Goal: Task Accomplishment & Management: Manage account settings

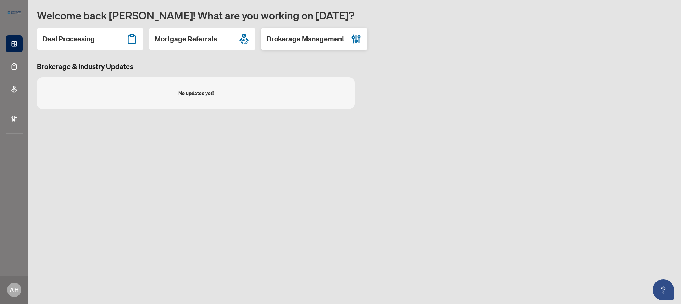
click at [315, 35] on h2 "Brokerage Management" at bounding box center [306, 39] width 78 height 10
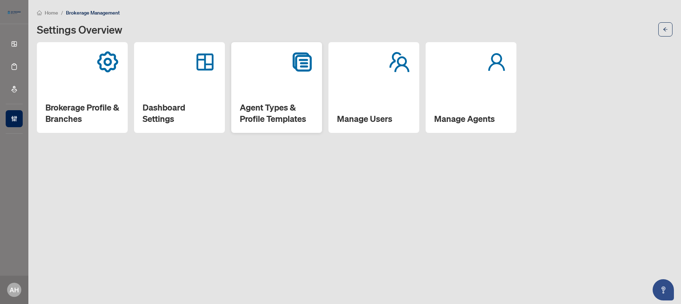
click at [270, 80] on div "Agent Types & Profile Templates" at bounding box center [276, 87] width 91 height 91
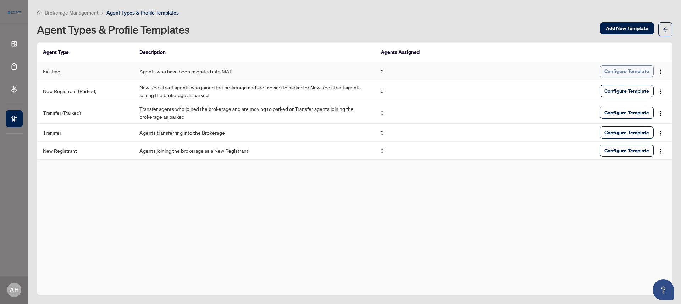
click at [624, 74] on span "Configure Template" at bounding box center [626, 71] width 45 height 11
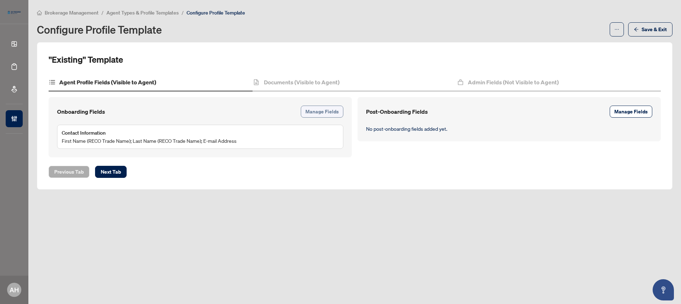
click at [312, 112] on span "Manage Fields" at bounding box center [321, 111] width 33 height 11
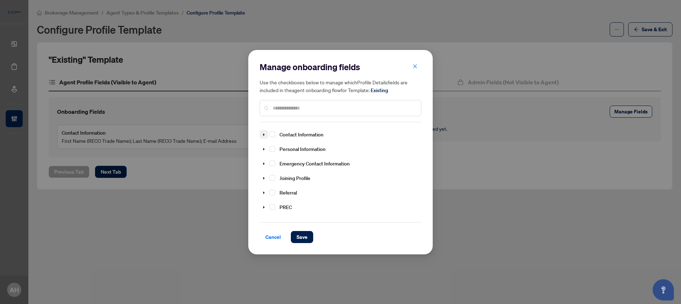
click at [263, 134] on icon "caret-down" at bounding box center [264, 135] width 4 height 4
click at [283, 177] on span "Select Legal Name" at bounding box center [281, 177] width 6 height 6
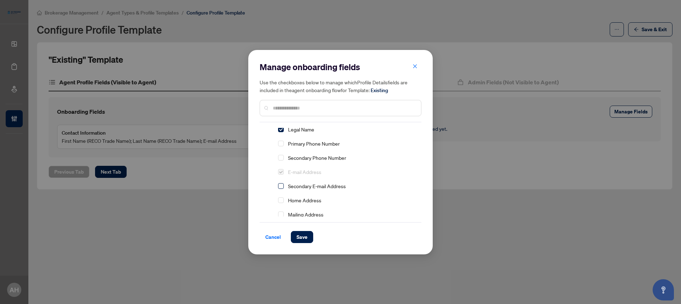
scroll to position [47, 0]
click at [283, 144] on span "Select Primary Phone Number" at bounding box center [281, 144] width 6 height 6
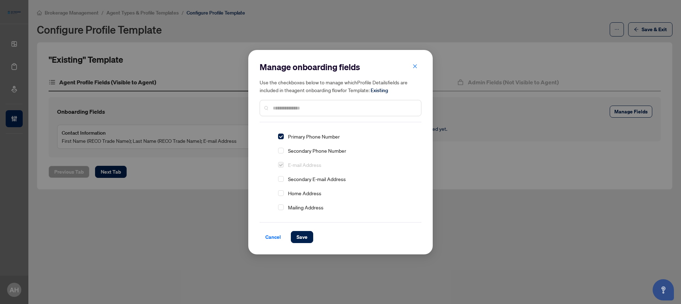
scroll to position [57, 0]
click at [283, 191] on span "Select Home Address" at bounding box center [281, 191] width 6 height 6
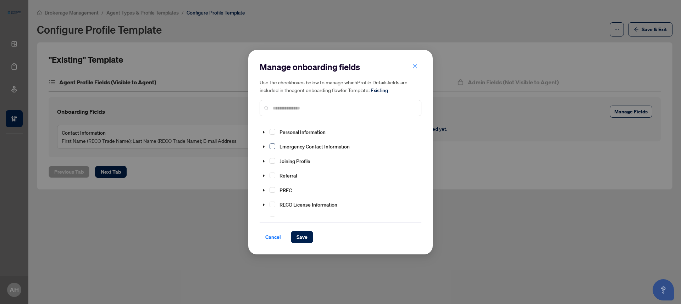
scroll to position [144, 0]
click at [264, 131] on icon "caret-down" at bounding box center [263, 132] width 1 height 2
click at [282, 144] on span "Select Date of Birth" at bounding box center [281, 147] width 6 height 6
click at [281, 205] on span "Select Sin #" at bounding box center [281, 204] width 6 height 6
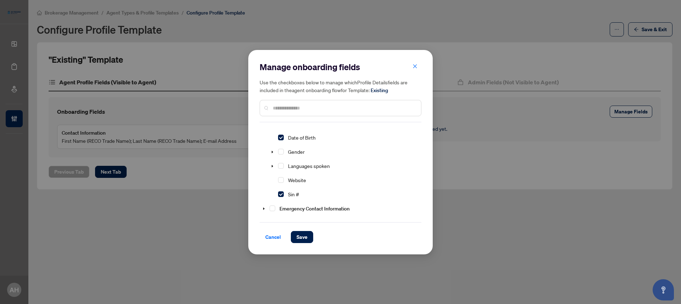
scroll to position [164, 0]
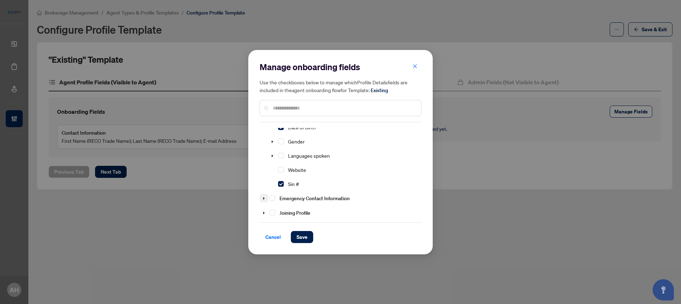
click at [264, 198] on icon "caret-down" at bounding box center [263, 198] width 1 height 2
click at [280, 174] on span "Select Full Name" at bounding box center [281, 175] width 6 height 6
click at [281, 189] on span "Select Primary Phone Number" at bounding box center [281, 189] width 6 height 6
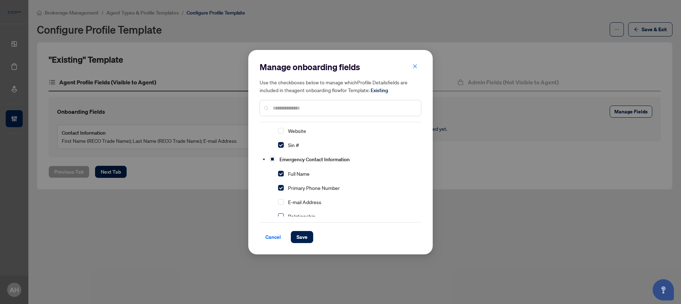
click at [281, 215] on span "Select Relationship" at bounding box center [281, 216] width 6 height 6
click at [266, 157] on span at bounding box center [263, 159] width 9 height 9
click at [284, 108] on input "text" at bounding box center [344, 108] width 142 height 8
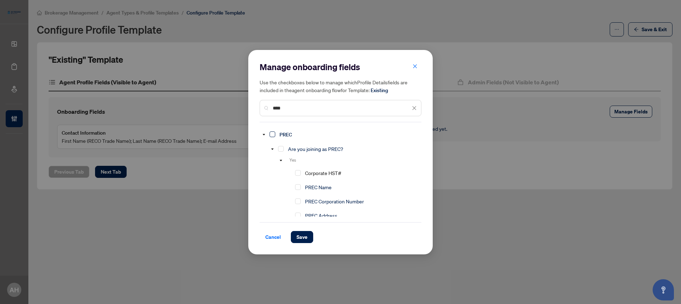
click at [273, 134] on span "Select PREC" at bounding box center [272, 135] width 6 height 6
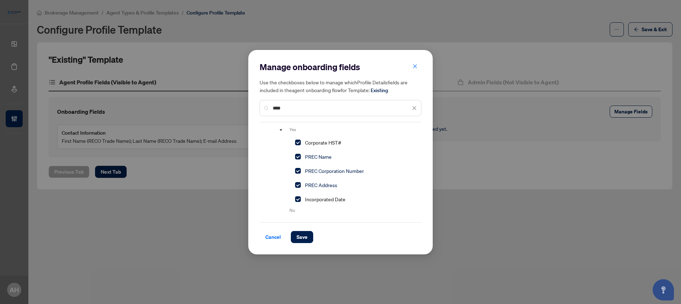
drag, startPoint x: 294, startPoint y: 97, endPoint x: 294, endPoint y: 105, distance: 7.8
click at [294, 98] on div "Use the checkboxes below to manage which Profile Details fields are included in…" at bounding box center [340, 97] width 162 height 38
click at [294, 110] on input "****" at bounding box center [342, 108] width 138 height 8
click at [294, 109] on input "****" at bounding box center [342, 108] width 138 height 8
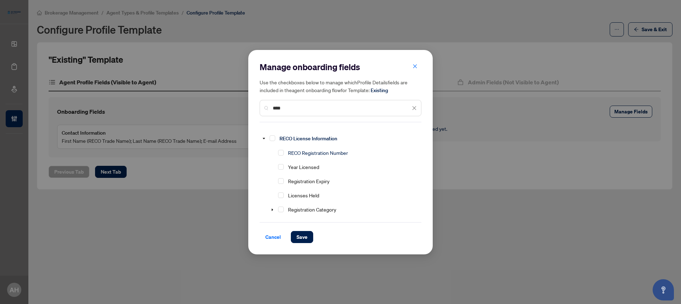
scroll to position [430, 0]
click at [280, 156] on span "Select RECO Registration Number" at bounding box center [281, 153] width 6 height 6
click at [282, 184] on span "Select Registration Expiry" at bounding box center [281, 182] width 6 height 6
click at [323, 111] on input "****" at bounding box center [342, 108] width 138 height 8
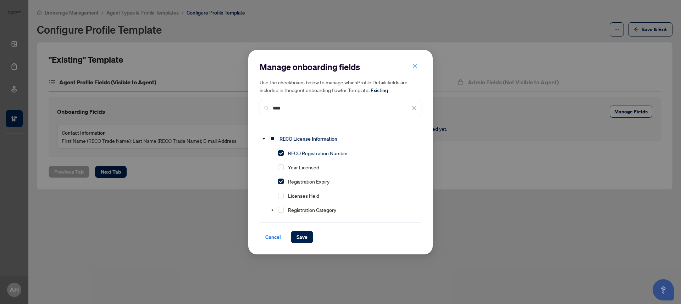
click at [323, 111] on input "****" at bounding box center [342, 108] width 138 height 8
type input "****"
click at [275, 134] on span "Select Board Membership" at bounding box center [272, 135] width 6 height 6
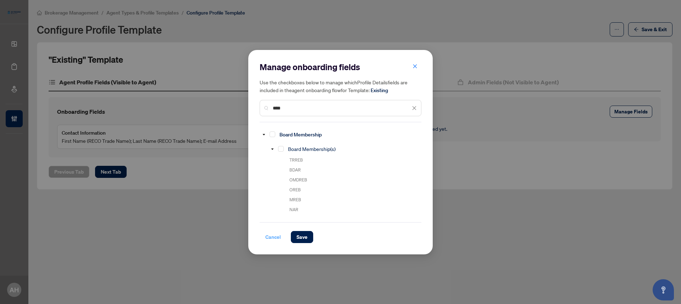
click at [273, 234] on span "Cancel" at bounding box center [273, 236] width 16 height 11
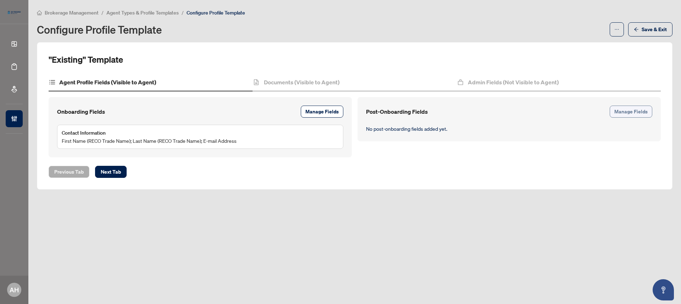
click at [645, 113] on span "Manage Fields" at bounding box center [630, 111] width 33 height 11
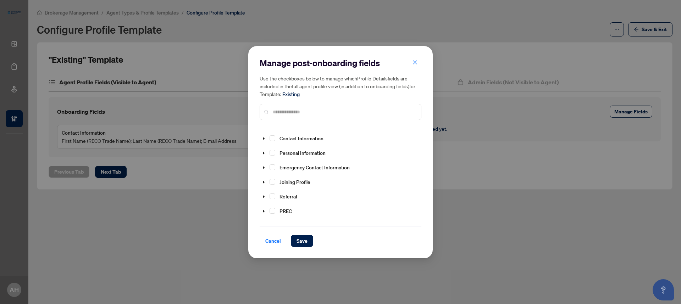
click at [391, 108] on input "text" at bounding box center [344, 112] width 142 height 8
type input "*********"
click at [273, 139] on span "Select Board Membership" at bounding box center [272, 138] width 6 height 6
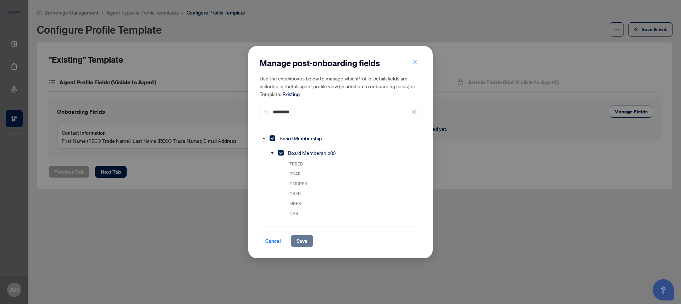
click at [300, 240] on span "Save" at bounding box center [301, 240] width 11 height 11
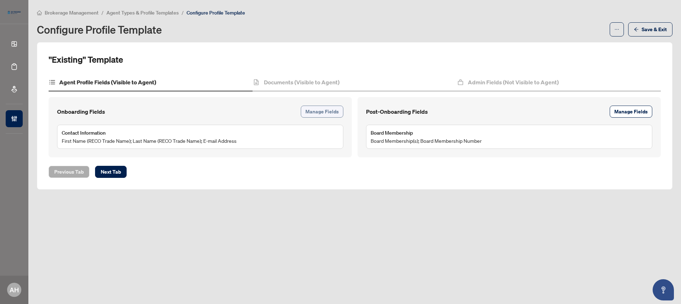
click at [317, 110] on span "Manage Fields" at bounding box center [321, 111] width 33 height 11
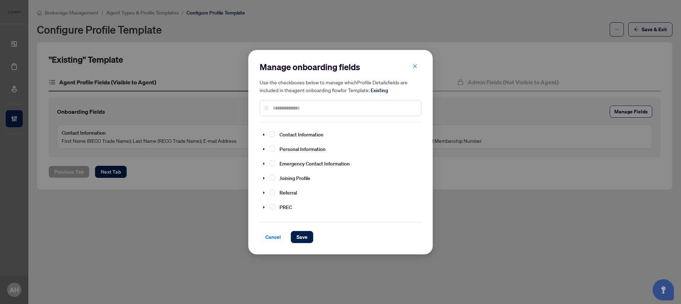
click at [314, 103] on div at bounding box center [340, 108] width 162 height 16
click at [314, 113] on div at bounding box center [340, 108] width 162 height 16
click at [314, 110] on input "text" at bounding box center [344, 108] width 142 height 8
type input "****"
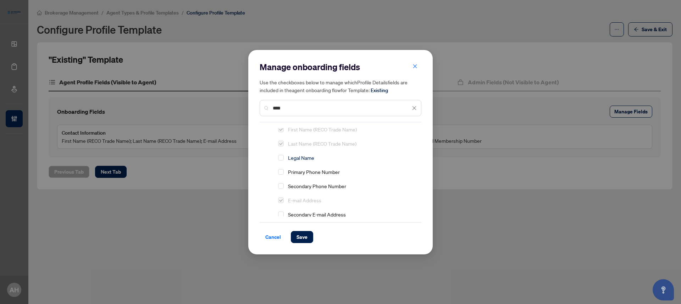
scroll to position [20, 0]
click at [292, 108] on input "****" at bounding box center [342, 108] width 138 height 8
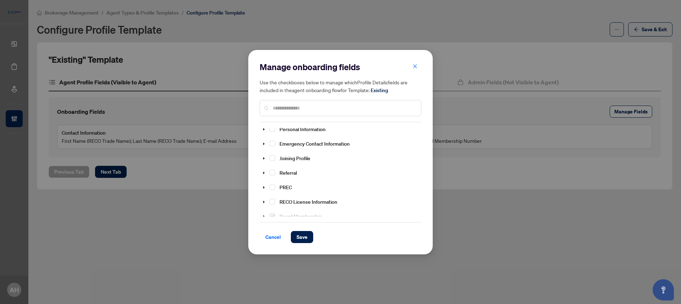
scroll to position [0, 0]
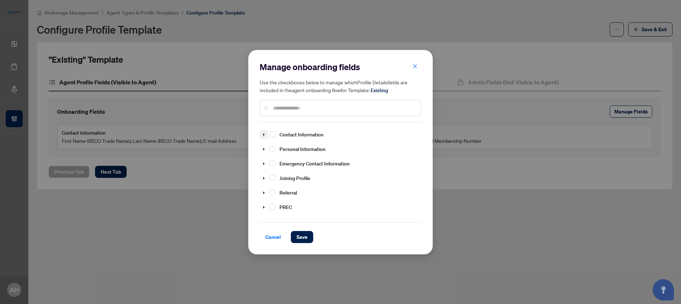
click at [262, 135] on icon "caret-down" at bounding box center [264, 135] width 4 height 4
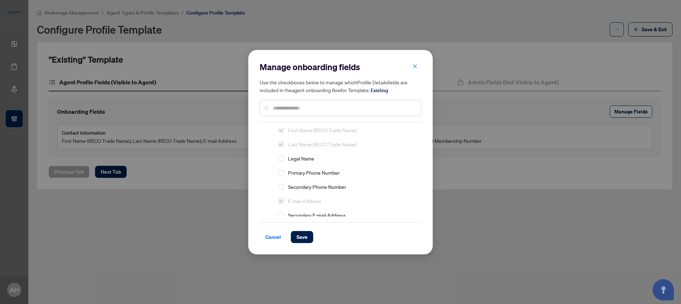
scroll to position [20, 0]
click at [281, 171] on span "Select Primary Phone Number" at bounding box center [281, 172] width 6 height 6
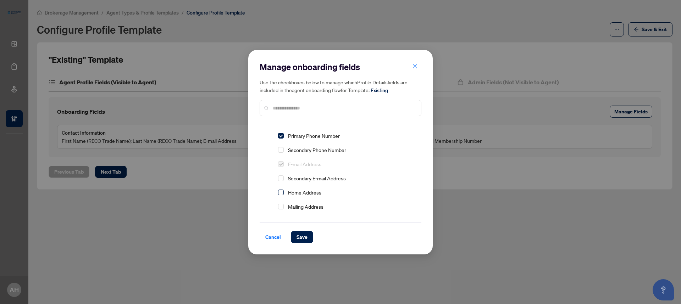
click at [283, 193] on span "Select Home Address" at bounding box center [281, 193] width 6 height 6
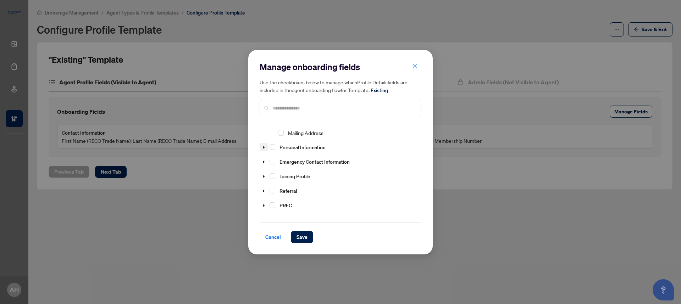
click at [263, 146] on icon "caret-down" at bounding box center [264, 148] width 4 height 4
click at [280, 161] on span "Select Date of Birth" at bounding box center [281, 162] width 6 height 6
click at [283, 200] on div "Sin #" at bounding box center [280, 203] width 42 height 13
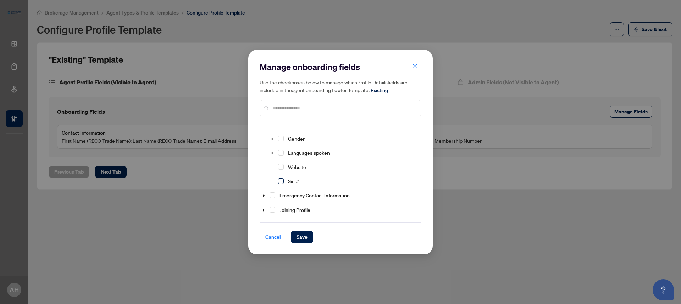
click at [280, 179] on span "Select Sin #" at bounding box center [281, 181] width 6 height 6
click at [270, 194] on span "Select Emergency Contact Information" at bounding box center [272, 195] width 6 height 6
click at [265, 194] on icon "caret-down" at bounding box center [264, 196] width 4 height 4
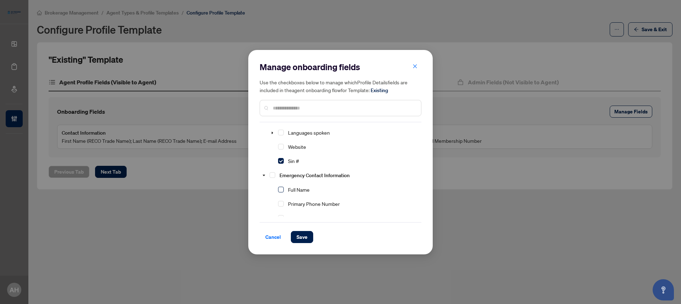
click at [281, 189] on span "Select Full Name" at bounding box center [281, 190] width 6 height 6
click at [283, 181] on span "Select Primary Phone Number" at bounding box center [281, 184] width 6 height 6
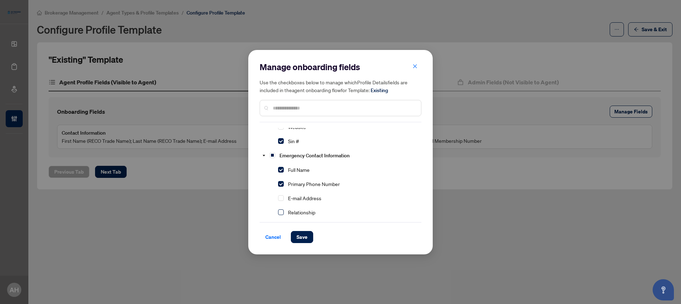
click at [282, 212] on span "Select Relationship" at bounding box center [281, 212] width 6 height 6
click at [311, 239] on button "Save" at bounding box center [302, 237] width 22 height 12
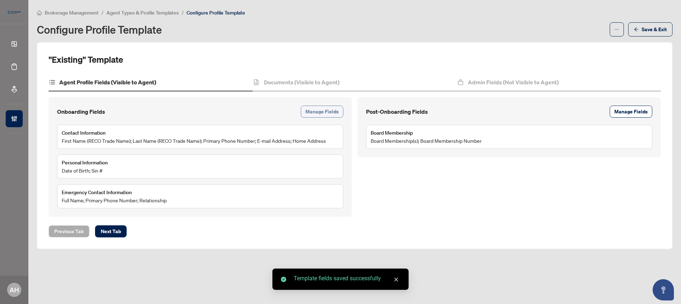
click at [322, 114] on span "Manage Fields" at bounding box center [321, 111] width 33 height 11
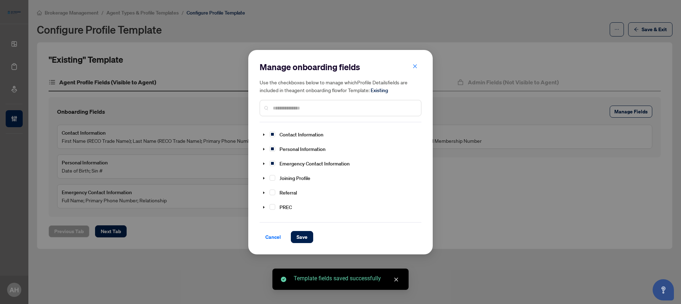
click at [312, 105] on input "text" at bounding box center [344, 108] width 142 height 8
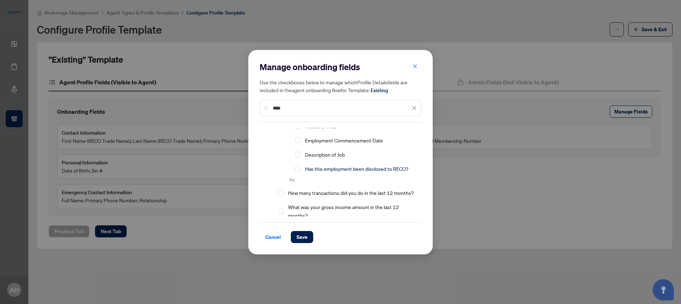
scroll to position [414, 0]
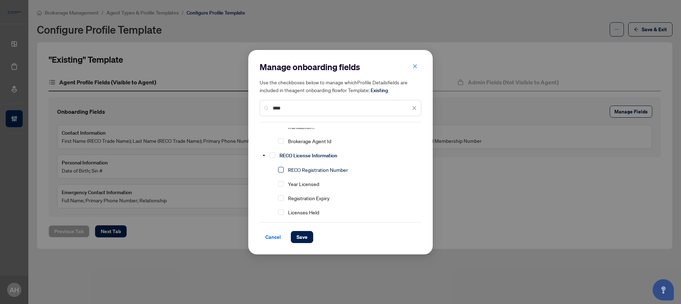
type input "****"
click at [281, 173] on span "Select RECO Registration Number" at bounding box center [281, 170] width 6 height 6
click at [281, 201] on span "Select Registration Expiry" at bounding box center [281, 198] width 6 height 6
click at [306, 236] on span "Save" at bounding box center [301, 236] width 11 height 11
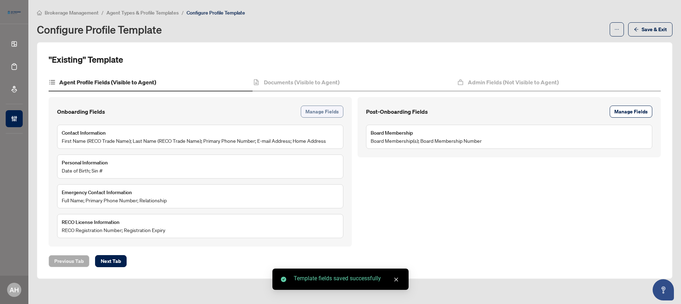
click at [320, 112] on span "Manage Fields" at bounding box center [321, 111] width 33 height 11
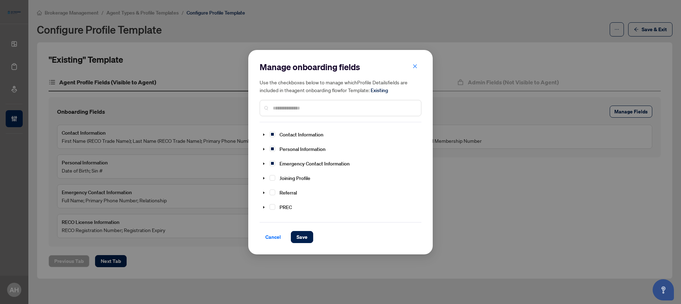
click at [336, 107] on input "text" at bounding box center [344, 108] width 142 height 8
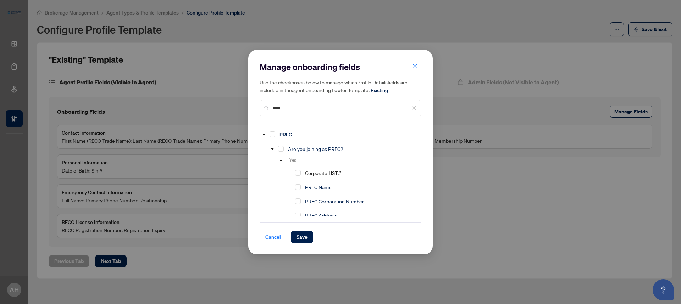
type input "****"
click at [276, 135] on span "PREC" at bounding box center [285, 134] width 18 height 9
click at [272, 134] on span "Select PREC" at bounding box center [272, 135] width 6 height 6
click at [303, 242] on span "Save" at bounding box center [301, 236] width 11 height 11
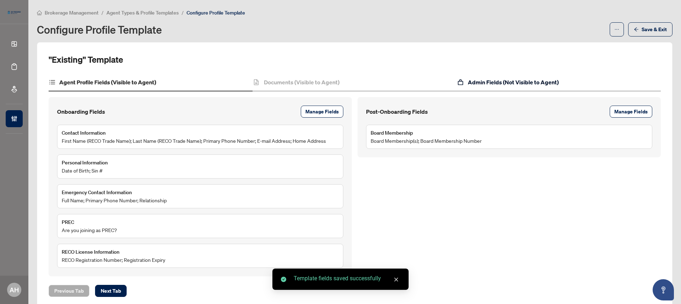
click at [539, 78] on h4 "Admin Fields (Not Visible to Agent)" at bounding box center [513, 82] width 91 height 9
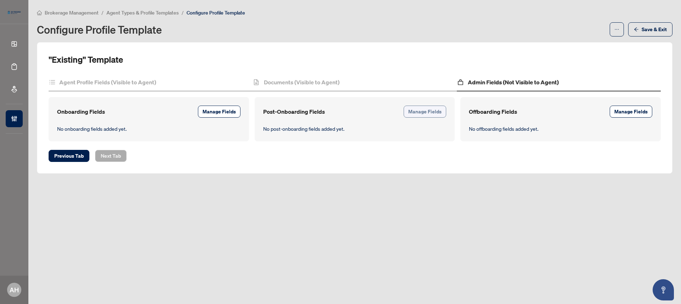
click at [419, 110] on span "Manage Fields" at bounding box center [424, 111] width 33 height 11
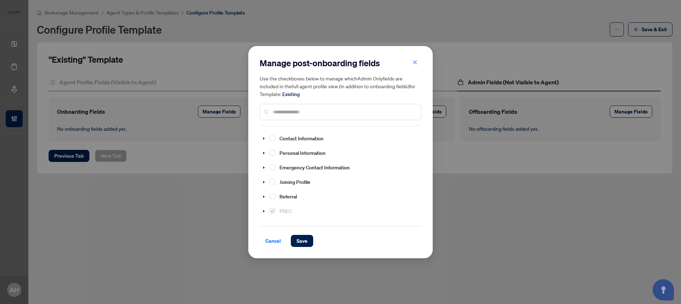
click at [325, 109] on input "text" at bounding box center [344, 112] width 142 height 8
click at [281, 152] on span "Select Brokerwolf ID" at bounding box center [281, 153] width 6 height 6
click at [281, 165] on span "Select Start Date" at bounding box center [281, 167] width 6 height 6
click at [283, 180] on span "Select Recruited by" at bounding box center [281, 181] width 6 height 6
click at [282, 195] on span "Select Fees Setup" at bounding box center [281, 195] width 6 height 6
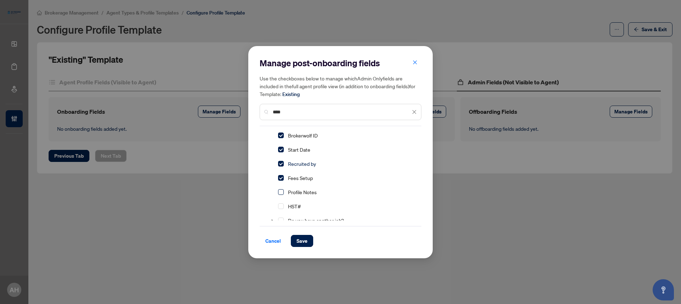
click at [280, 192] on span "Select Profile Notes" at bounding box center [281, 192] width 6 height 6
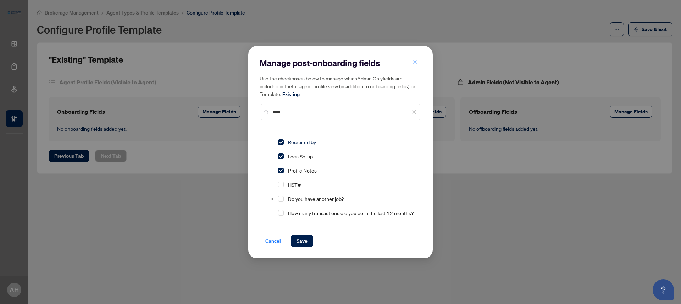
scroll to position [40, 0]
click at [279, 158] on div "Fees Setup" at bounding box center [287, 155] width 56 height 13
click at [281, 154] on span "Select Fees Setup" at bounding box center [281, 156] width 6 height 6
click at [297, 107] on div "****" at bounding box center [340, 112] width 162 height 16
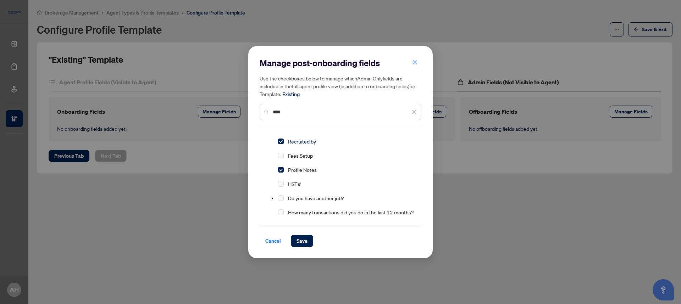
click at [297, 110] on input "****" at bounding box center [342, 112] width 138 height 8
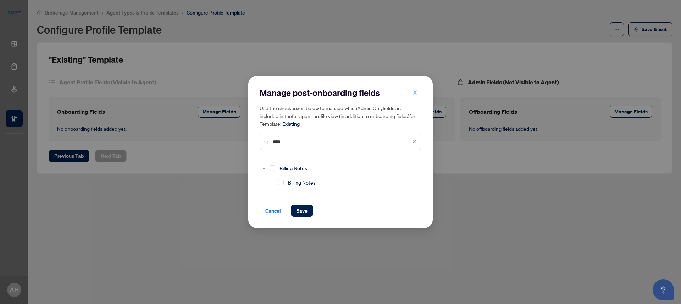
scroll to position [0, 0]
type input "******"
click at [274, 168] on span "Select Billing Notes" at bounding box center [272, 169] width 6 height 6
click at [307, 209] on button "Save" at bounding box center [302, 211] width 22 height 12
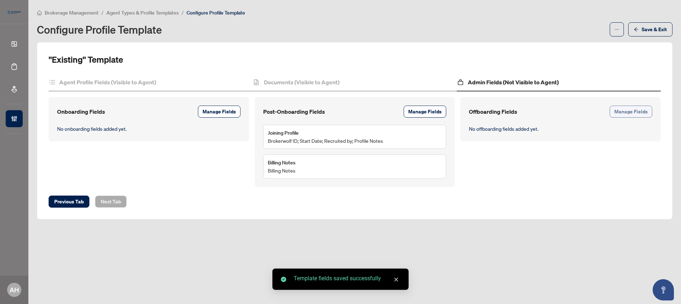
click at [633, 113] on span "Manage Fields" at bounding box center [630, 111] width 33 height 11
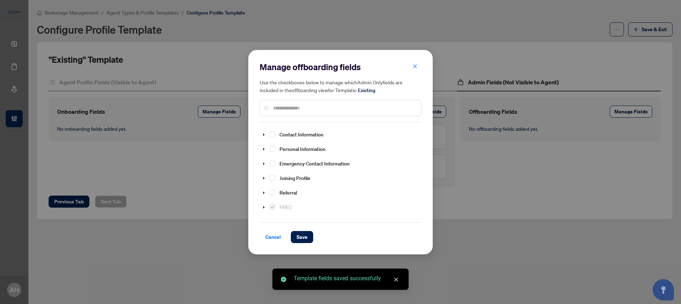
click at [342, 107] on input "text" at bounding box center [344, 108] width 142 height 8
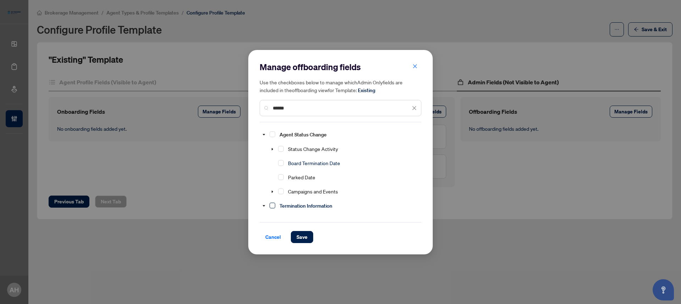
type input "******"
click at [272, 205] on span "Select Termination Information" at bounding box center [272, 206] width 6 height 6
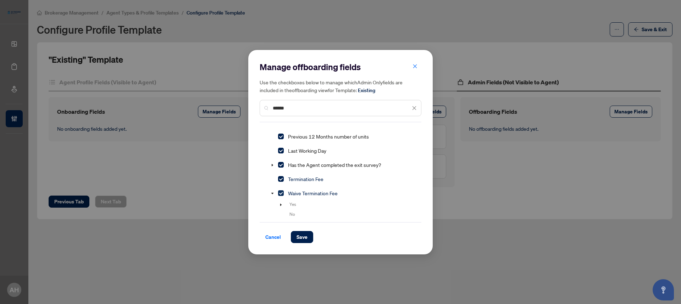
scroll to position [123, 0]
click at [281, 196] on span "Select Waive Termination Fee" at bounding box center [281, 196] width 6 height 6
click at [282, 181] on span "Select Termination Fee" at bounding box center [281, 182] width 6 height 6
click at [280, 168] on span "Select Has the Agent completed the exit survey?" at bounding box center [281, 168] width 6 height 6
click at [281, 184] on div "Termination Fee" at bounding box center [292, 181] width 67 height 13
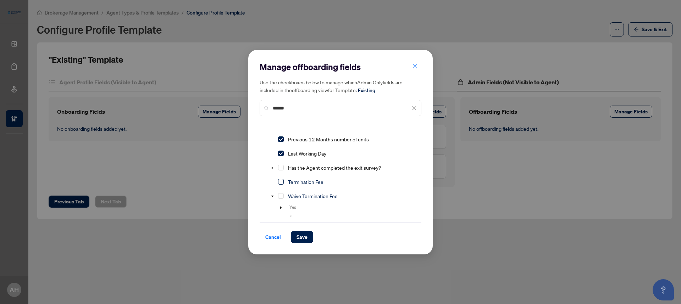
click at [282, 181] on span "Select Termination Fee" at bounding box center [281, 182] width 6 height 6
click at [280, 193] on span "Select Waive Termination Fee" at bounding box center [281, 196] width 6 height 6
click at [303, 238] on span "Save" at bounding box center [301, 236] width 11 height 11
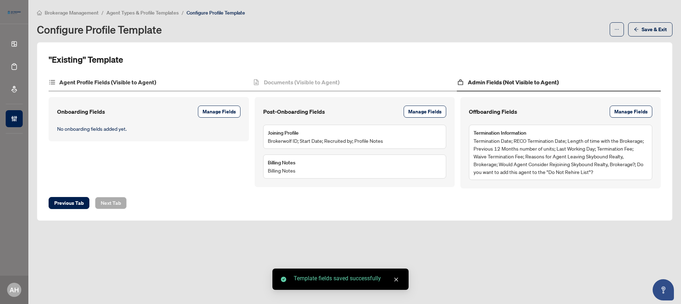
click at [216, 81] on div "Agent Profile Fields (Visible to Agent)" at bounding box center [151, 83] width 204 height 18
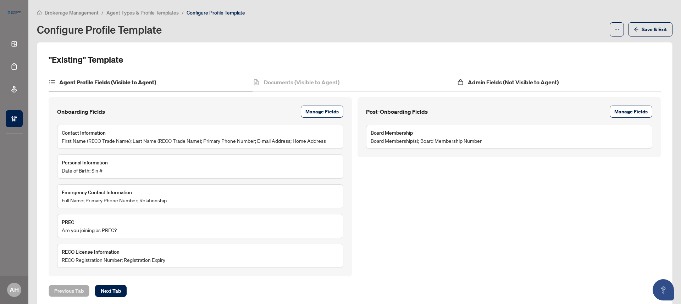
drag, startPoint x: 514, startPoint y: 69, endPoint x: 514, endPoint y: 77, distance: 8.5
click at [514, 74] on div ""Existing" Template Agent Profile Fields (Visible to Agent) Documents (Visible …" at bounding box center [355, 175] width 612 height 243
click at [514, 78] on h4 "Admin Fields (Not Visible to Agent)" at bounding box center [513, 82] width 91 height 9
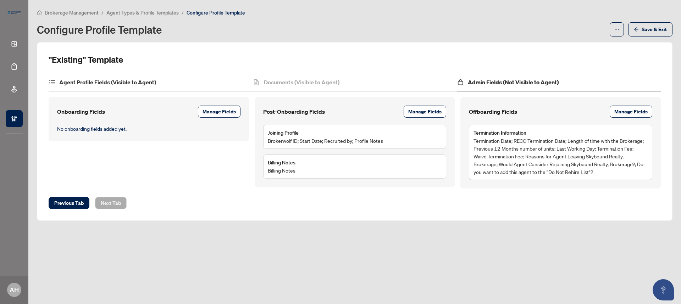
click at [179, 79] on div "Agent Profile Fields (Visible to Agent)" at bounding box center [151, 83] width 204 height 18
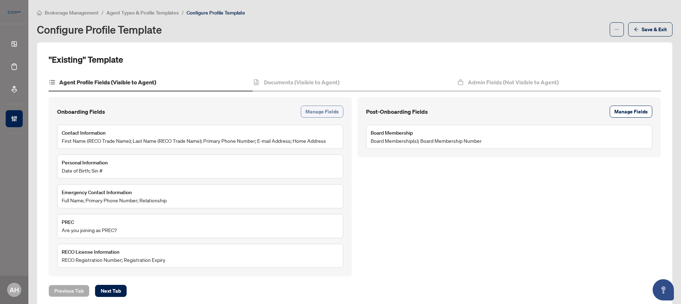
click at [334, 113] on span "Manage Fields" at bounding box center [321, 111] width 33 height 11
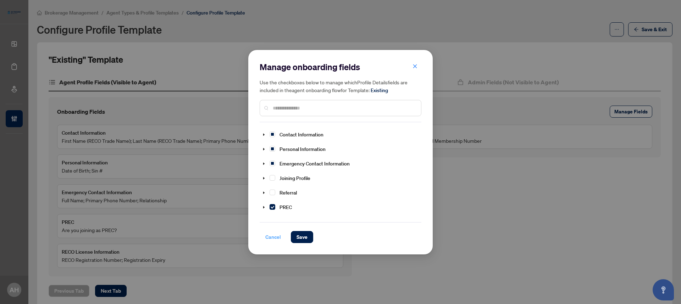
click at [273, 237] on span "Cancel" at bounding box center [273, 236] width 16 height 11
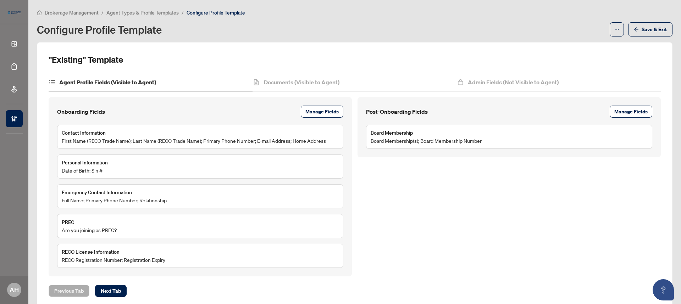
click at [99, 227] on span "Are you joining as PREC?" at bounding box center [89, 230] width 55 height 8
click at [618, 112] on span "Manage Fields" at bounding box center [630, 111] width 33 height 11
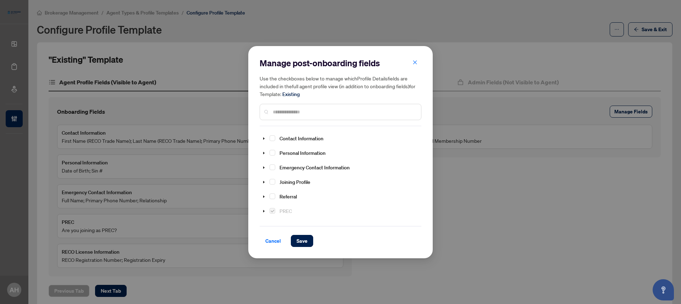
click at [299, 112] on input "text" at bounding box center [344, 112] width 142 height 8
type input "***"
click at [280, 195] on span "Select HST#" at bounding box center [281, 195] width 6 height 6
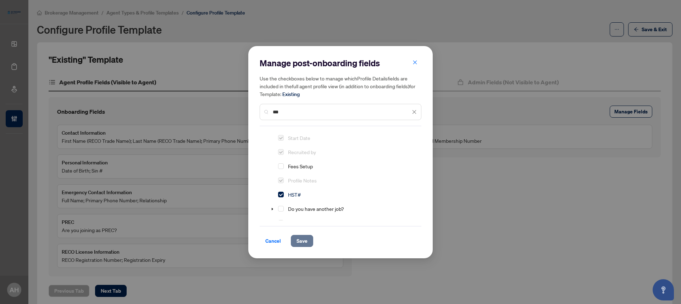
click at [303, 241] on span "Save" at bounding box center [301, 240] width 11 height 11
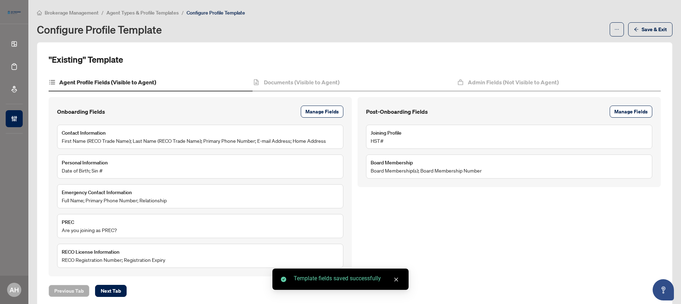
click at [297, 110] on div "Onboarding Fields Manage Fields" at bounding box center [200, 112] width 286 height 12
click at [311, 106] on span "Manage Fields" at bounding box center [321, 111] width 33 height 11
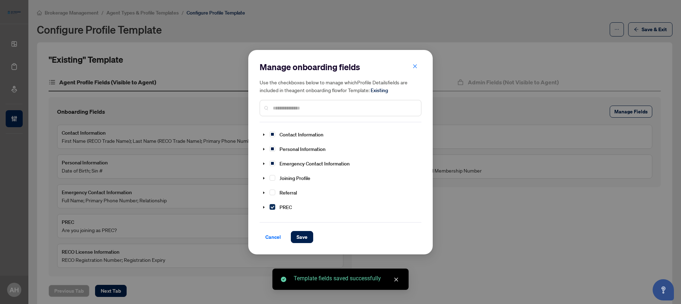
click at [274, 204] on span "Select PREC" at bounding box center [272, 207] width 6 height 6
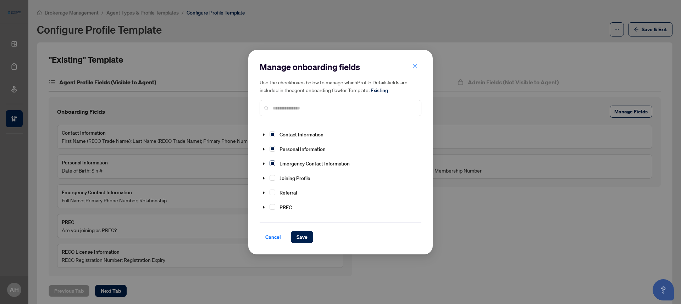
click at [270, 162] on span "Select Emergency Contact Information" at bounding box center [272, 164] width 6 height 6
click at [273, 162] on span "Select Emergency Contact Information" at bounding box center [272, 164] width 6 height 6
click at [272, 149] on span "Select Personal Information" at bounding box center [272, 149] width 6 height 6
click at [300, 239] on span "Save" at bounding box center [301, 236] width 11 height 11
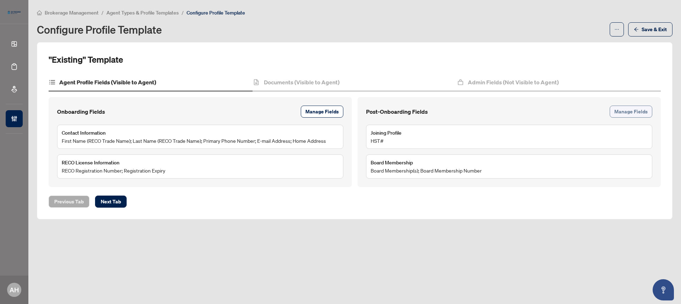
click at [635, 113] on span "Manage Fields" at bounding box center [630, 111] width 33 height 11
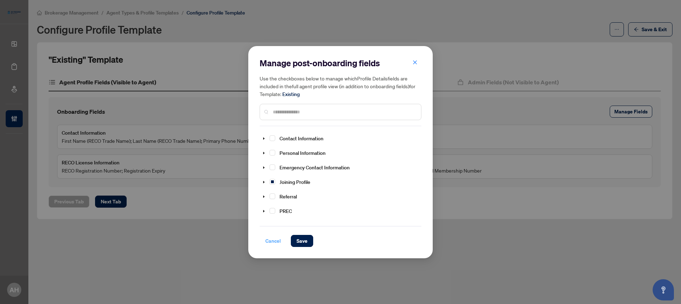
click at [265, 241] on span "Cancel" at bounding box center [273, 240] width 16 height 11
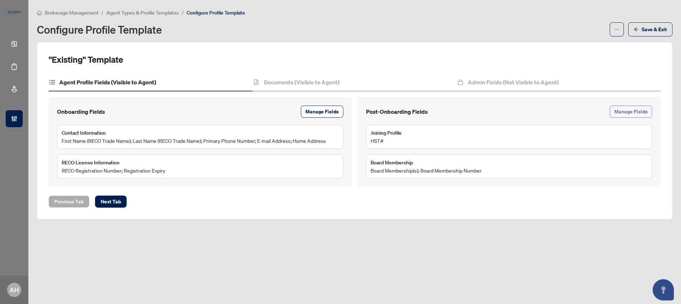
click at [633, 109] on span "Manage Fields" at bounding box center [630, 111] width 33 height 11
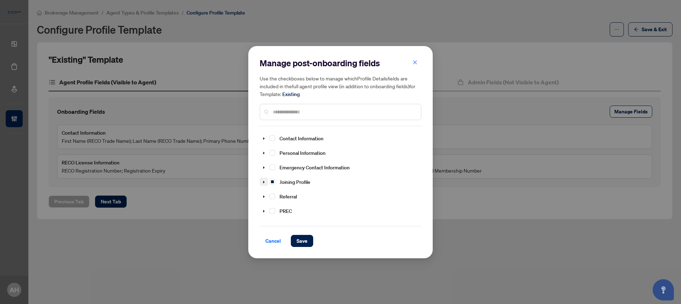
click at [260, 182] on span at bounding box center [263, 182] width 9 height 9
click at [267, 241] on span "Cancel" at bounding box center [273, 240] width 16 height 11
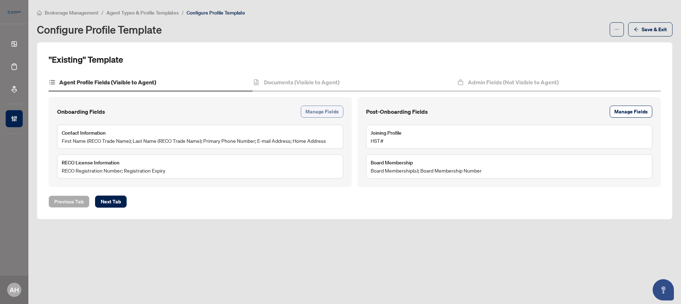
click at [324, 110] on span "Manage Fields" at bounding box center [321, 111] width 33 height 11
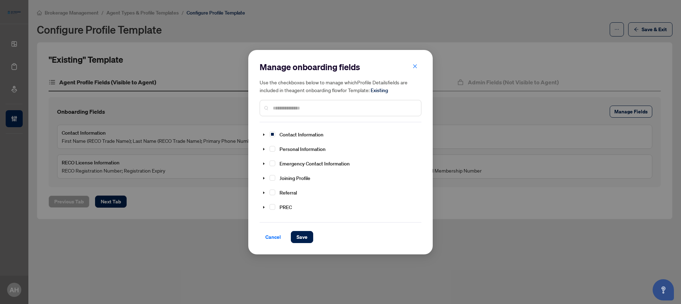
click at [314, 106] on input "text" at bounding box center [344, 108] width 142 height 8
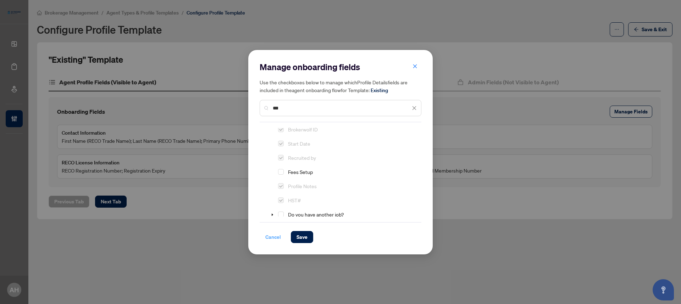
type input "***"
click at [268, 235] on span "Cancel" at bounding box center [273, 236] width 16 height 11
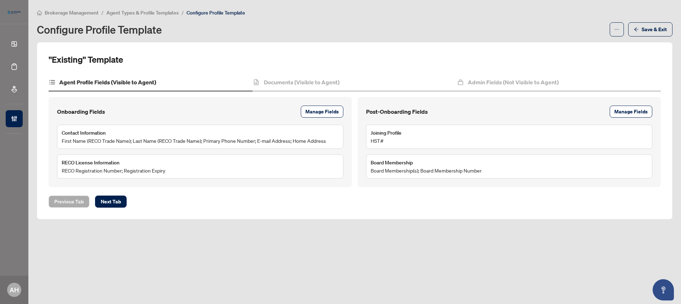
click at [628, 104] on div "Post-Onboarding Fields Manage Fields Joining Profile HST# Board Membership Boar…" at bounding box center [508, 142] width 303 height 90
click at [630, 108] on span "Manage Fields" at bounding box center [630, 111] width 33 height 11
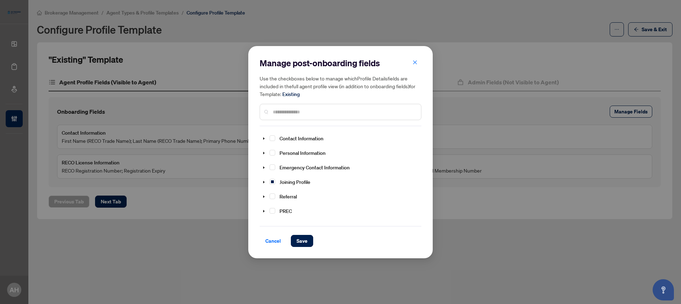
click at [279, 113] on input "text" at bounding box center [344, 112] width 142 height 8
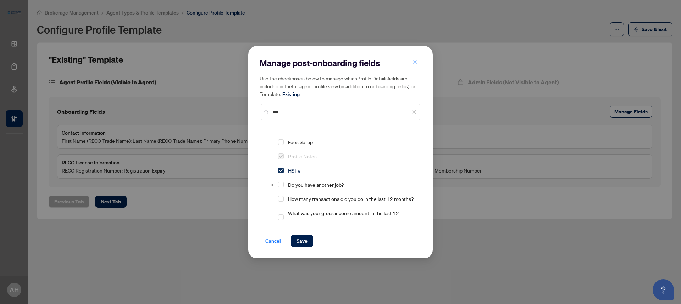
type input "***"
click at [281, 170] on span "Select HST#" at bounding box center [281, 171] width 6 height 6
click at [301, 243] on span "Save" at bounding box center [301, 240] width 11 height 11
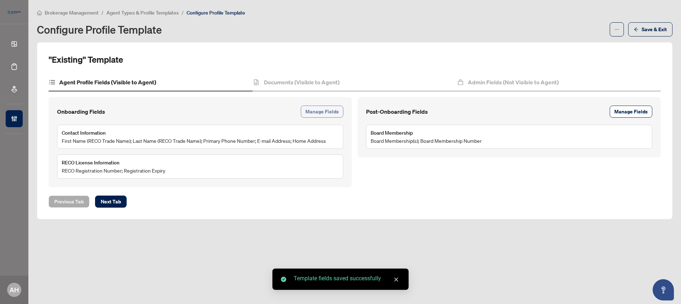
click at [323, 111] on span "Manage Fields" at bounding box center [321, 111] width 33 height 11
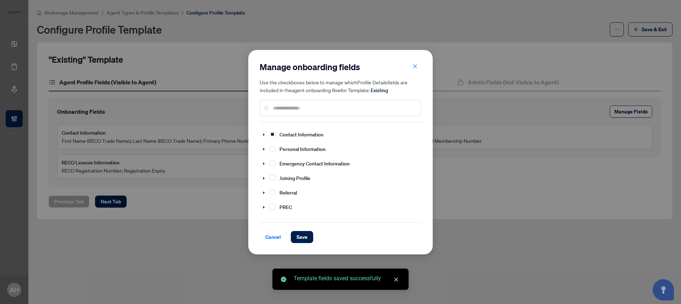
click at [330, 112] on div at bounding box center [340, 108] width 162 height 16
click at [330, 110] on input "text" at bounding box center [344, 108] width 142 height 8
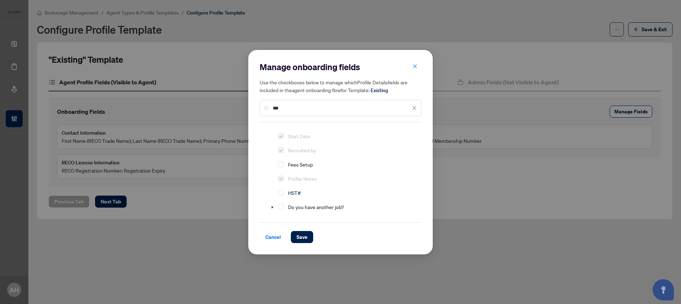
scroll to position [27, 0]
type input "***"
click at [280, 191] on span "Select HST#" at bounding box center [281, 193] width 6 height 6
click at [295, 236] on button "Save" at bounding box center [302, 237] width 22 height 12
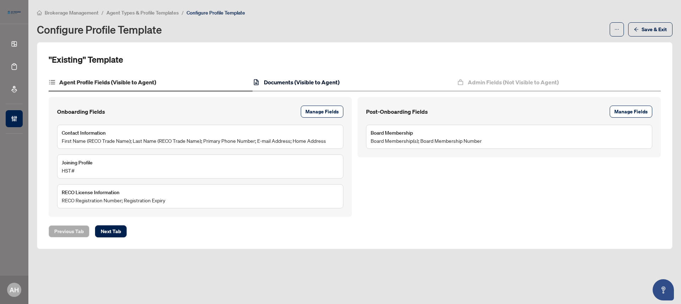
click at [319, 83] on h4 "Documents (Visible to Agent)" at bounding box center [302, 82] width 76 height 9
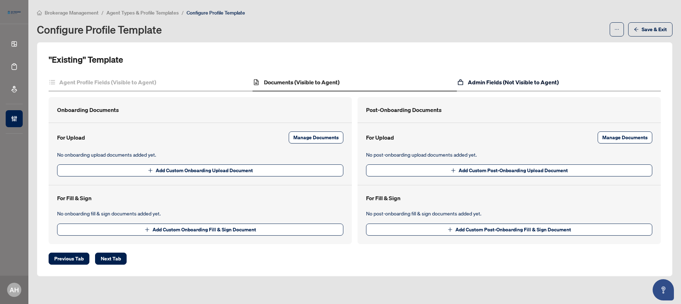
click at [531, 78] on h4 "Admin Fields (Not Visible to Agent)" at bounding box center [513, 82] width 91 height 9
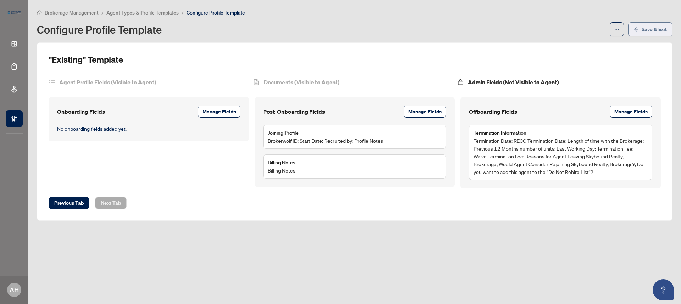
click at [648, 31] on span "Save & Exit" at bounding box center [653, 29] width 25 height 11
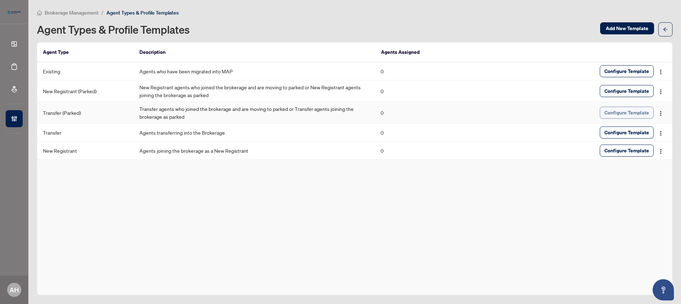
click at [629, 113] on span "Configure Template" at bounding box center [626, 112] width 45 height 11
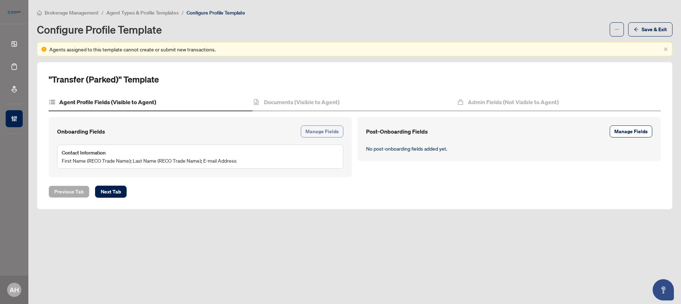
click at [317, 130] on span "Manage Fields" at bounding box center [321, 131] width 33 height 11
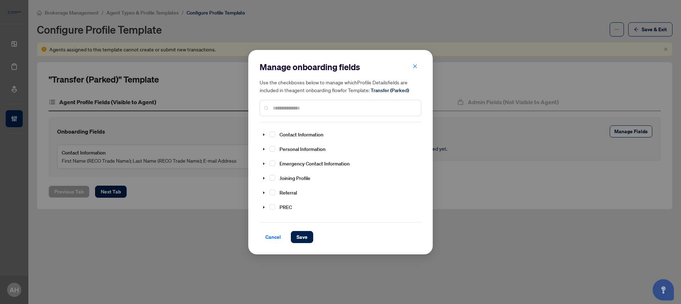
click at [353, 105] on input "text" at bounding box center [344, 108] width 142 height 8
type input "*****"
click at [280, 192] on span "Select Primary Phone Number" at bounding box center [281, 192] width 6 height 6
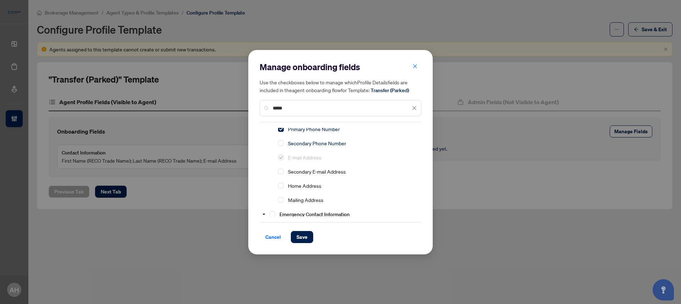
scroll to position [64, 0]
click at [281, 183] on span "Select Home Address" at bounding box center [281, 184] width 6 height 6
click at [267, 211] on span at bounding box center [263, 212] width 9 height 9
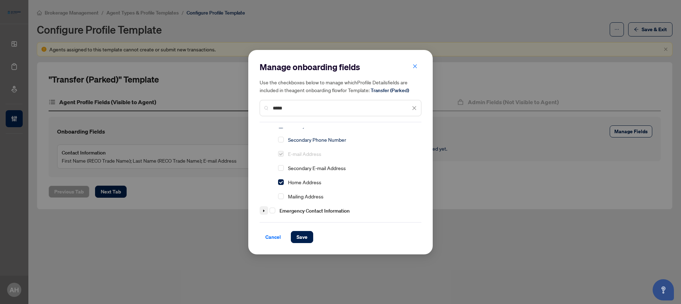
scroll to position [67, 0]
click at [414, 109] on icon "close" at bounding box center [414, 108] width 5 height 5
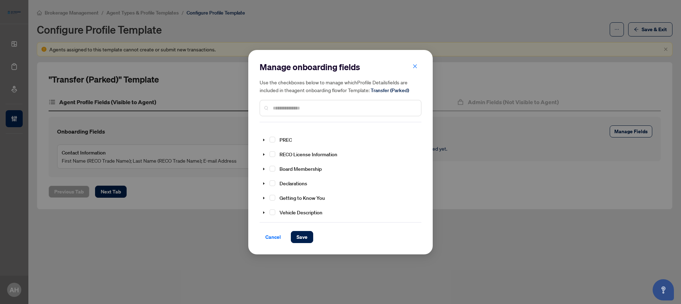
scroll to position [0, 0]
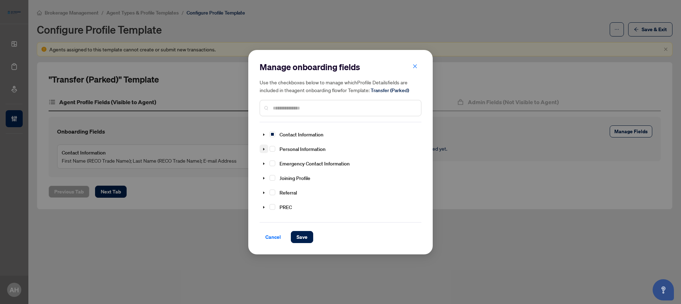
click at [263, 149] on icon "caret-down" at bounding box center [263, 149] width 1 height 2
click at [281, 161] on span "Select Date of Birth" at bounding box center [281, 164] width 6 height 6
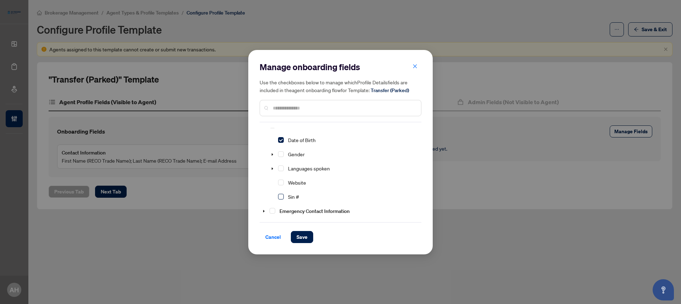
click at [280, 195] on span "Select Sin #" at bounding box center [281, 197] width 6 height 6
click at [265, 191] on icon "caret-down" at bounding box center [264, 191] width 4 height 4
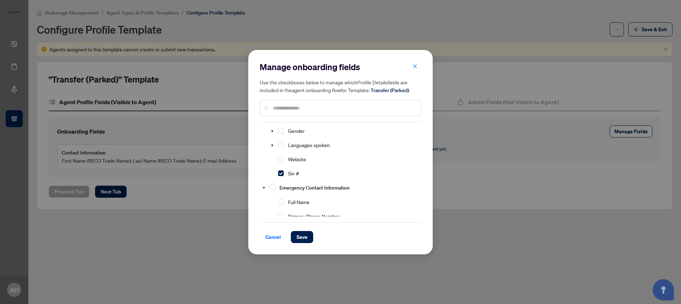
scroll to position [61, 0]
click at [280, 186] on span "Select Full Name" at bounding box center [281, 188] width 6 height 6
click at [281, 201] on span "Select Primary Phone Number" at bounding box center [281, 202] width 6 height 6
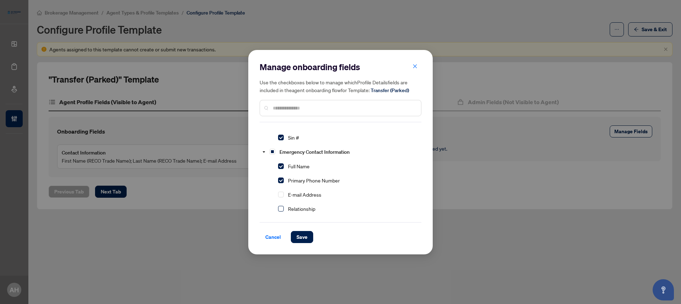
click at [280, 207] on span "Select Relationship" at bounding box center [281, 209] width 6 height 6
click at [264, 139] on icon "caret-down" at bounding box center [263, 140] width 1 height 2
click at [266, 137] on span at bounding box center [263, 140] width 9 height 9
click at [273, 166] on span "Select PREC" at bounding box center [272, 169] width 6 height 6
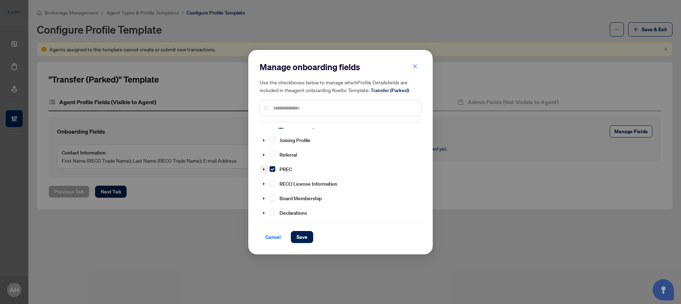
click at [264, 168] on icon "caret-down" at bounding box center [264, 170] width 4 height 4
click at [265, 168] on icon "caret-down" at bounding box center [264, 170] width 4 height 4
click at [267, 181] on span at bounding box center [263, 183] width 9 height 9
click at [283, 195] on span "Select RECO Registration Number" at bounding box center [281, 198] width 6 height 6
click at [283, 209] on span "Select Year Licensed" at bounding box center [281, 212] width 6 height 6
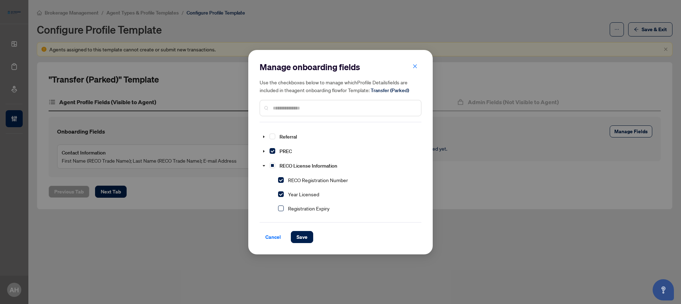
click at [283, 207] on span "Select Registration Expiry" at bounding box center [281, 209] width 6 height 6
click at [281, 179] on span "Select Year Licensed" at bounding box center [281, 182] width 6 height 6
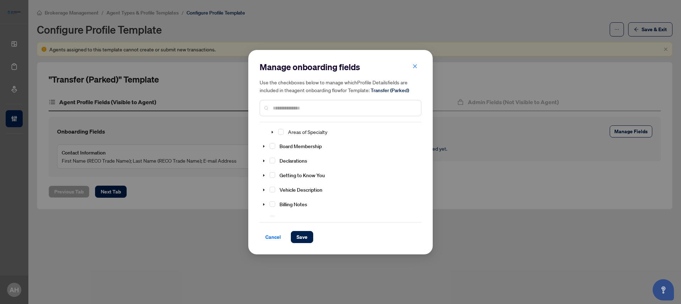
scroll to position [292, 0]
click at [264, 156] on icon "caret-down" at bounding box center [263, 157] width 1 height 2
click at [285, 168] on span "Board Membership(s)" at bounding box center [311, 171] width 53 height 9
click at [272, 156] on span "Select Board Membership" at bounding box center [272, 157] width 6 height 6
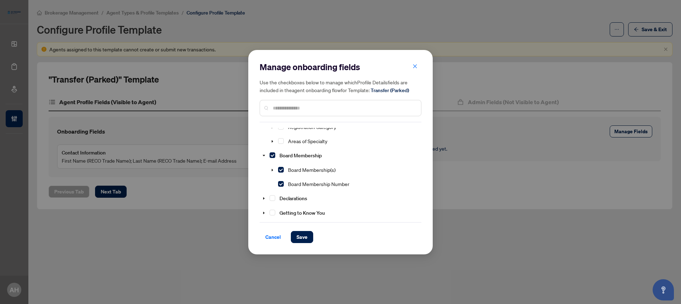
click at [301, 112] on div at bounding box center [340, 108] width 162 height 16
click at [302, 109] on input "text" at bounding box center [344, 108] width 142 height 8
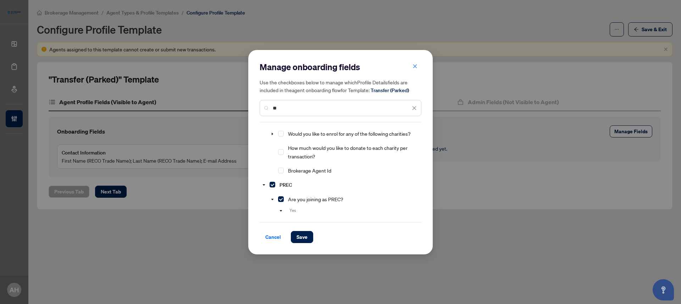
scroll to position [552, 0]
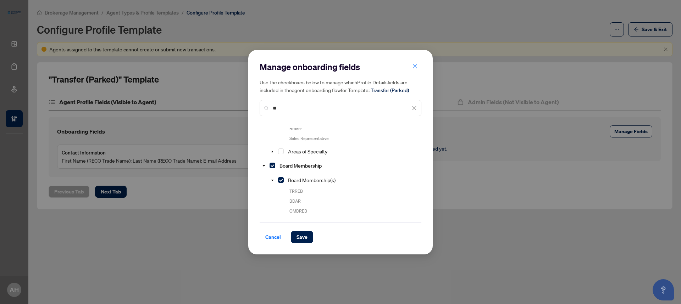
type input "*"
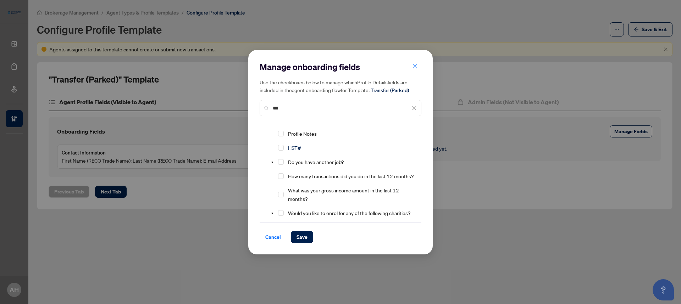
scroll to position [71, 0]
click at [283, 147] on span "Select HST#" at bounding box center [281, 149] width 6 height 6
click at [316, 106] on input "***" at bounding box center [342, 108] width 138 height 8
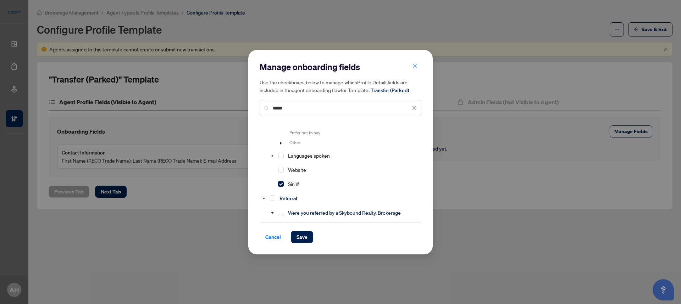
scroll to position [1014, 0]
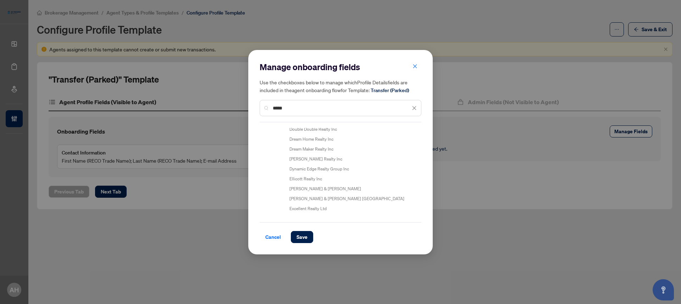
click at [315, 108] on input "*****" at bounding box center [342, 108] width 138 height 8
type input "*****"
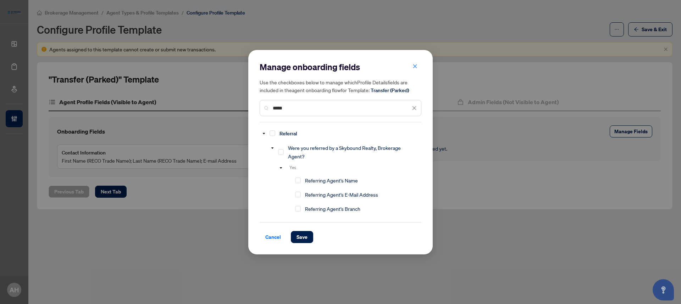
scroll to position [134, 0]
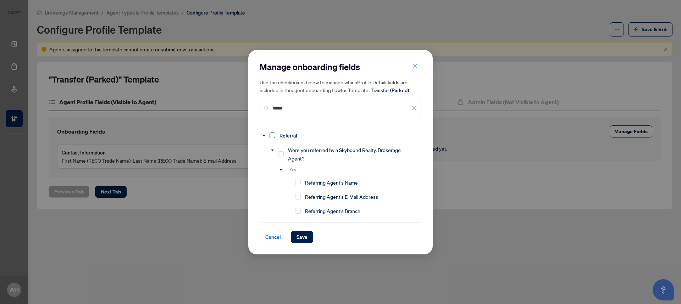
click at [272, 136] on span "Select Referral" at bounding box center [272, 136] width 6 height 6
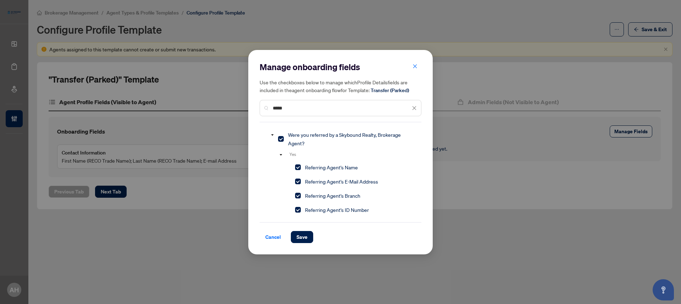
scroll to position [158, 0]
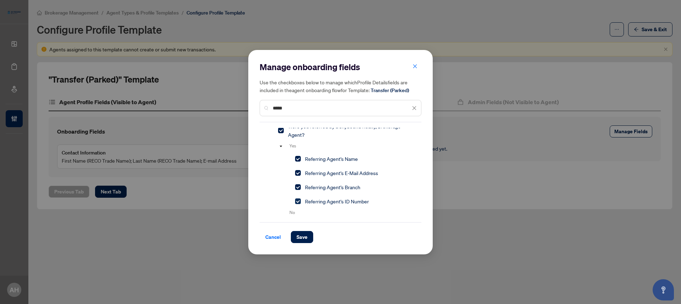
click at [298, 201] on span "Select Referring Agent's ID Number" at bounding box center [298, 202] width 6 height 6
click at [299, 186] on span "Select Referring Agent's Branch" at bounding box center [298, 187] width 6 height 6
click at [302, 235] on span "Save" at bounding box center [301, 236] width 11 height 11
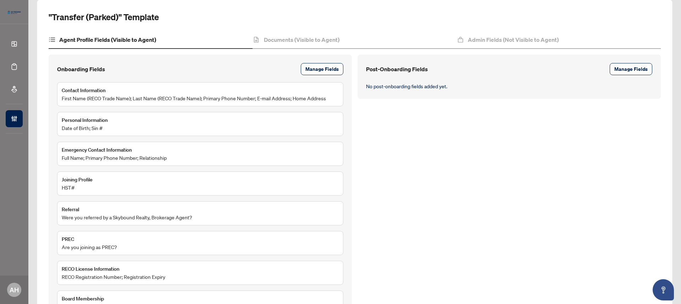
scroll to position [0, 0]
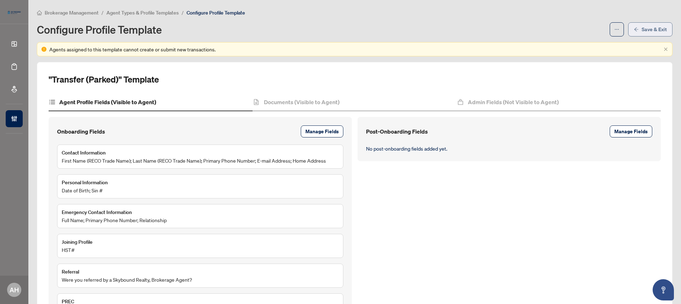
click at [647, 29] on span "Save & Exit" at bounding box center [653, 29] width 25 height 11
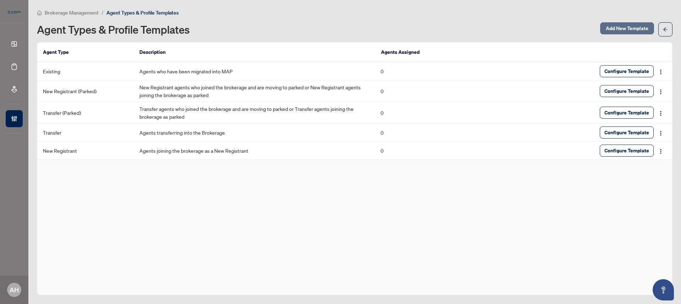
click at [624, 29] on span "Add New Template" at bounding box center [626, 28] width 43 height 11
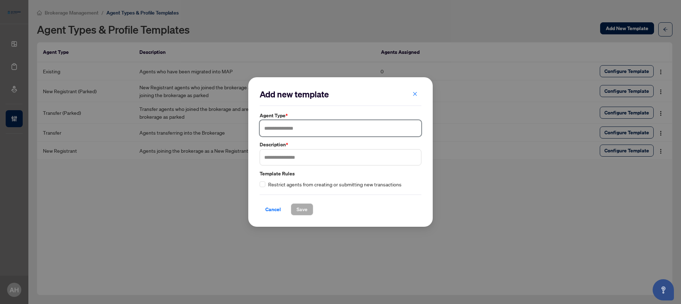
click at [332, 127] on input "text" at bounding box center [340, 128] width 162 height 16
type input "**********"
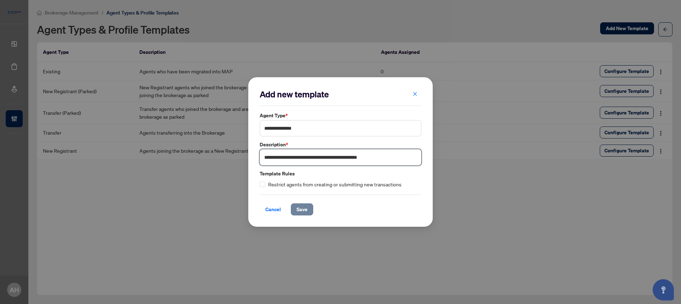
type input "**********"
click at [300, 211] on span "Save" at bounding box center [301, 209] width 11 height 11
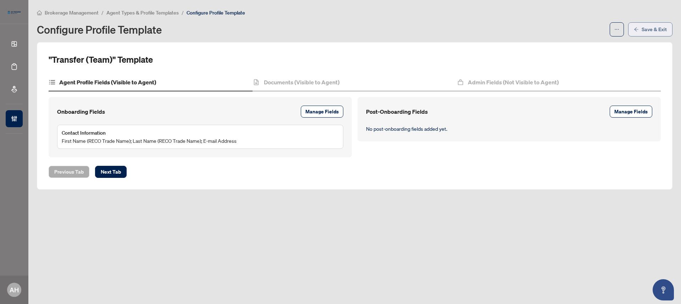
click at [666, 31] on span "Save & Exit" at bounding box center [653, 29] width 25 height 11
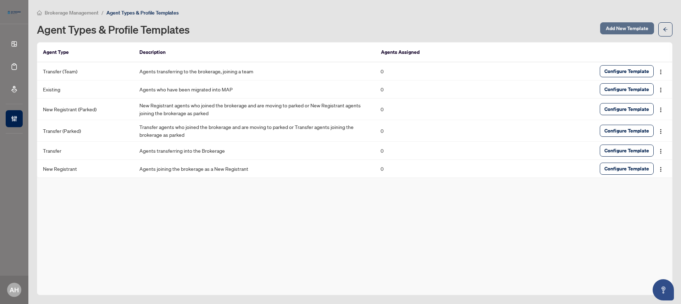
click at [611, 28] on span "Add New Template" at bounding box center [626, 28] width 43 height 11
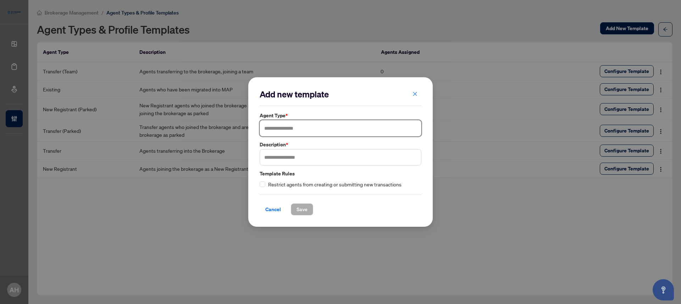
click at [304, 127] on input "text" at bounding box center [340, 128] width 162 height 16
type input "**********"
type input "*"
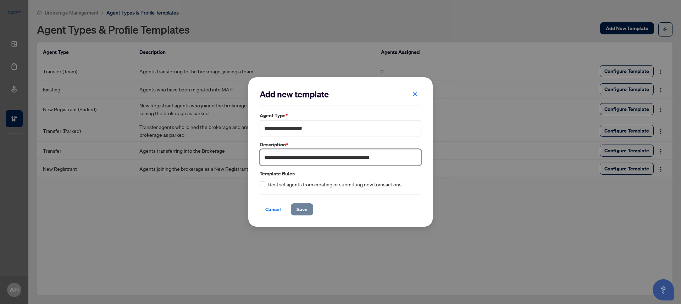
type input "**********"
click at [303, 211] on span "Save" at bounding box center [301, 209] width 11 height 11
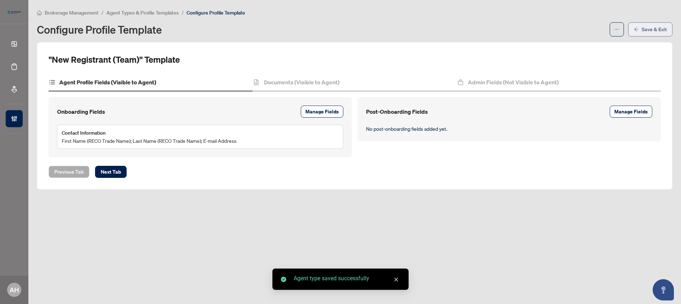
click at [647, 28] on span "Save & Exit" at bounding box center [653, 29] width 25 height 11
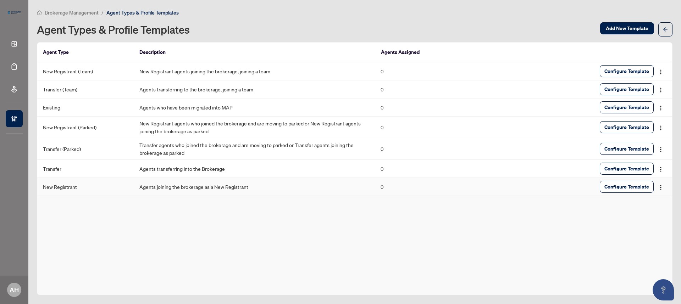
click at [586, 186] on div "Configure Template" at bounding box center [584, 187] width 166 height 12
click at [629, 189] on span "Configure Template" at bounding box center [626, 186] width 45 height 11
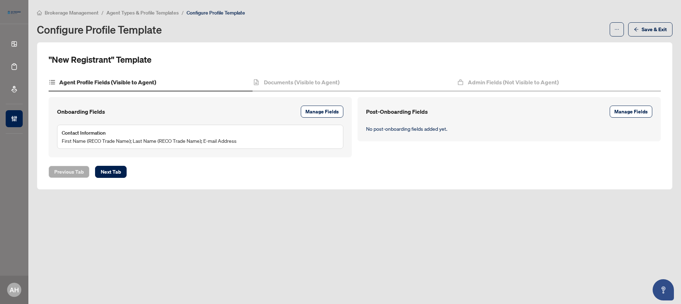
click at [164, 10] on span "Agent Types & Profile Templates" at bounding box center [142, 13] width 72 height 6
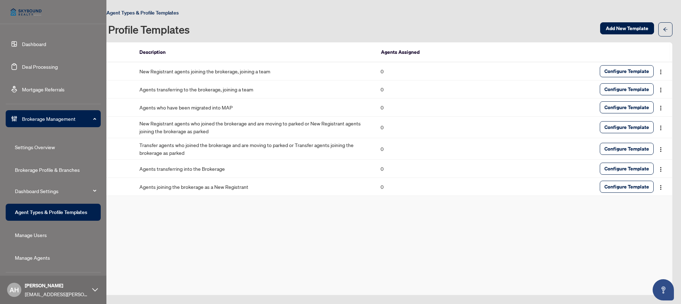
click at [42, 256] on link "Manage Agents" at bounding box center [32, 258] width 35 height 6
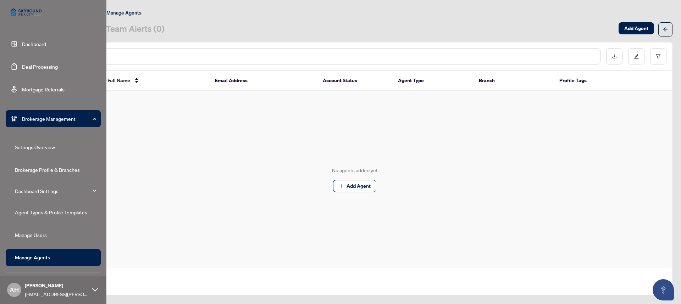
click at [35, 232] on link "Manage Users" at bounding box center [31, 235] width 32 height 6
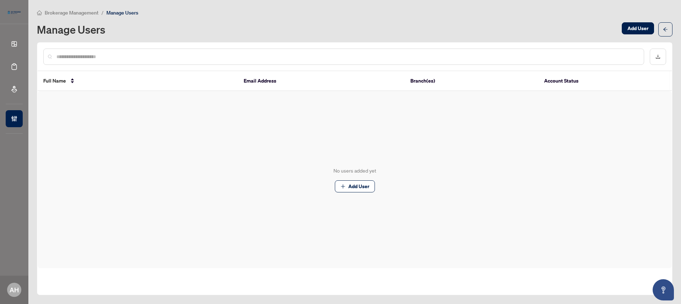
click at [482, 56] on input "text" at bounding box center [346, 57] width 581 height 8
click at [631, 26] on span "Add User" at bounding box center [637, 28] width 21 height 11
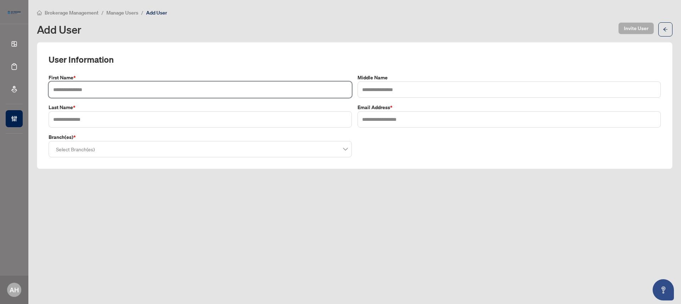
click at [203, 89] on input "text" at bounding box center [200, 90] width 303 height 16
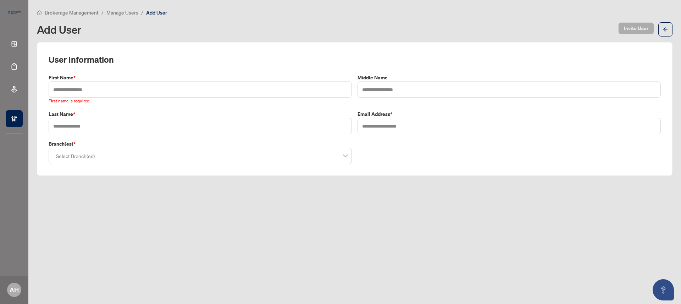
click at [128, 13] on span "Manage Users" at bounding box center [122, 13] width 32 height 6
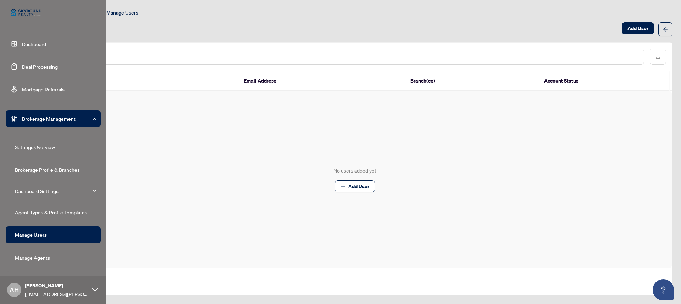
click at [48, 70] on link "Deal Processing" at bounding box center [40, 66] width 36 height 6
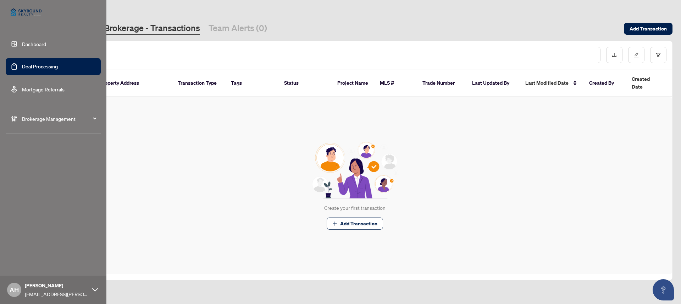
click at [45, 127] on li "Brokerage Management" at bounding box center [53, 119] width 95 height 28
click at [49, 118] on span "Brokerage Management" at bounding box center [59, 119] width 74 height 8
click at [69, 117] on span "Brokerage Management" at bounding box center [59, 119] width 74 height 8
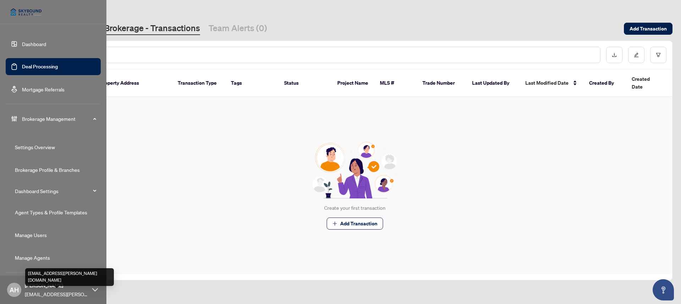
click at [73, 296] on span "chantelf+borsky@myabode.ca" at bounding box center [57, 294] width 64 height 8
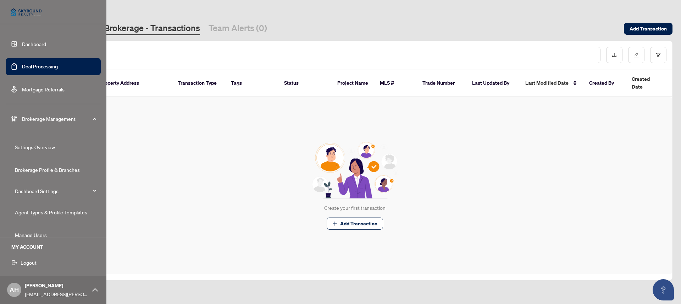
click at [18, 265] on button "Logout" at bounding box center [53, 263] width 95 height 12
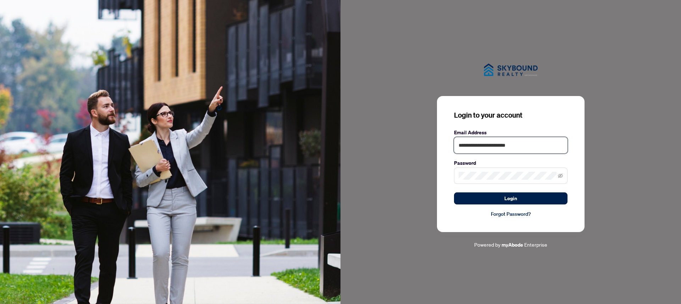
click at [503, 151] on input "**********" at bounding box center [510, 145] width 113 height 16
type input "**********"
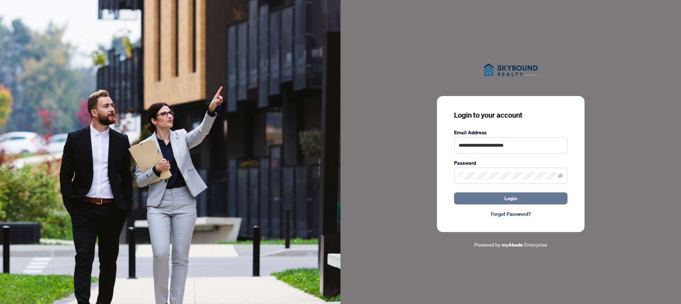
click at [487, 198] on button "Login" at bounding box center [510, 198] width 113 height 12
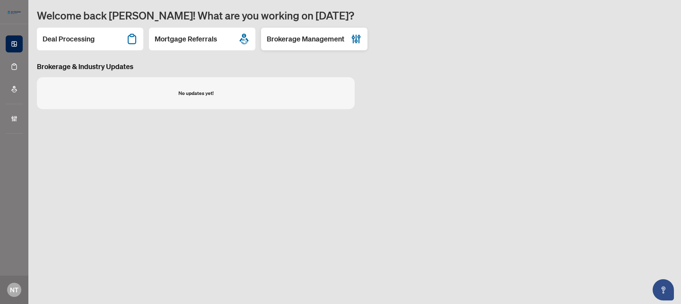
click at [316, 30] on div "Brokerage Management" at bounding box center [314, 39] width 106 height 23
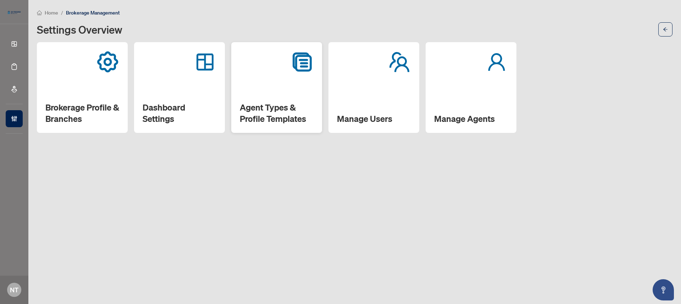
click at [283, 107] on h2 "Agent Types & Profile Templates" at bounding box center [277, 113] width 74 height 23
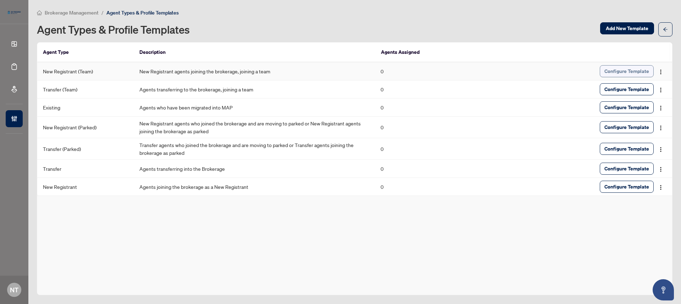
click at [644, 72] on span "Configure Template" at bounding box center [626, 71] width 45 height 11
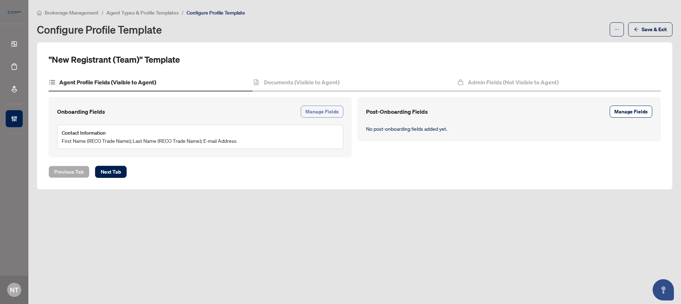
click at [326, 112] on span "Manage Fields" at bounding box center [321, 111] width 33 height 11
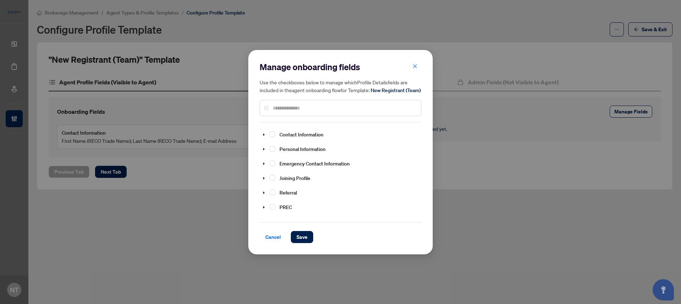
click at [302, 112] on input "text" at bounding box center [344, 108] width 142 height 8
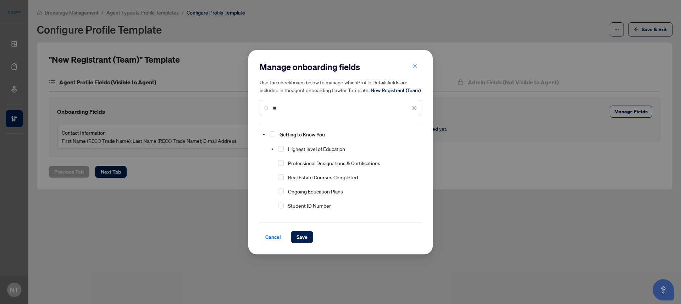
type input "*"
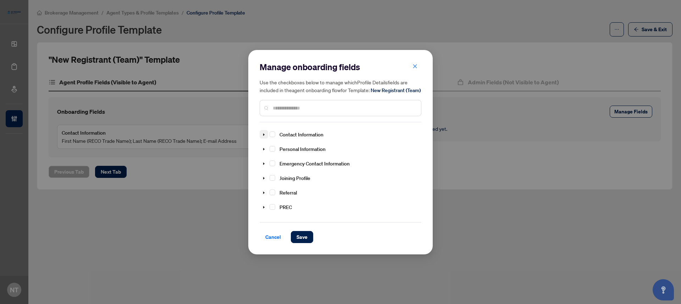
click at [260, 138] on span at bounding box center [263, 134] width 9 height 9
click at [281, 154] on span "Select Primary Phone Number" at bounding box center [281, 151] width 6 height 6
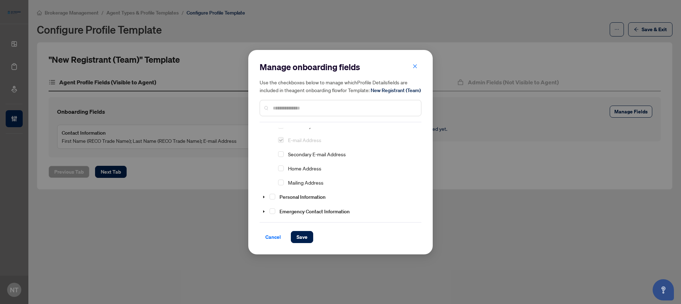
scroll to position [83, 0]
click at [281, 168] on span "Select Home Address" at bounding box center [281, 165] width 6 height 6
click at [291, 112] on input "text" at bounding box center [344, 108] width 142 height 8
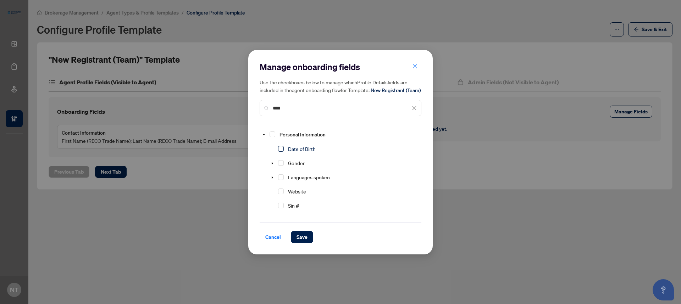
click at [280, 152] on span "Select Date of Birth" at bounding box center [281, 149] width 6 height 6
click at [281, 208] on span "Select Sin #" at bounding box center [281, 206] width 6 height 6
click at [293, 111] on input "****" at bounding box center [342, 108] width 138 height 8
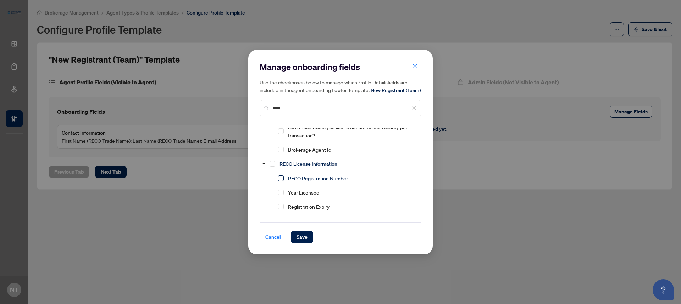
click at [281, 181] on span "Select RECO Registration Number" at bounding box center [281, 178] width 6 height 6
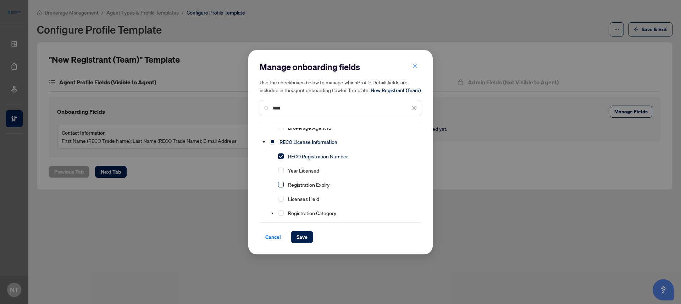
click at [282, 188] on span "Select Registration Expiry" at bounding box center [281, 185] width 6 height 6
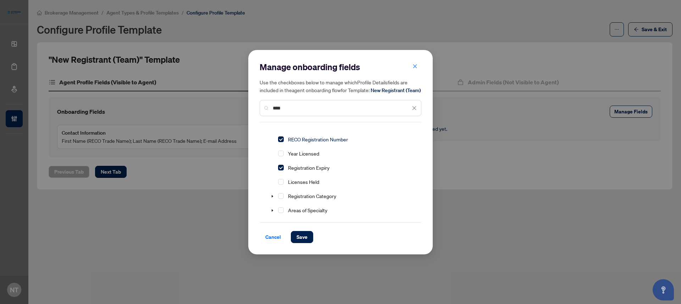
scroll to position [463, 0]
click at [320, 111] on input "****" at bounding box center [342, 108] width 138 height 8
click at [283, 200] on span "Select HST#" at bounding box center [281, 197] width 6 height 6
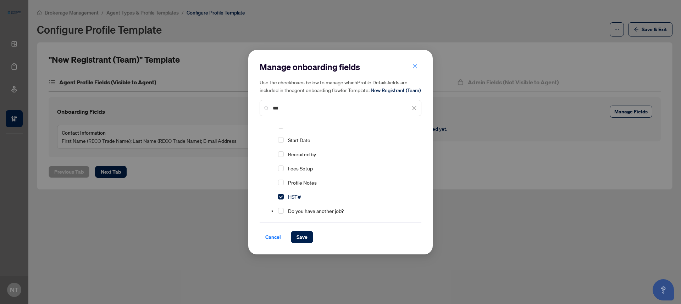
click at [368, 112] on input "***" at bounding box center [342, 108] width 138 height 8
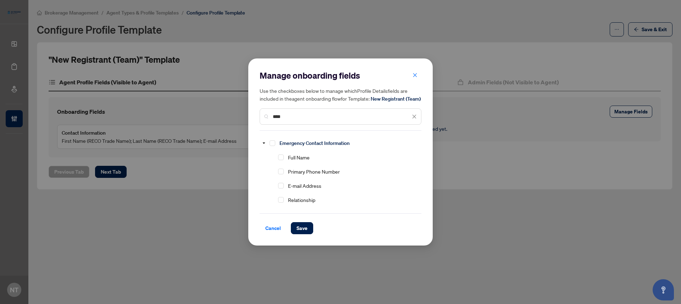
scroll to position [0, 0]
type input "*******"
click at [281, 160] on span "Select Full Name" at bounding box center [281, 158] width 6 height 6
click at [282, 185] on div "E-mail Address" at bounding box center [291, 185] width 65 height 13
click at [282, 178] on div "Primary Phone Number" at bounding box center [300, 171] width 83 height 13
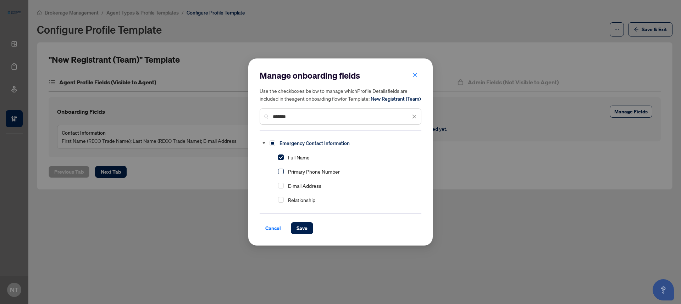
click at [281, 174] on span "Select Primary Phone Number" at bounding box center [281, 172] width 6 height 6
click at [282, 203] on span "Select Relationship" at bounding box center [281, 200] width 6 height 6
click at [301, 232] on span "Save" at bounding box center [301, 228] width 11 height 11
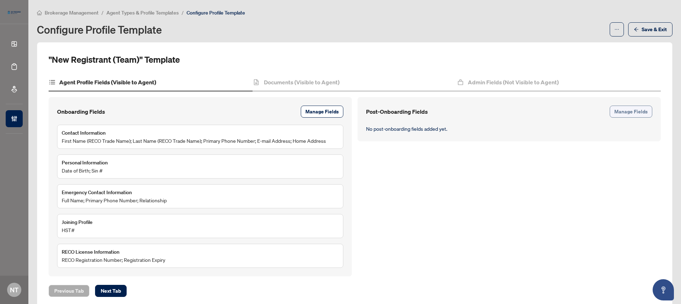
click at [645, 114] on button "Manage Fields" at bounding box center [630, 112] width 43 height 12
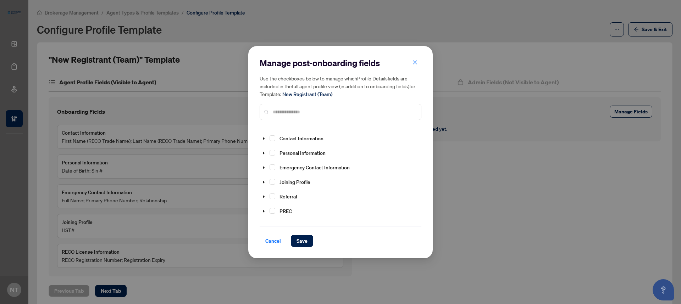
click at [328, 124] on div "Manage post-onboarding fields Use the checkboxes below to manage which Profile …" at bounding box center [340, 91] width 162 height 69
click at [320, 114] on input "text" at bounding box center [344, 112] width 142 height 8
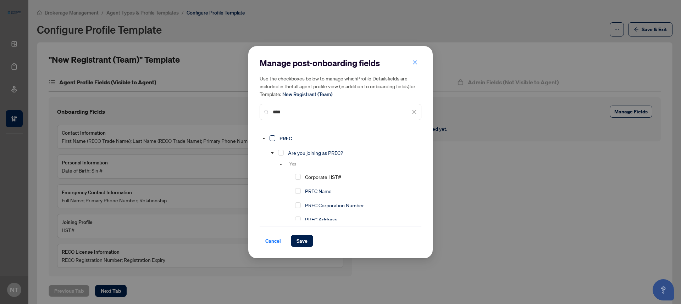
click at [271, 137] on span "Select PREC" at bounding box center [272, 138] width 6 height 6
click at [291, 114] on input "****" at bounding box center [342, 112] width 138 height 8
type input "*****"
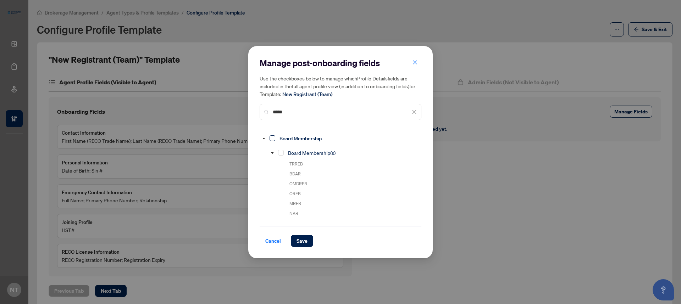
click at [274, 137] on span "Select Board Membership" at bounding box center [272, 138] width 6 height 6
click at [297, 240] on span "Save" at bounding box center [301, 240] width 11 height 11
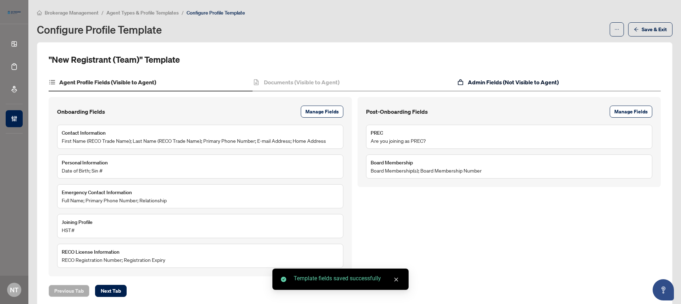
click at [519, 78] on h4 "Admin Fields (Not Visible to Agent)" at bounding box center [513, 82] width 91 height 9
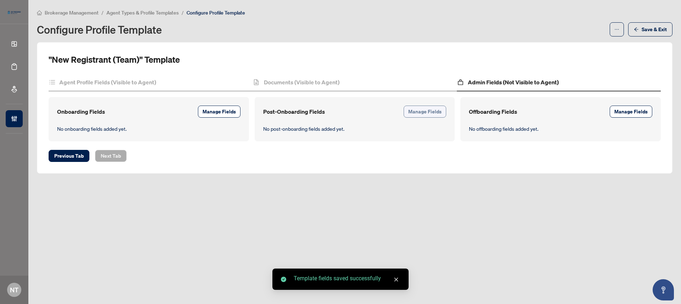
click at [430, 113] on span "Manage Fields" at bounding box center [424, 111] width 33 height 11
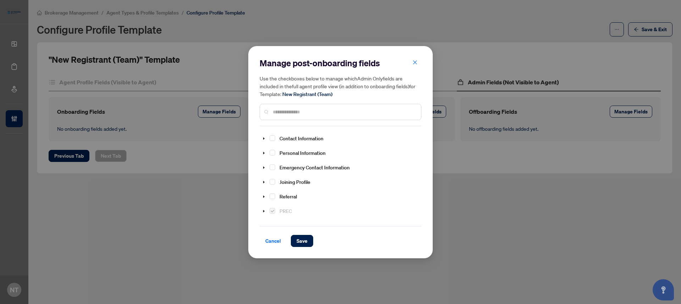
click at [300, 104] on div at bounding box center [340, 112] width 162 height 16
click at [301, 115] on input "text" at bounding box center [344, 112] width 142 height 8
click at [280, 151] on span "Select Brokerwolf ID" at bounding box center [281, 153] width 6 height 6
click at [281, 167] on span "Select Start Date" at bounding box center [281, 167] width 6 height 6
click at [280, 178] on span "Select Recruited by" at bounding box center [281, 181] width 6 height 6
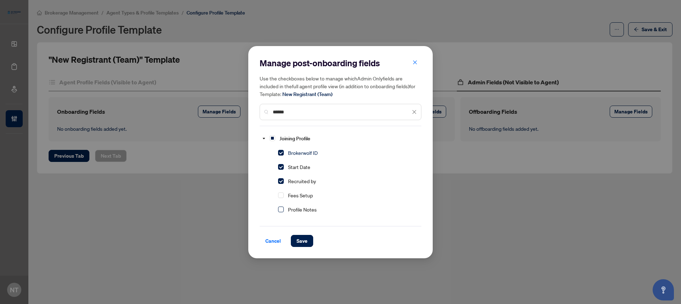
click at [281, 209] on span "Select Profile Notes" at bounding box center [281, 210] width 6 height 6
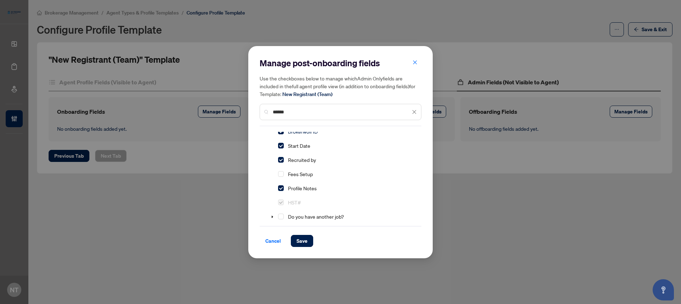
scroll to position [22, 0]
click at [309, 110] on input "******" at bounding box center [342, 112] width 138 height 8
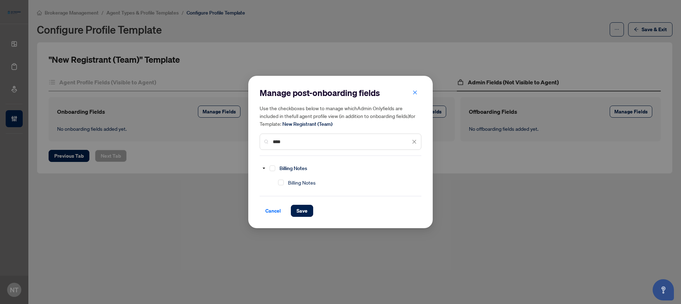
scroll to position [0, 0]
type input "*******"
click at [275, 168] on div "Billing Notes" at bounding box center [284, 168] width 50 height 13
click at [274, 169] on span "Select Billing Notes" at bounding box center [272, 169] width 6 height 6
click at [296, 205] on button "Save" at bounding box center [302, 211] width 22 height 12
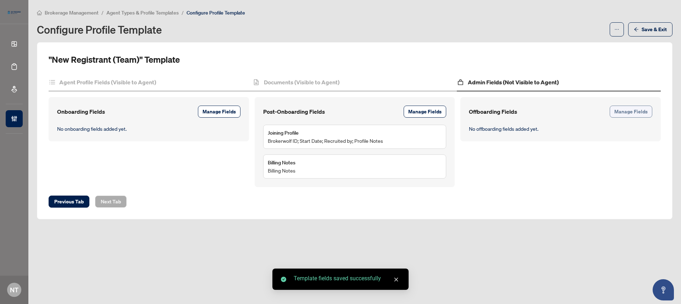
click at [621, 111] on span "Manage Fields" at bounding box center [630, 111] width 33 height 11
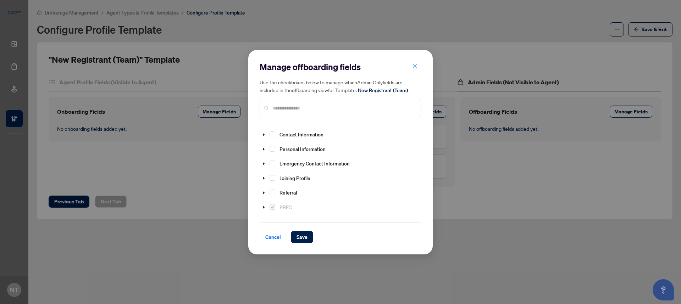
click at [309, 106] on input "text" at bounding box center [344, 108] width 142 height 8
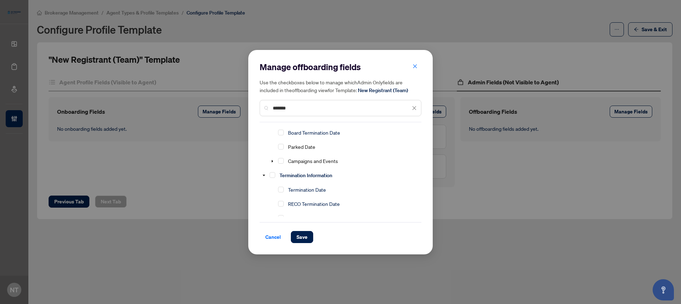
scroll to position [41, 0]
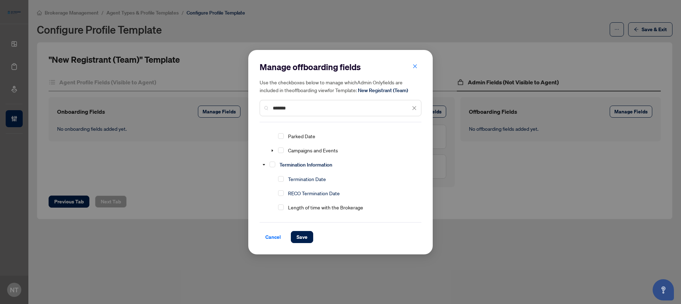
type input "*******"
click at [284, 178] on div "Termination Date" at bounding box center [293, 179] width 69 height 13
click at [283, 177] on span "Select Termination Date" at bounding box center [281, 179] width 6 height 6
click at [283, 191] on span "Select RECO Termination Date" at bounding box center [281, 193] width 6 height 6
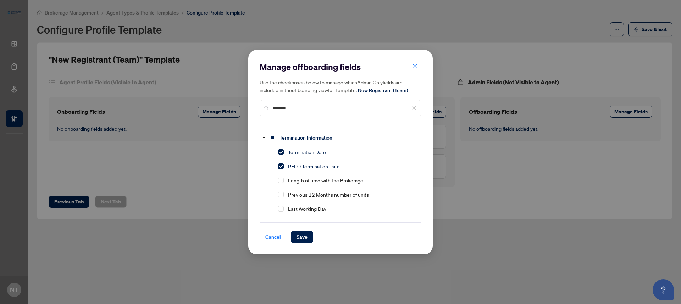
click at [272, 136] on span "Select Termination Information" at bounding box center [272, 138] width 6 height 6
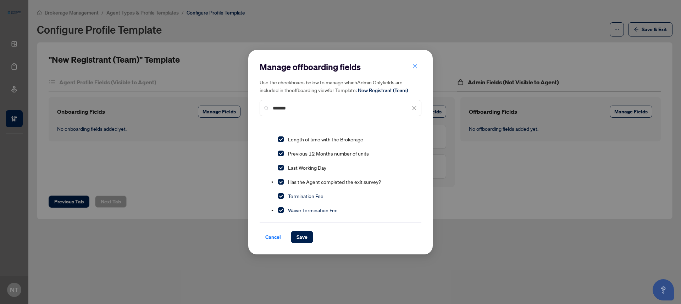
scroll to position [110, 0]
click at [280, 181] on span "Select Has the Agent completed the exit survey?" at bounding box center [281, 181] width 6 height 6
click at [281, 193] on span "Select Termination Fee" at bounding box center [281, 195] width 6 height 6
click at [281, 207] on span "Select Waive Termination Fee" at bounding box center [281, 210] width 6 height 6
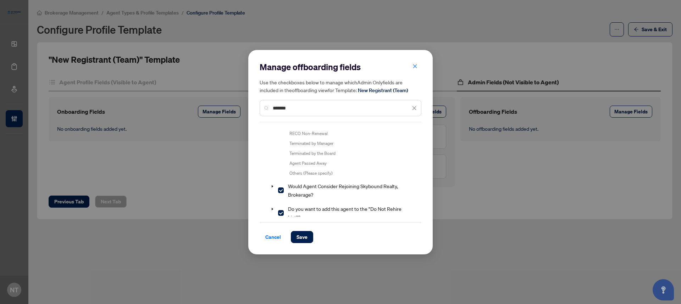
scroll to position [269, 0]
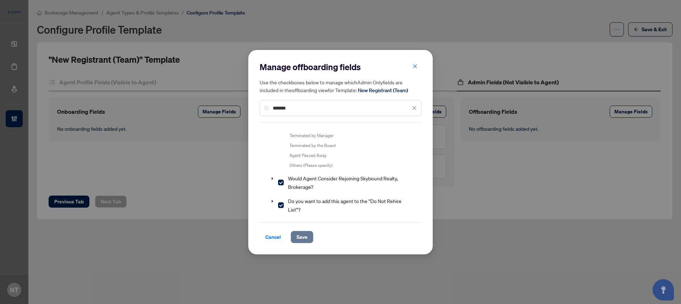
click at [302, 237] on span "Save" at bounding box center [301, 236] width 11 height 11
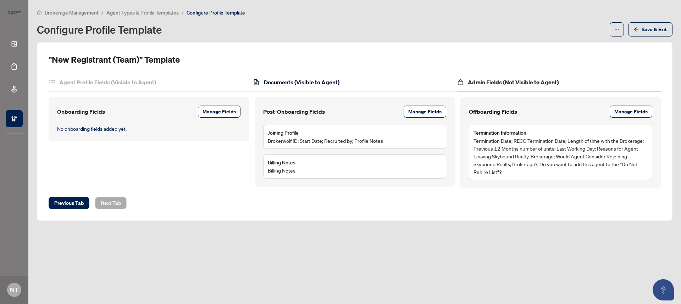
click at [339, 85] on h4 "Documents (Visible to Agent)" at bounding box center [302, 82] width 76 height 9
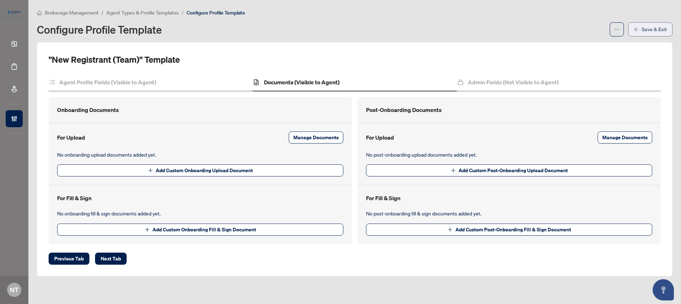
click at [656, 28] on span "Save & Exit" at bounding box center [653, 29] width 25 height 11
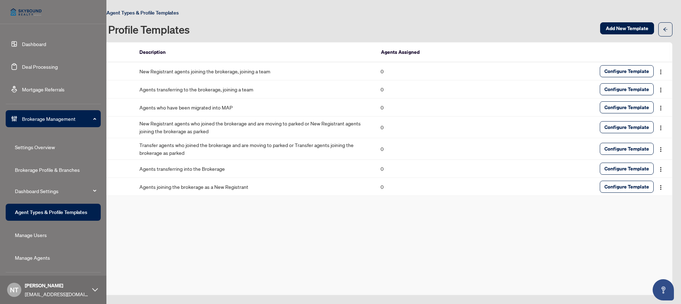
click at [22, 290] on div "NT Nicoletta Tompros chantelf+pcsky@myabode.ca" at bounding box center [53, 290] width 106 height 28
click at [37, 288] on span "Nicoletta Tompros" at bounding box center [57, 286] width 64 height 8
click at [30, 262] on span "Logout" at bounding box center [29, 262] width 16 height 11
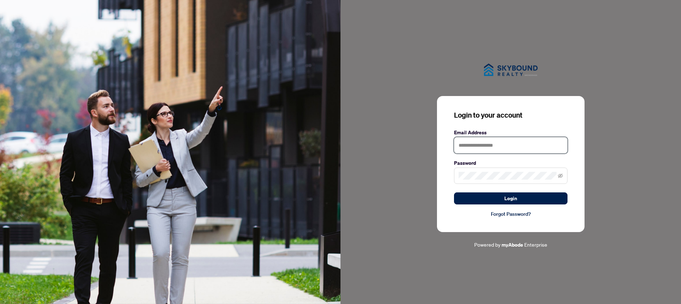
type input "**********"
click at [496, 143] on input "**********" at bounding box center [510, 145] width 113 height 16
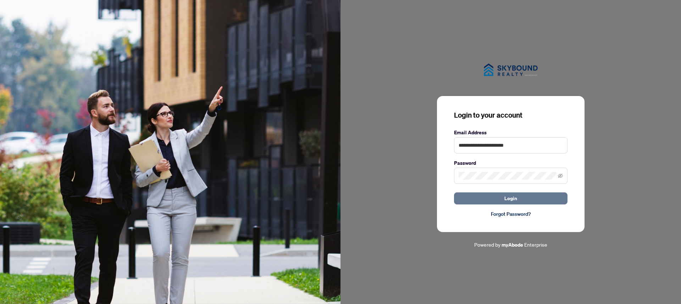
click at [523, 201] on button "Login" at bounding box center [510, 198] width 113 height 12
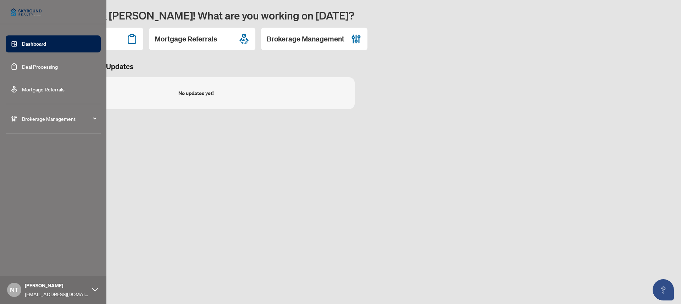
click at [62, 290] on div "Nicoletta Tompros chantelf+pcsky@myabode.ca" at bounding box center [57, 290] width 64 height 16
click at [50, 259] on button "Logout" at bounding box center [53, 263] width 95 height 12
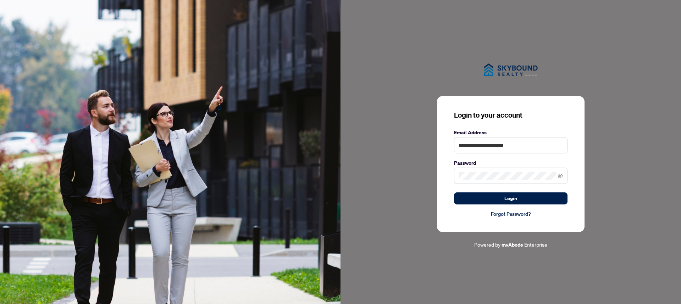
click at [14, 266] on img at bounding box center [170, 152] width 340 height 304
click at [496, 142] on input "**********" at bounding box center [510, 145] width 113 height 16
type input "**********"
click at [475, 204] on button "Login" at bounding box center [510, 198] width 113 height 12
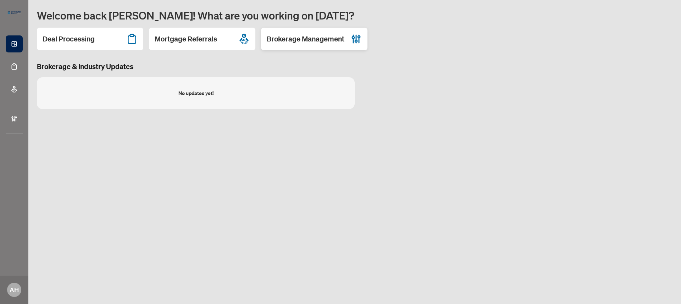
click at [354, 43] on icon at bounding box center [355, 38] width 11 height 11
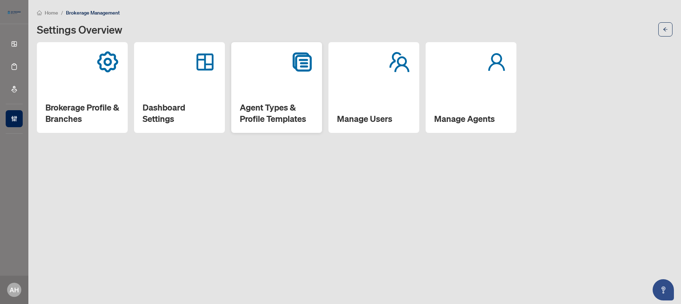
click at [275, 71] on div at bounding box center [277, 62] width 74 height 23
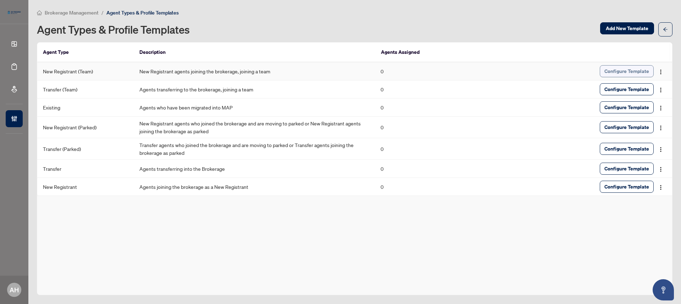
click at [614, 73] on span "Configure Template" at bounding box center [626, 71] width 45 height 11
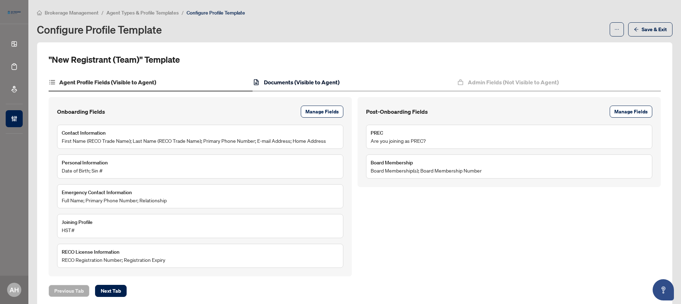
click at [329, 81] on h4 "Documents (Visible to Agent)" at bounding box center [302, 82] width 76 height 9
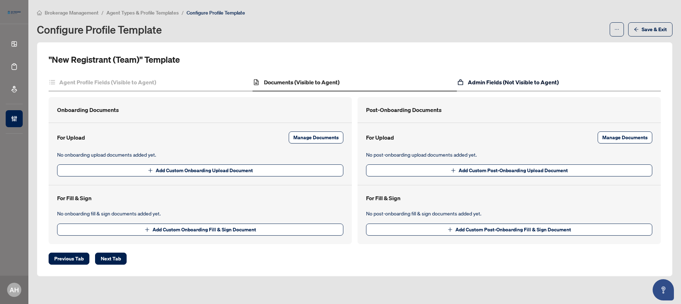
click at [497, 82] on h4 "Admin Fields (Not Visible to Agent)" at bounding box center [513, 82] width 91 height 9
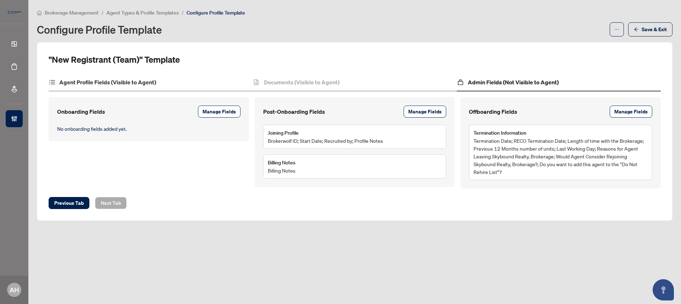
click at [216, 84] on div "Agent Profile Fields (Visible to Agent)" at bounding box center [151, 83] width 204 height 18
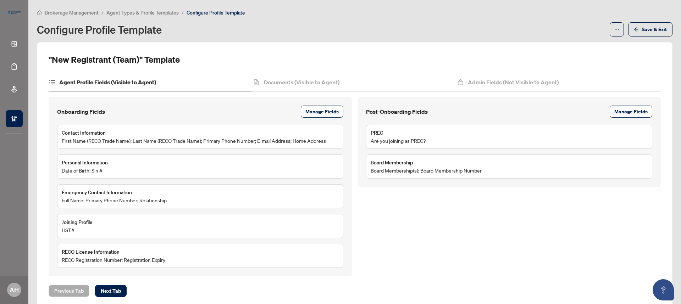
click at [638, 37] on div "Brokerage Management / Agent Types & Profile Templates / Configure Profile Temp…" at bounding box center [355, 26] width 644 height 34
click at [641, 34] on span "Save & Exit" at bounding box center [653, 29] width 25 height 11
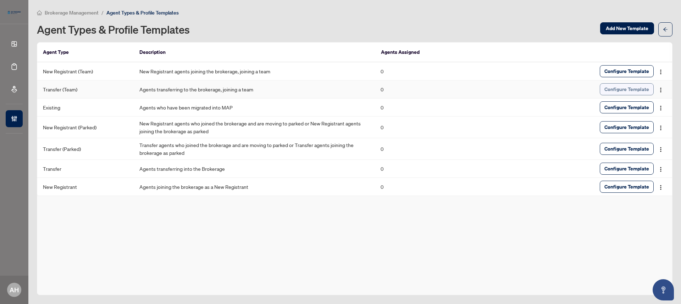
click at [638, 93] on span "Configure Template" at bounding box center [626, 89] width 45 height 11
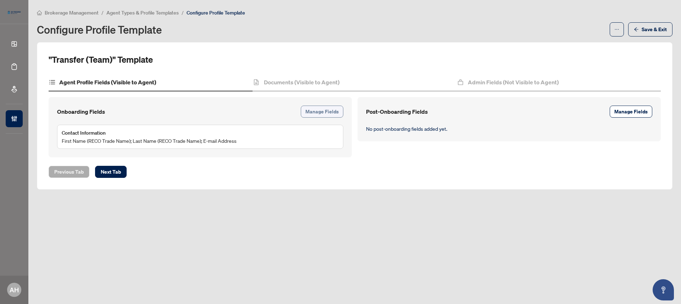
click at [319, 108] on span "Manage Fields" at bounding box center [321, 111] width 33 height 11
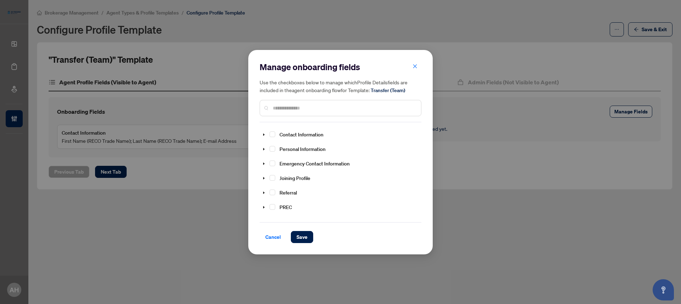
click at [314, 105] on input "text" at bounding box center [344, 108] width 142 height 8
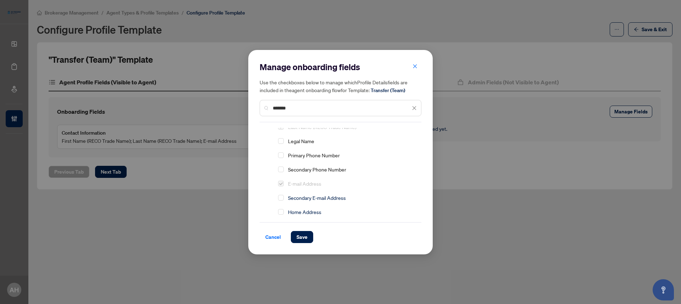
scroll to position [42, 0]
type input "*******"
click at [280, 205] on span "Select Home Address" at bounding box center [281, 206] width 6 height 6
click at [280, 148] on span "Select Primary Phone Number" at bounding box center [281, 149] width 6 height 6
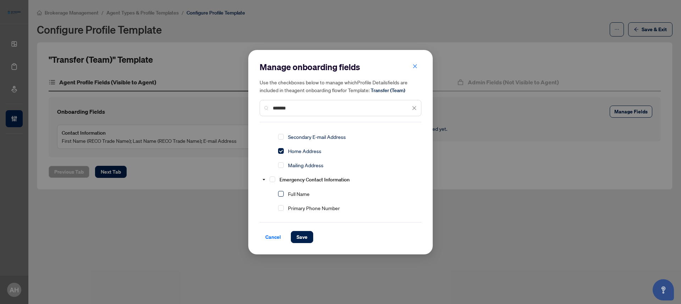
scroll to position [98, 0]
click at [279, 190] on span "Select Full Name" at bounding box center [281, 193] width 6 height 6
click at [280, 205] on span "Select Primary Phone Number" at bounding box center [281, 207] width 6 height 6
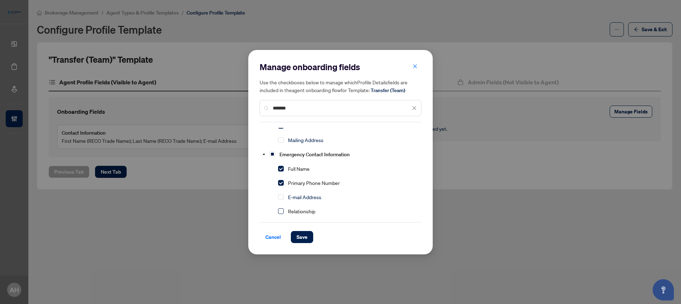
click at [281, 209] on span "Select Relationship" at bounding box center [281, 211] width 6 height 6
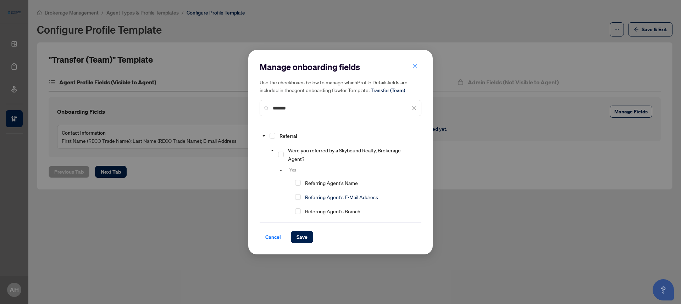
scroll to position [210, 0]
click at [274, 138] on span "Select Referral" at bounding box center [272, 138] width 6 height 6
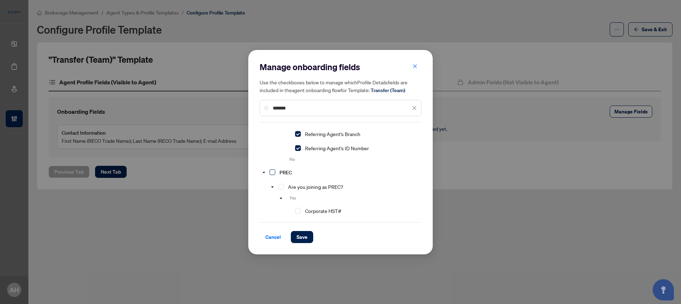
scroll to position [291, 0]
click at [272, 169] on span "Select PREC" at bounding box center [272, 171] width 6 height 6
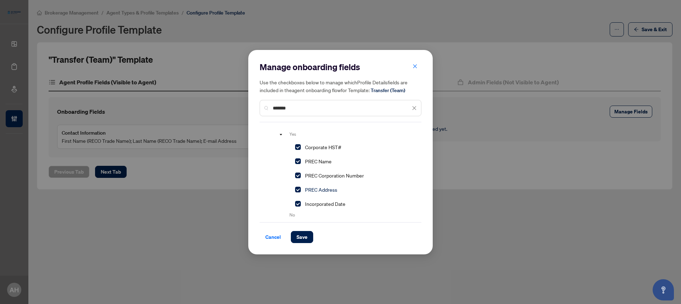
scroll to position [357, 0]
click at [301, 240] on span "Save" at bounding box center [301, 236] width 11 height 11
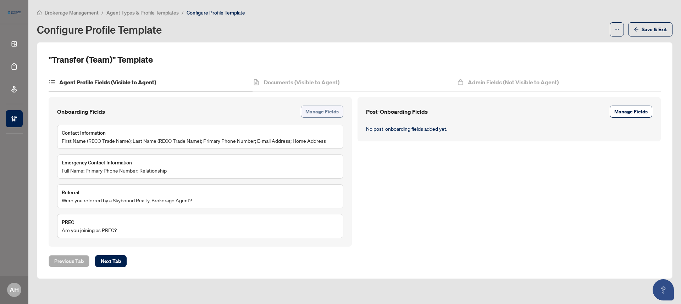
click at [321, 114] on span "Manage Fields" at bounding box center [321, 111] width 33 height 11
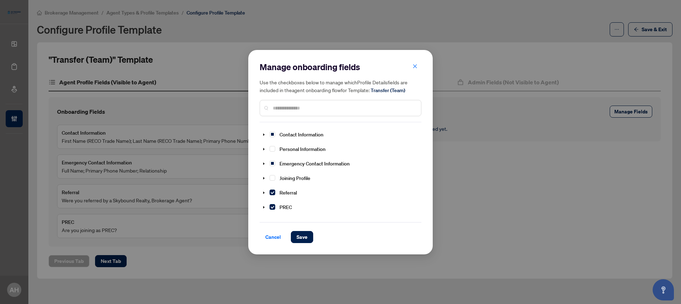
click at [320, 107] on input "text" at bounding box center [344, 108] width 142 height 8
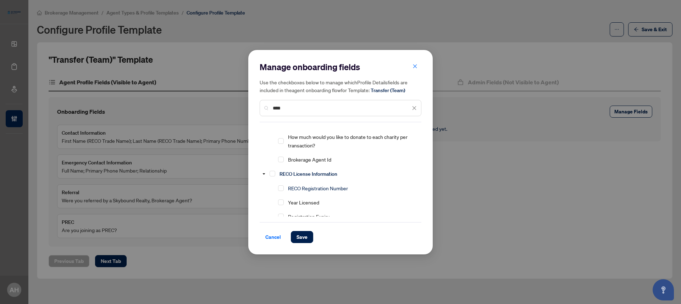
scroll to position [409, 0]
click at [282, 177] on span "Select RECO Registration Number" at bounding box center [281, 174] width 6 height 6
click at [280, 205] on span "Select Registration Expiry" at bounding box center [281, 203] width 6 height 6
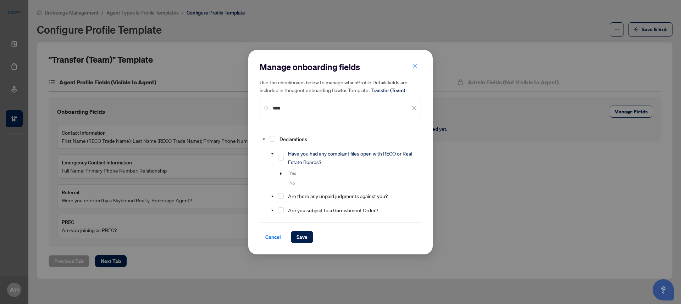
scroll to position [462, 0]
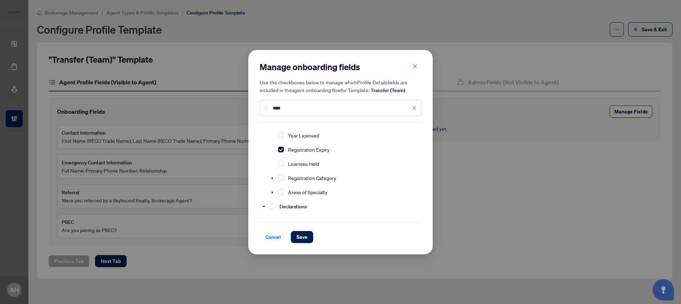
click at [303, 106] on input "****" at bounding box center [342, 108] width 138 height 8
click at [273, 134] on span "Select Board Membership" at bounding box center [272, 135] width 6 height 6
click at [292, 112] on div "*****" at bounding box center [340, 108] width 162 height 16
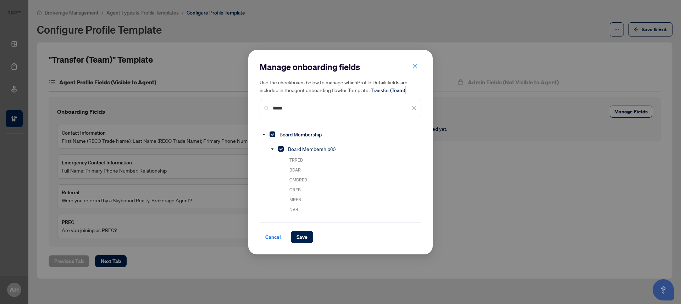
click at [292, 112] on div "*****" at bounding box center [340, 108] width 162 height 16
click at [294, 109] on input "*****" at bounding box center [342, 108] width 138 height 8
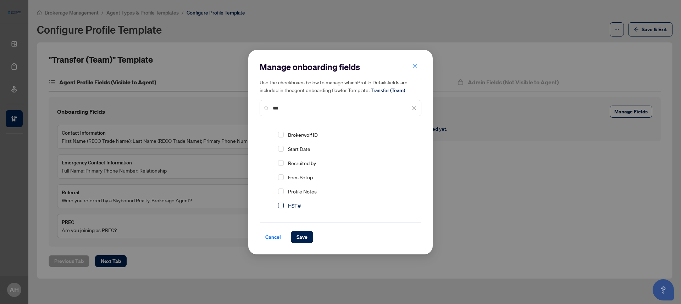
type input "***"
click at [281, 205] on span "Select HST#" at bounding box center [281, 206] width 6 height 6
click at [302, 242] on span "Save" at bounding box center [301, 236] width 11 height 11
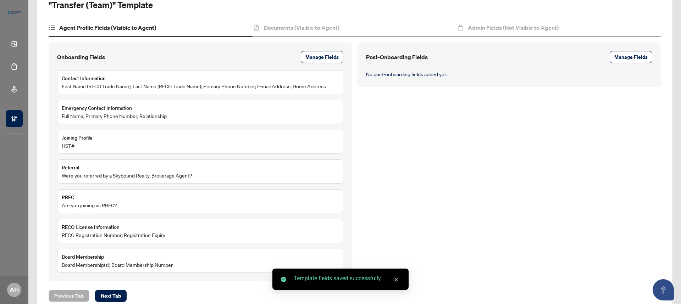
scroll to position [72, 0]
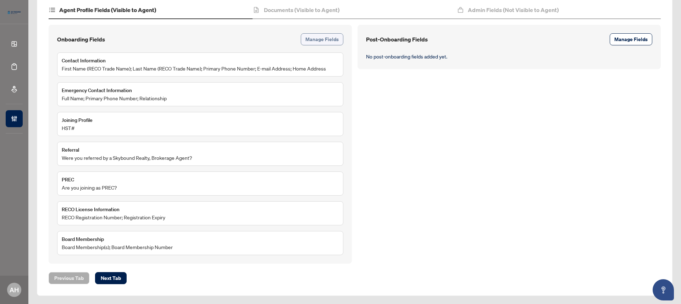
click at [321, 38] on span "Manage Fields" at bounding box center [321, 39] width 33 height 11
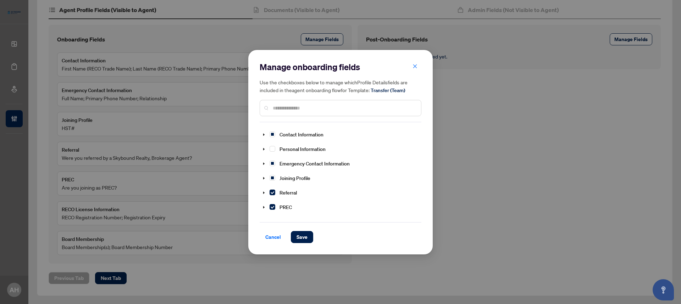
click at [337, 110] on input "text" at bounding box center [344, 108] width 142 height 8
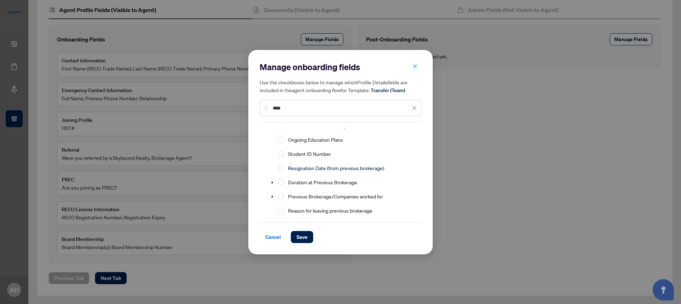
scroll to position [53, 0]
type input "****"
click at [280, 194] on span "Select Previous Brokerage/Companies worked for" at bounding box center [281, 195] width 6 height 6
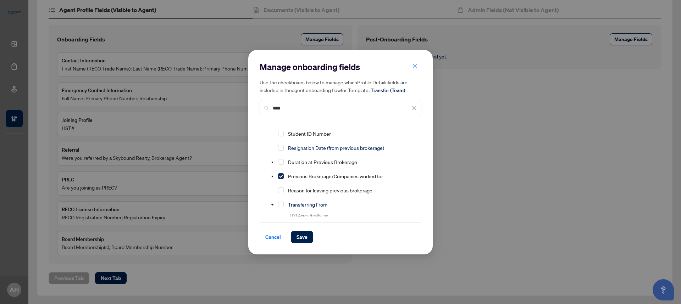
scroll to position [77, 0]
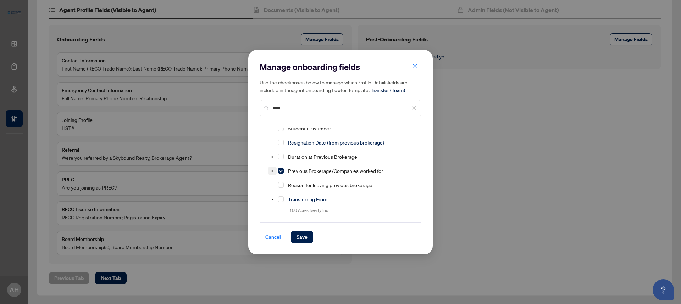
click at [271, 170] on icon "caret-down" at bounding box center [272, 171] width 4 height 4
click at [272, 169] on icon "caret-down" at bounding box center [272, 171] width 4 height 4
click at [297, 234] on span "Save" at bounding box center [301, 236] width 11 height 11
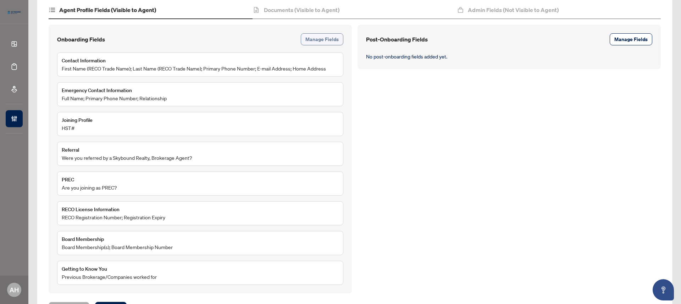
click at [312, 40] on span "Manage Fields" at bounding box center [321, 39] width 33 height 11
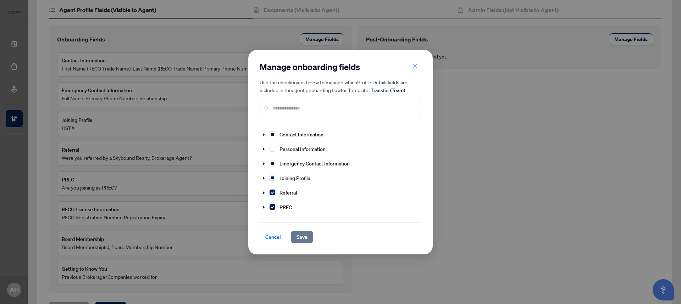
click at [306, 233] on span "Save" at bounding box center [301, 236] width 11 height 11
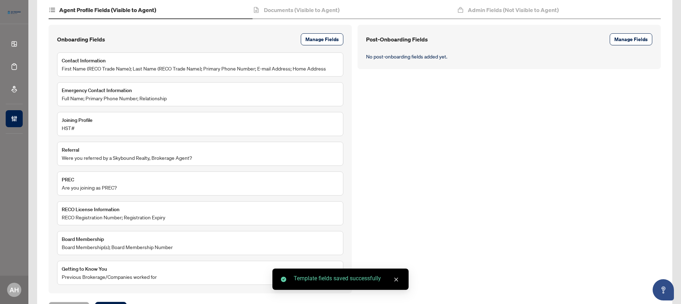
click at [317, 15] on div "Documents (Visible to Agent)" at bounding box center [354, 10] width 204 height 18
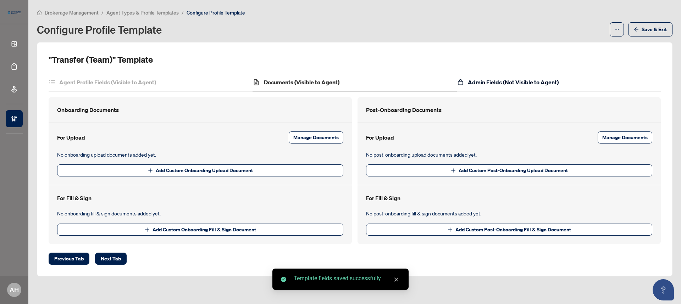
drag, startPoint x: 503, startPoint y: 83, endPoint x: 495, endPoint y: 86, distance: 9.0
click at [503, 83] on h4 "Admin Fields (Not Visible to Agent)" at bounding box center [513, 82] width 91 height 9
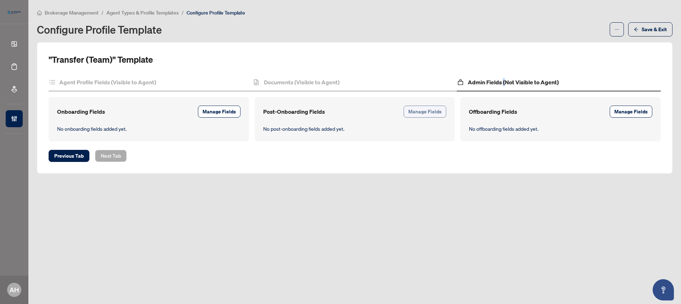
click at [425, 112] on span "Manage Fields" at bounding box center [424, 111] width 33 height 11
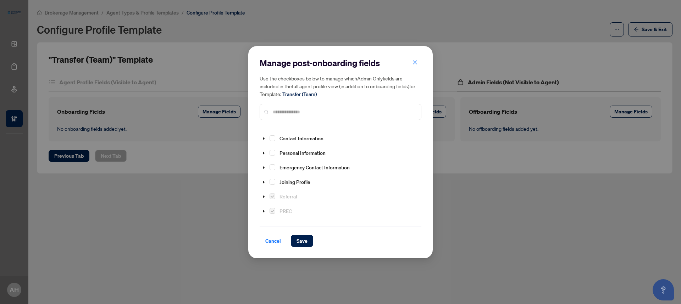
click at [318, 112] on input "text" at bounding box center [344, 112] width 142 height 8
click at [330, 112] on input "text" at bounding box center [344, 112] width 142 height 8
drag, startPoint x: 280, startPoint y: 153, endPoint x: 281, endPoint y: 161, distance: 7.5
click at [280, 153] on span "Select Brokerwolf ID" at bounding box center [281, 153] width 6 height 6
click at [281, 166] on span "Select Start Date" at bounding box center [281, 167] width 6 height 6
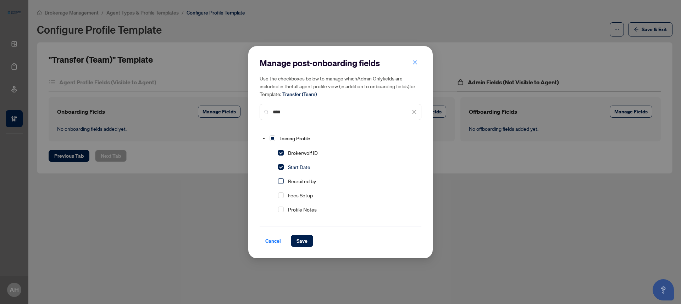
click at [281, 180] on span "Select Recruited by" at bounding box center [281, 181] width 6 height 6
click at [282, 213] on div "Profile Notes" at bounding box center [289, 209] width 60 height 13
click at [281, 209] on span "Select Profile Notes" at bounding box center [281, 210] width 6 height 6
click at [306, 100] on div "Use the checkboxes below to manage which Admin Only fields are included in the …" at bounding box center [340, 97] width 162 height 46
click at [305, 110] on input "****" at bounding box center [342, 112] width 138 height 8
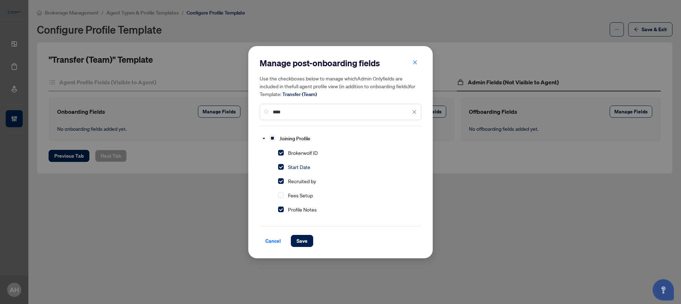
click at [305, 110] on input "****" at bounding box center [342, 112] width 138 height 8
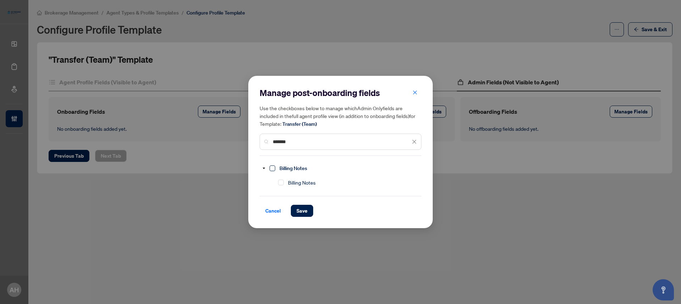
type input "*******"
click at [274, 168] on span "Select Billing Notes" at bounding box center [272, 169] width 6 height 6
click at [302, 216] on span "Save" at bounding box center [301, 210] width 11 height 11
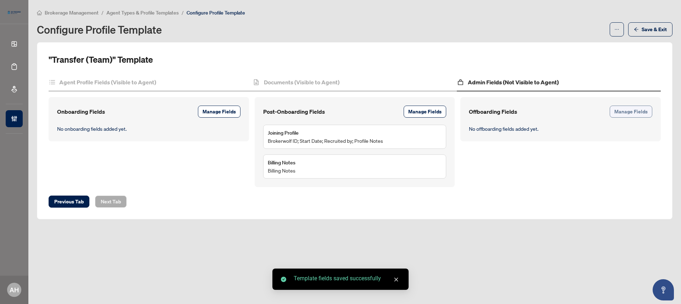
click at [634, 111] on span "Manage Fields" at bounding box center [630, 111] width 33 height 11
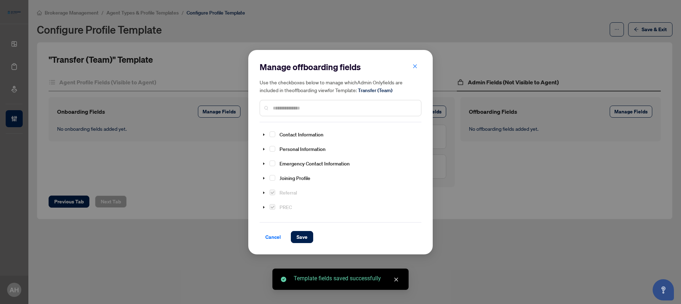
click at [291, 114] on div at bounding box center [340, 108] width 162 height 16
click at [296, 112] on div at bounding box center [340, 108] width 162 height 16
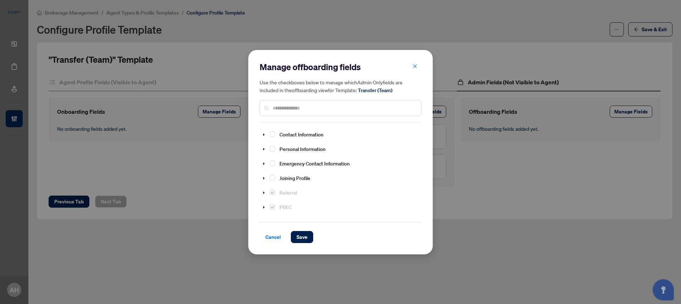
click at [296, 108] on input "text" at bounding box center [344, 108] width 142 height 8
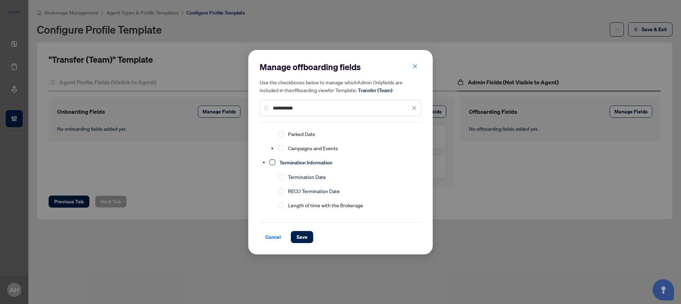
type input "**********"
click at [272, 161] on span "Select Termination Information" at bounding box center [272, 163] width 6 height 6
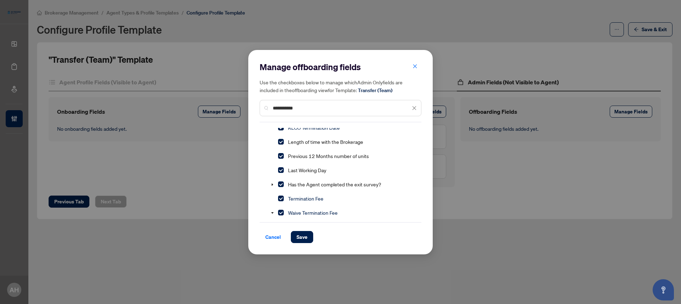
scroll to position [129, 0]
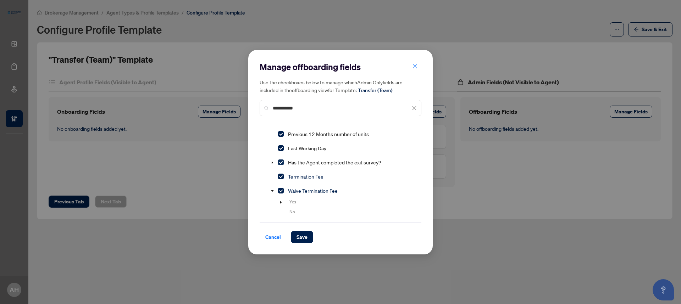
click at [279, 161] on span "Select Has the Agent completed the exit survey?" at bounding box center [281, 163] width 6 height 6
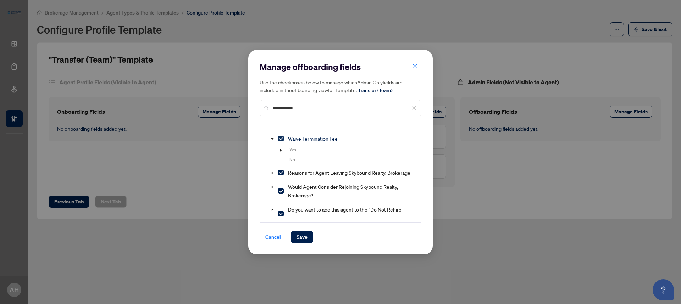
scroll to position [189, 0]
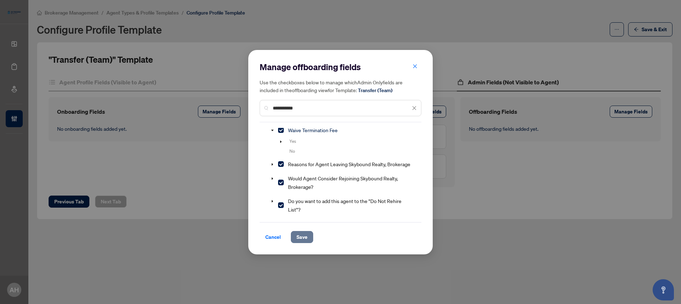
click at [296, 238] on button "Save" at bounding box center [302, 237] width 22 height 12
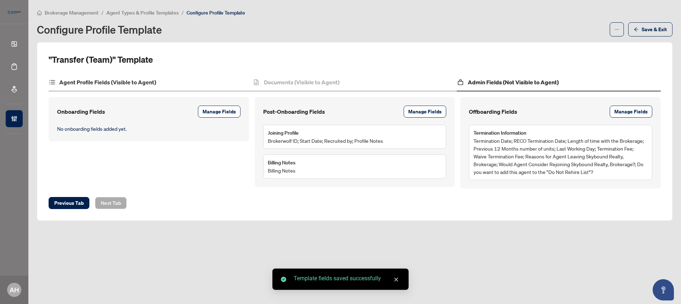
click at [160, 84] on div "Agent Profile Fields (Visible to Agent)" at bounding box center [151, 83] width 204 height 18
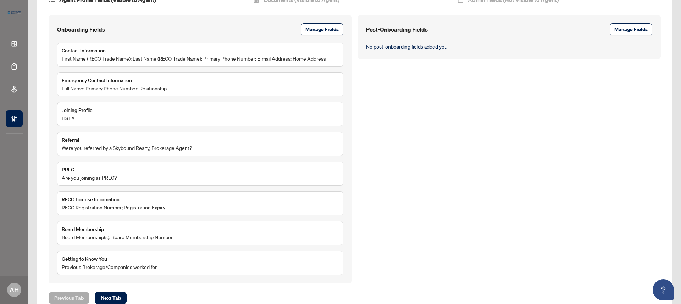
scroll to position [84, 0]
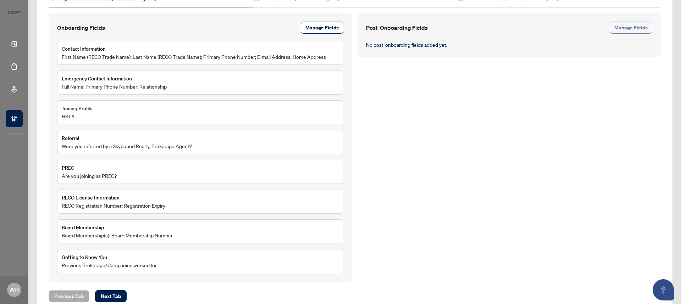
click at [642, 28] on button "Manage Fields" at bounding box center [630, 28] width 43 height 12
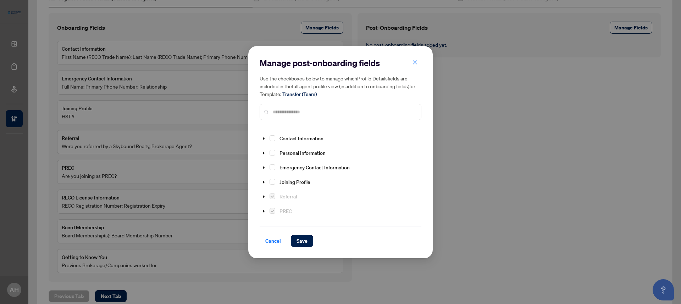
click at [325, 113] on input "text" at bounding box center [344, 112] width 142 height 8
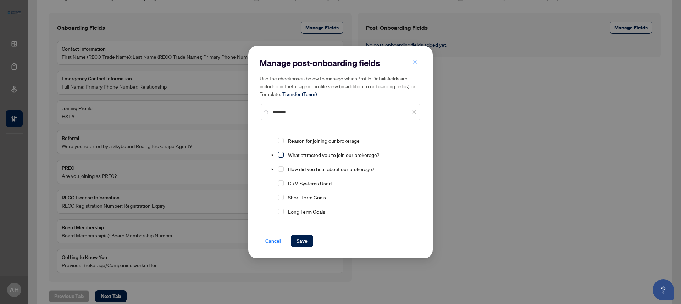
scroll to position [155, 0]
click at [281, 155] on span "Select What attracted you to join our brokerage?" at bounding box center [281, 154] width 6 height 6
click at [281, 166] on span "Select How did you hear about our brokerage?" at bounding box center [281, 168] width 6 height 6
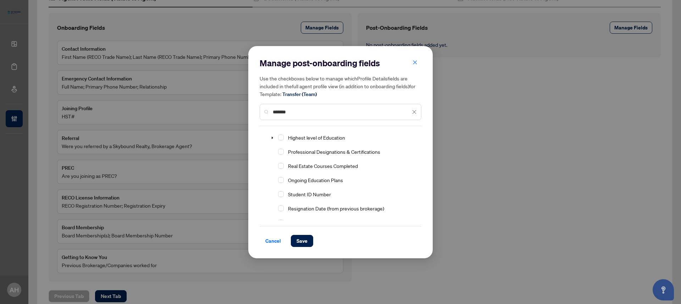
scroll to position [0, 0]
click at [311, 113] on input "*******" at bounding box center [342, 112] width 138 height 8
type input "*"
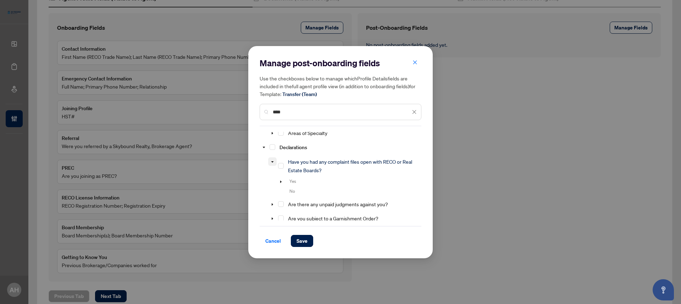
scroll to position [526, 0]
type input "****"
click at [275, 150] on span "Select Declarations" at bounding box center [272, 147] width 6 height 6
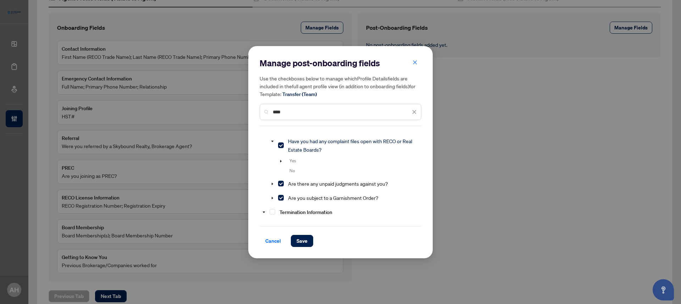
scroll to position [543, 0]
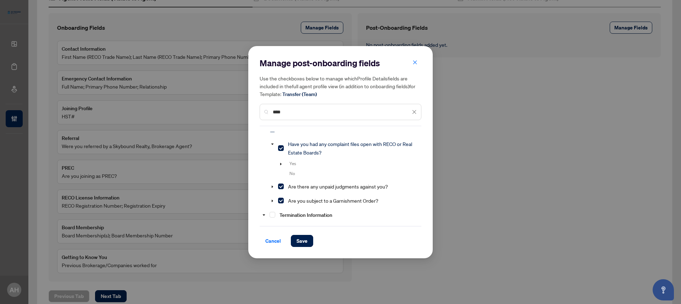
click at [270, 132] on span "Select Declarations" at bounding box center [272, 130] width 6 height 6
click at [297, 239] on span "Save" at bounding box center [301, 240] width 11 height 11
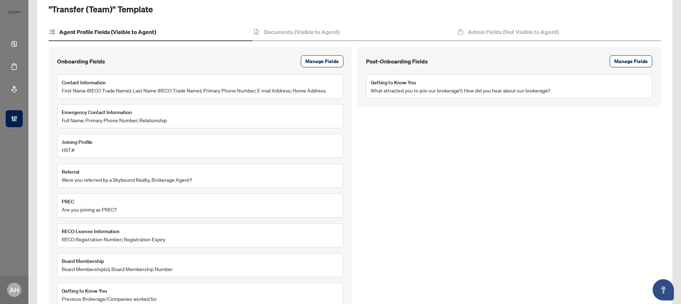
scroll to position [0, 0]
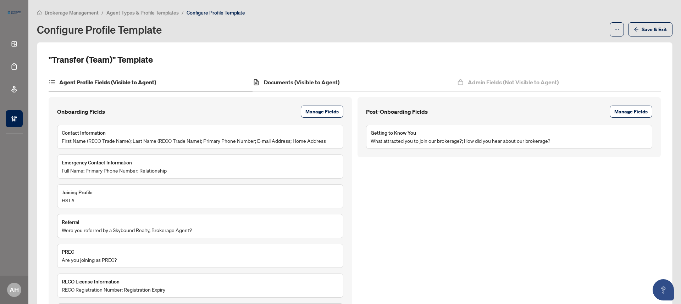
click at [350, 86] on div "Documents (Visible to Agent)" at bounding box center [354, 83] width 204 height 18
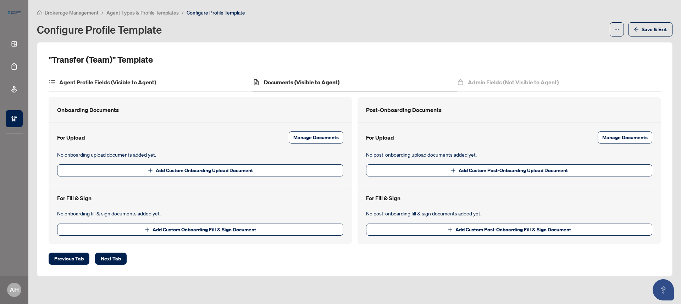
click at [163, 88] on div "Agent Profile Fields (Visible to Agent)" at bounding box center [151, 83] width 204 height 18
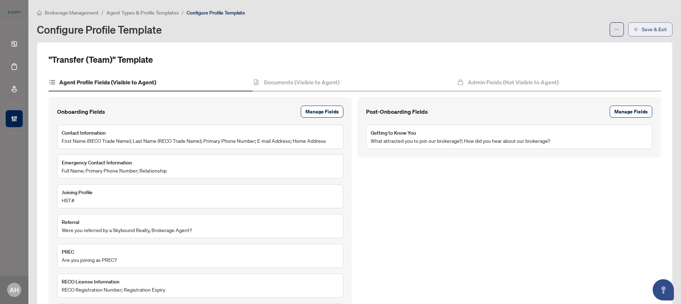
click at [641, 31] on span "Save & Exit" at bounding box center [653, 29] width 25 height 11
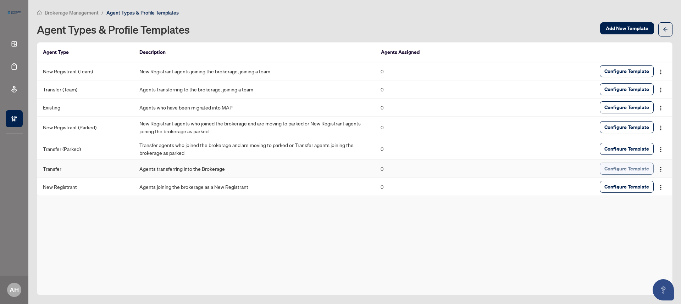
click at [632, 169] on span "Configure Template" at bounding box center [626, 168] width 45 height 11
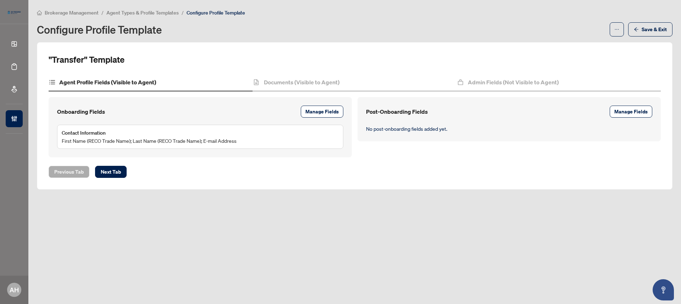
click at [130, 13] on span "Agent Types & Profile Templates" at bounding box center [142, 13] width 72 height 6
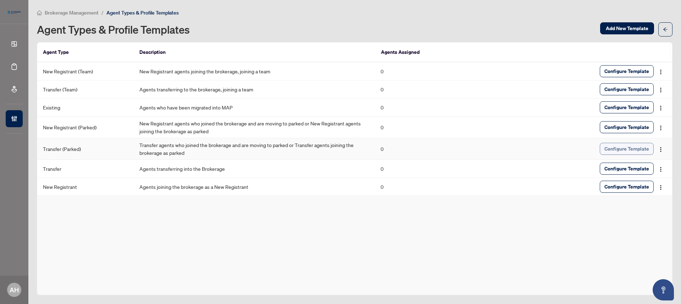
click at [606, 146] on span "Configure Template" at bounding box center [626, 148] width 45 height 11
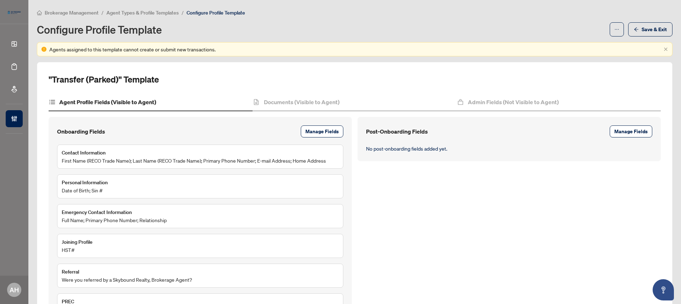
click at [171, 11] on span "Agent Types & Profile Templates" at bounding box center [142, 13] width 72 height 6
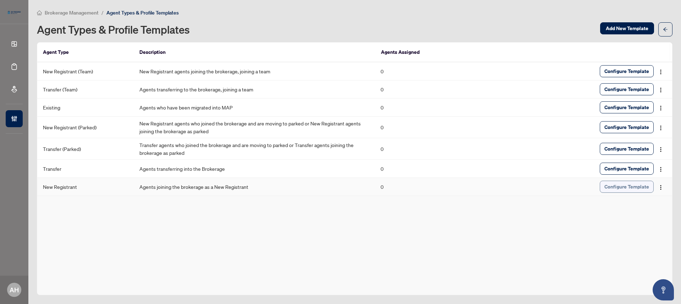
click at [643, 183] on span "Configure Template" at bounding box center [626, 186] width 45 height 11
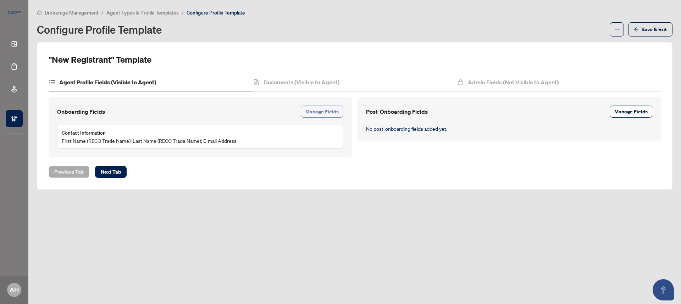
click at [327, 110] on span "Manage Fields" at bounding box center [321, 111] width 33 height 11
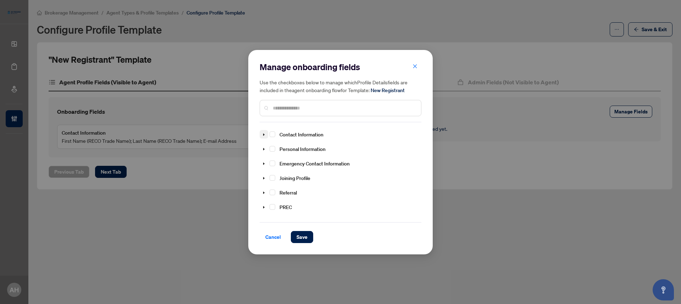
click at [265, 134] on icon "caret-down" at bounding box center [264, 135] width 4 height 4
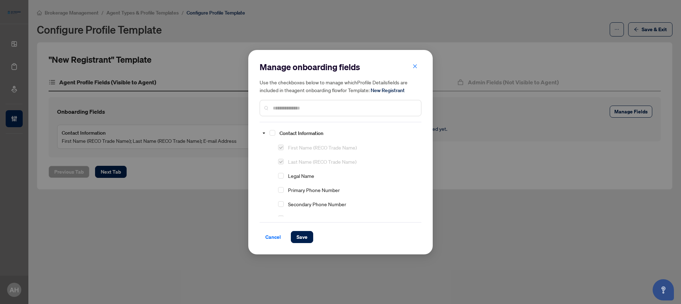
click at [315, 187] on span "Primary Phone Number" at bounding box center [314, 190] width 52 height 6
click at [281, 175] on span "Select Primary Phone Number" at bounding box center [281, 176] width 6 height 6
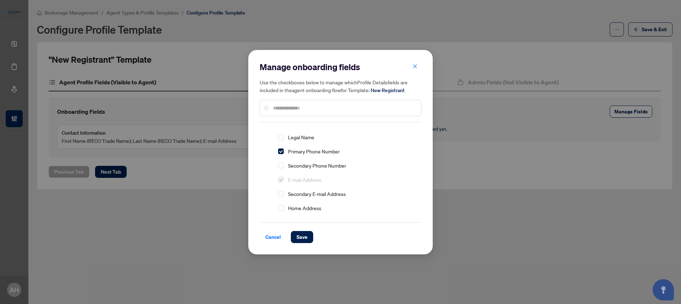
scroll to position [62, 0]
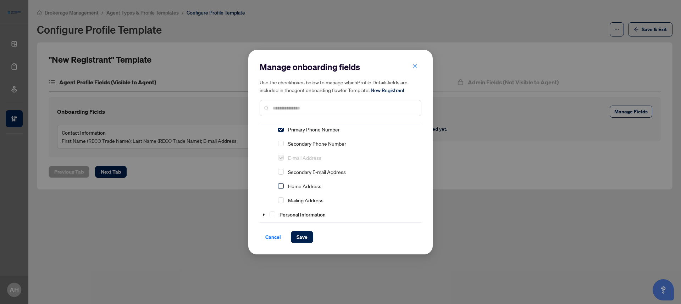
click at [282, 186] on span "Select Home Address" at bounding box center [281, 186] width 6 height 6
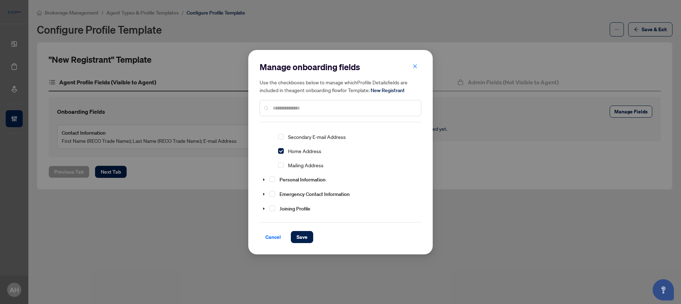
scroll to position [125, 0]
click at [265, 151] on icon "caret-down" at bounding box center [264, 152] width 4 height 4
click at [283, 164] on span "Select Date of Birth" at bounding box center [281, 164] width 6 height 6
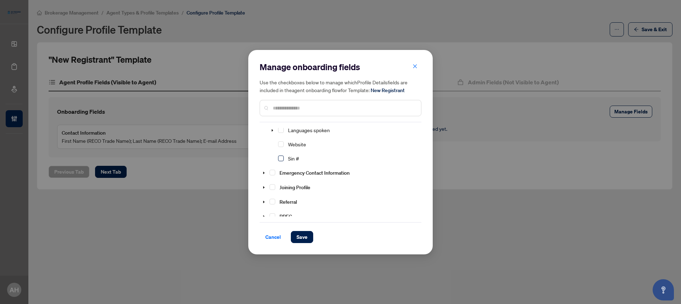
click at [281, 158] on span "Select Sin #" at bounding box center [281, 159] width 6 height 6
click at [266, 173] on span at bounding box center [263, 172] width 9 height 9
click at [279, 188] on span "Select Full Name" at bounding box center [281, 187] width 6 height 6
click at [280, 200] on span "Select Primary Phone Number" at bounding box center [281, 202] width 6 height 6
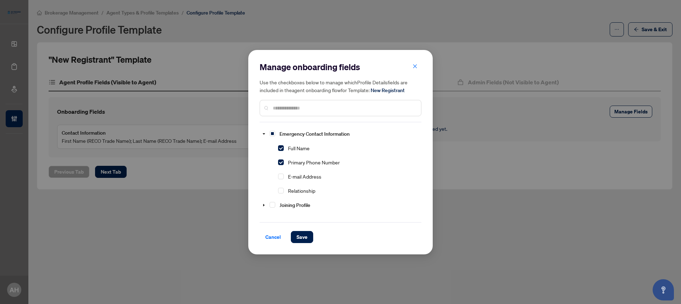
scroll to position [233, 0]
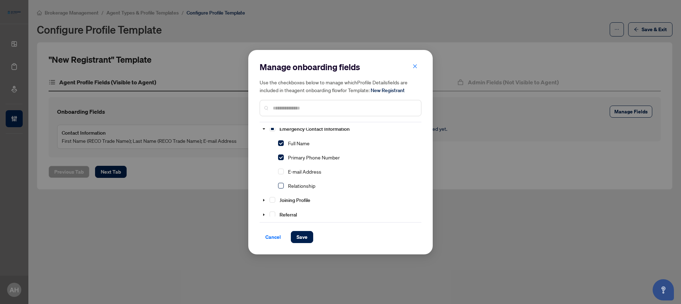
click at [282, 186] on span "Select Relationship" at bounding box center [281, 186] width 6 height 6
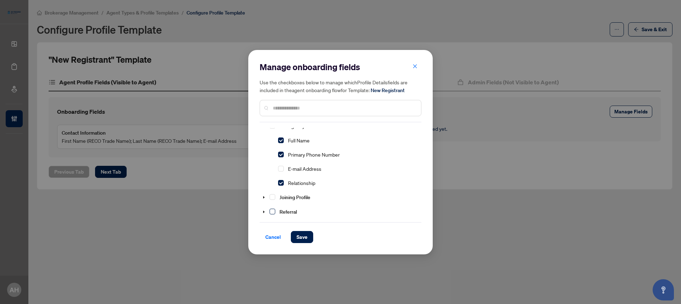
click at [272, 210] on span "Select Referral" at bounding box center [272, 212] width 6 height 6
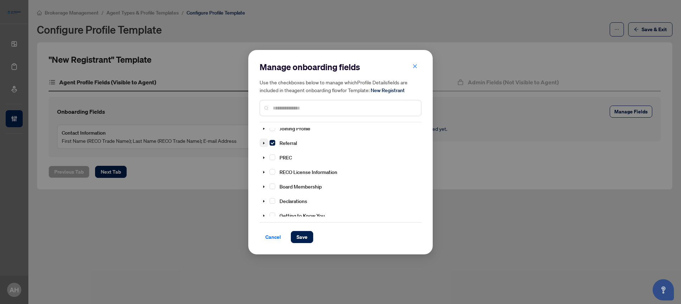
click at [266, 142] on span at bounding box center [263, 143] width 9 height 9
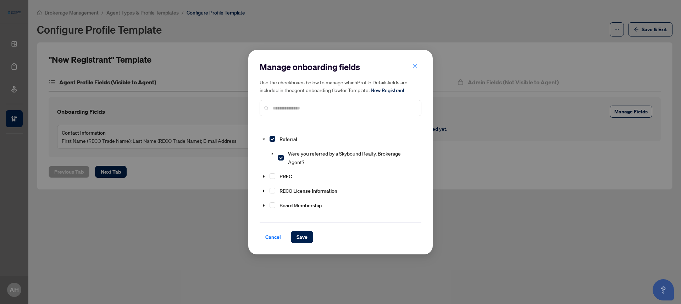
scroll to position [321, 0]
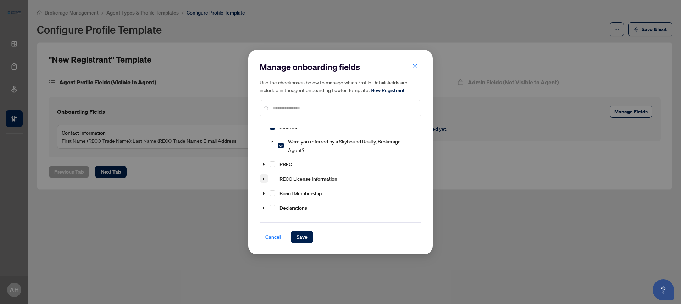
click at [265, 177] on icon "caret-down" at bounding box center [264, 179] width 4 height 4
click at [283, 190] on span "Select RECO Registration Number" at bounding box center [281, 193] width 6 height 6
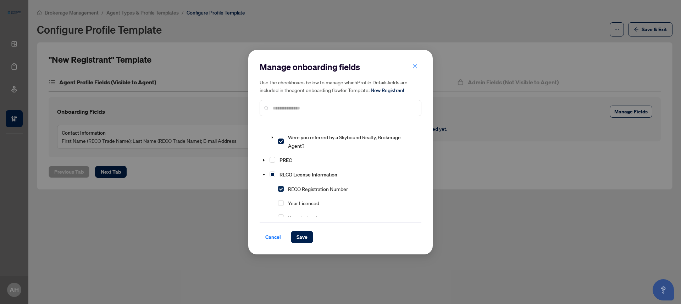
scroll to position [339, 0]
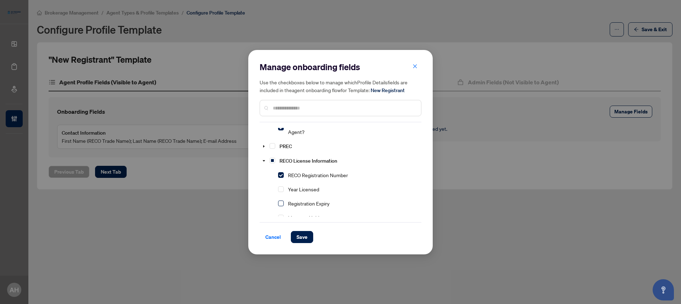
click at [280, 201] on span "Select Registration Expiry" at bounding box center [281, 204] width 6 height 6
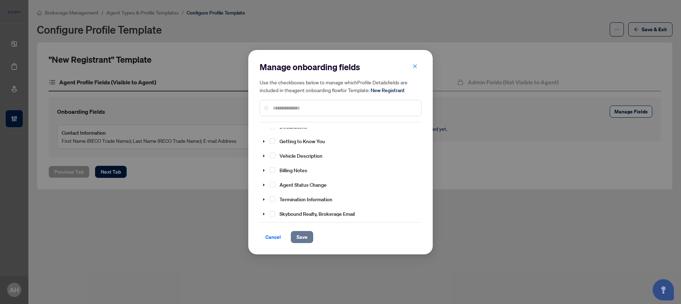
click at [301, 239] on span "Save" at bounding box center [301, 236] width 11 height 11
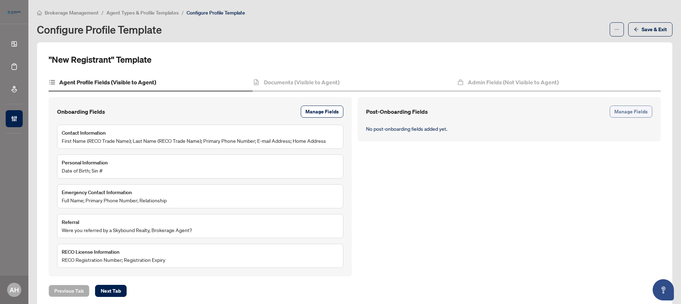
click at [621, 113] on span "Manage Fields" at bounding box center [630, 111] width 33 height 11
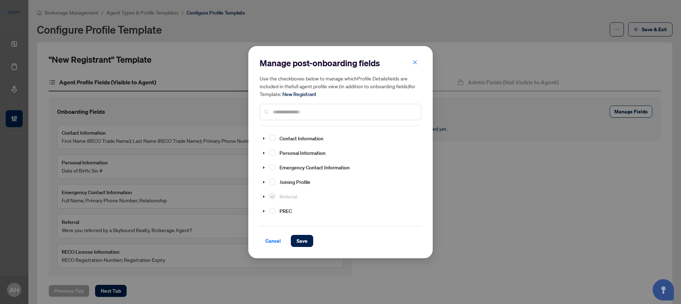
click at [365, 112] on input "text" at bounding box center [344, 112] width 142 height 8
type input "*****"
click at [273, 137] on span "Select Board Membership" at bounding box center [272, 138] width 6 height 6
click at [299, 243] on span "Save" at bounding box center [301, 240] width 11 height 11
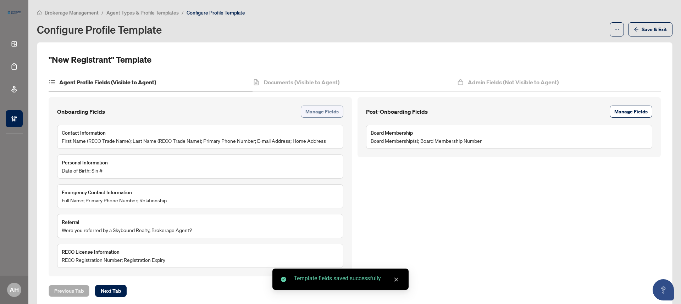
click at [309, 108] on span "Manage Fields" at bounding box center [321, 111] width 33 height 11
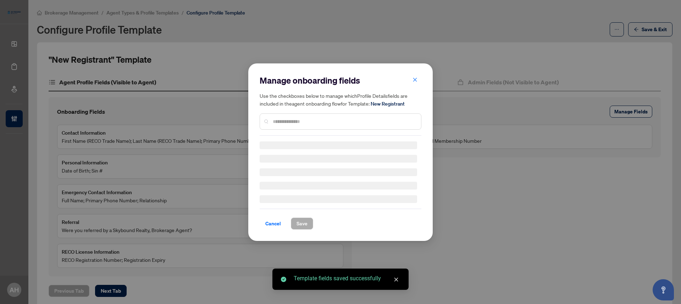
click at [299, 120] on input "text" at bounding box center [344, 122] width 142 height 8
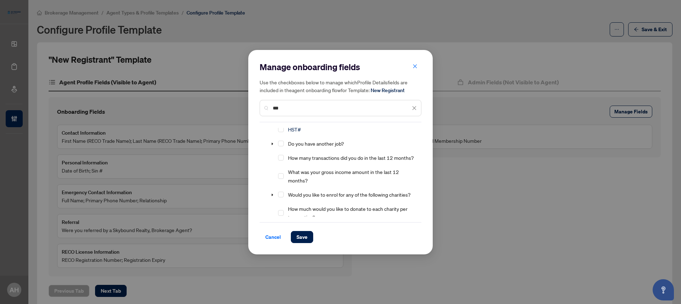
scroll to position [92, 0]
type input "***"
click at [295, 128] on span "HST#" at bounding box center [294, 128] width 13 height 6
click at [283, 130] on span "Select HST#" at bounding box center [281, 130] width 6 height 6
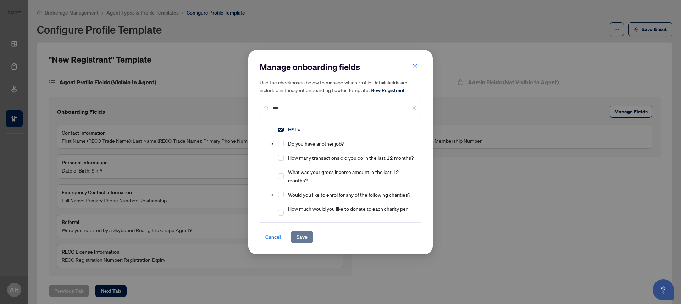
click at [300, 238] on span "Save" at bounding box center [301, 236] width 11 height 11
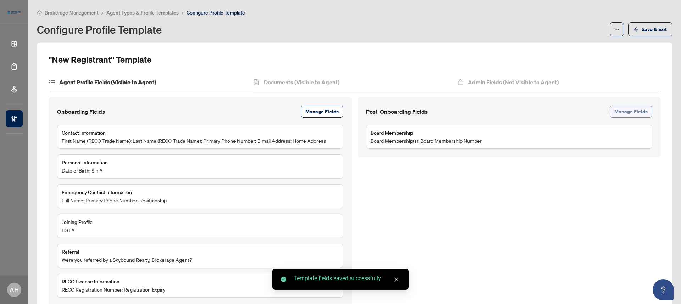
click at [637, 112] on span "Manage Fields" at bounding box center [630, 111] width 33 height 11
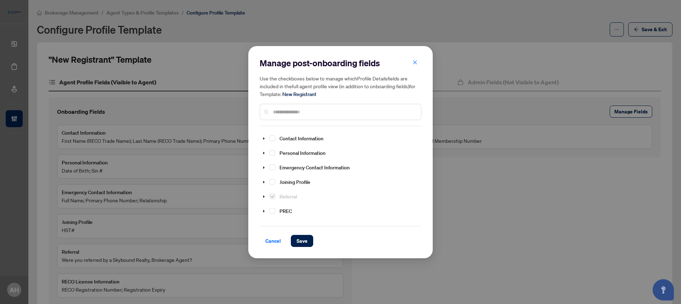
drag, startPoint x: 308, startPoint y: 108, endPoint x: 304, endPoint y: 115, distance: 7.8
click at [308, 108] on input "text" at bounding box center [344, 112] width 142 height 8
click at [266, 209] on span at bounding box center [263, 211] width 9 height 9
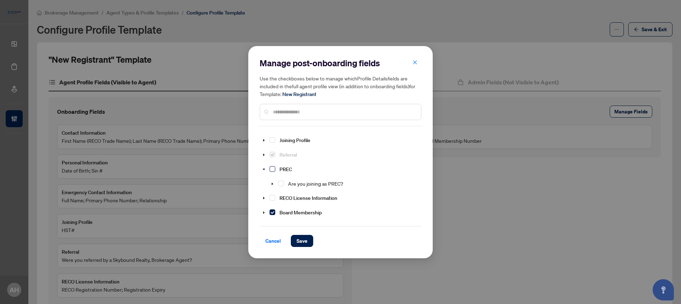
click at [272, 168] on span "Select PREC" at bounding box center [272, 169] width 6 height 6
click at [304, 239] on span "Save" at bounding box center [301, 240] width 11 height 11
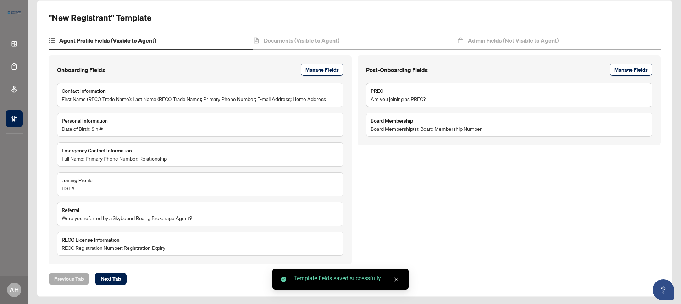
scroll to position [43, 0]
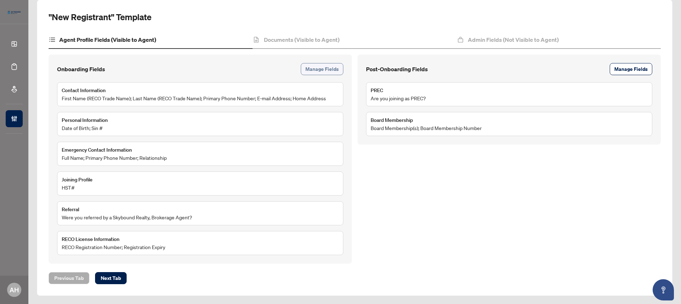
click at [318, 67] on span "Manage Fields" at bounding box center [321, 68] width 33 height 11
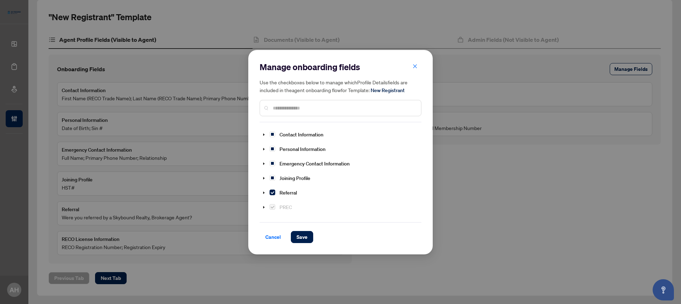
click at [295, 110] on input "text" at bounding box center [344, 108] width 142 height 8
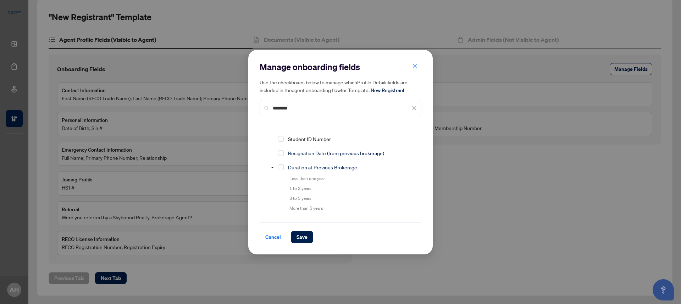
scroll to position [91, 0]
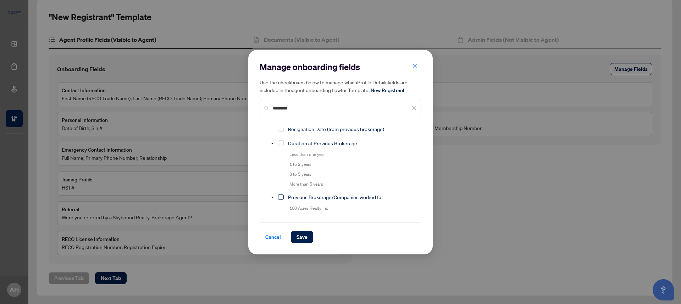
type input "********"
click at [279, 198] on span "Select Previous Brokerage/Companies worked for" at bounding box center [281, 197] width 6 height 6
click at [303, 231] on span "Save" at bounding box center [301, 236] width 11 height 11
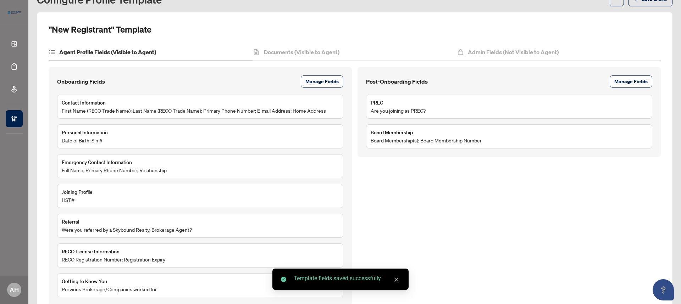
scroll to position [29, 0]
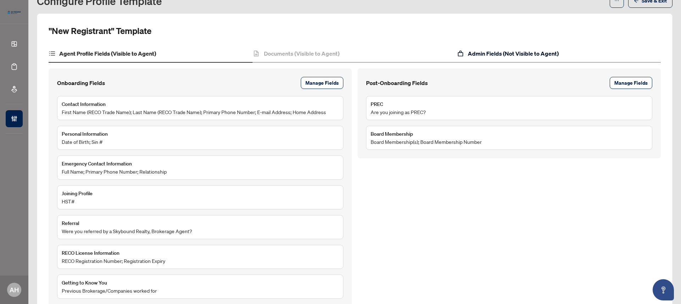
click at [510, 53] on h4 "Admin Fields (Not Visible to Agent)" at bounding box center [513, 53] width 91 height 9
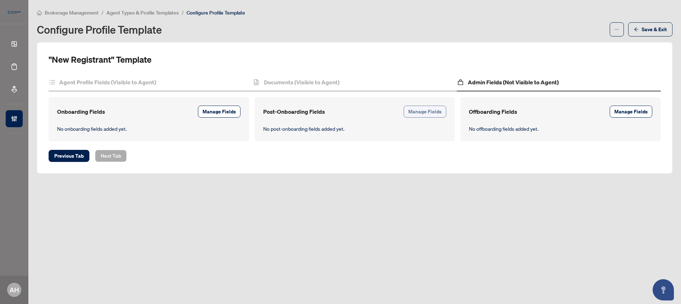
click at [443, 113] on button "Manage Fields" at bounding box center [424, 112] width 43 height 12
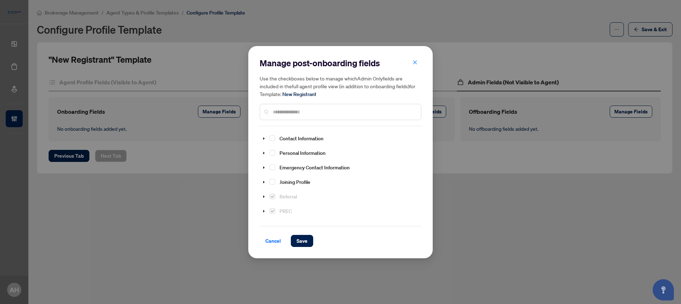
click at [311, 112] on input "text" at bounding box center [344, 112] width 142 height 8
click at [265, 181] on icon "caret-down" at bounding box center [264, 182] width 4 height 4
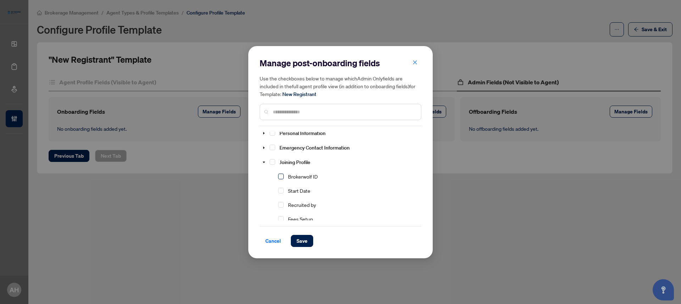
click at [281, 174] on span "Select Brokerwolf ID" at bounding box center [281, 177] width 6 height 6
click at [281, 191] on span "Select Start Date" at bounding box center [281, 191] width 6 height 6
click at [283, 203] on span "Select Recruited by" at bounding box center [281, 205] width 6 height 6
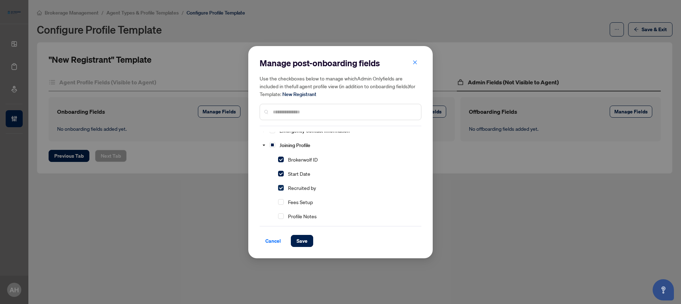
scroll to position [38, 0]
click at [280, 213] on span "Select Profile Notes" at bounding box center [281, 216] width 6 height 6
click at [310, 114] on input "text" at bounding box center [344, 112] width 142 height 8
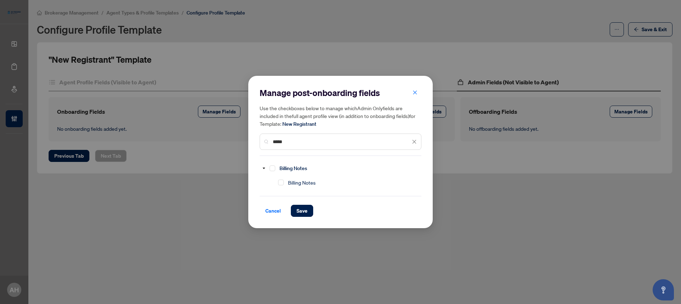
scroll to position [0, 0]
type input "*******"
click at [275, 168] on span "Select Billing Notes" at bounding box center [272, 169] width 6 height 6
click at [296, 205] on button "Save" at bounding box center [302, 211] width 22 height 12
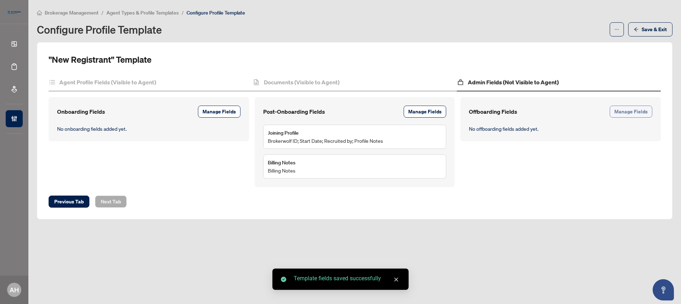
click at [638, 111] on span "Manage Fields" at bounding box center [630, 111] width 33 height 11
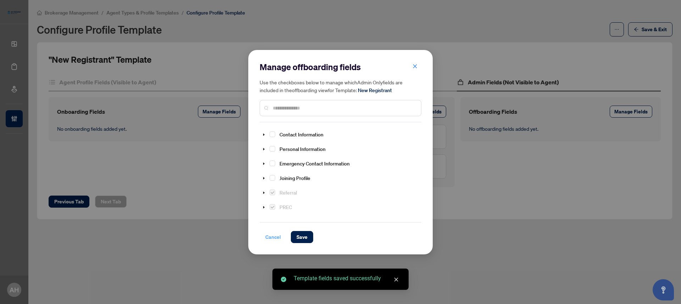
click at [280, 237] on span "Cancel" at bounding box center [273, 236] width 16 height 11
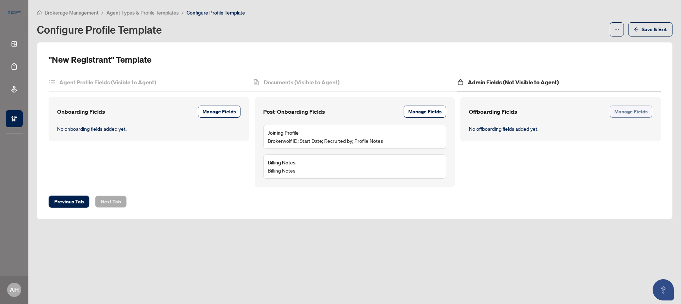
click at [647, 112] on button "Manage Fields" at bounding box center [630, 112] width 43 height 12
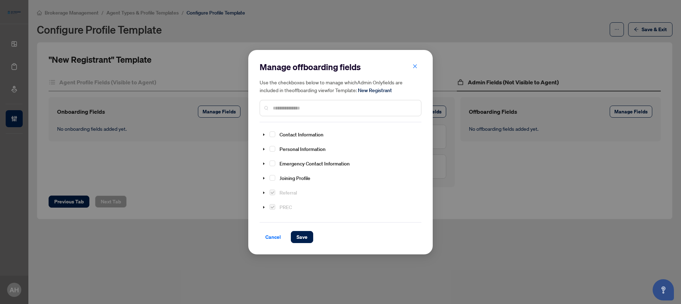
click at [370, 106] on input "text" at bounding box center [344, 108] width 142 height 8
type input "******"
click at [273, 204] on span "Select Termination Information" at bounding box center [272, 206] width 6 height 6
click at [281, 166] on span "Select Has the Agent completed the exit survey?" at bounding box center [281, 166] width 6 height 6
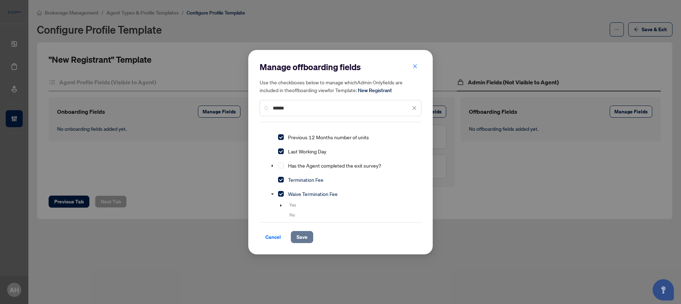
click at [304, 237] on span "Save" at bounding box center [301, 236] width 11 height 11
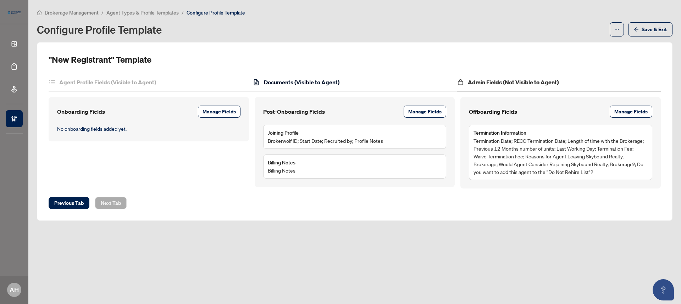
click at [307, 83] on h4 "Documents (Visible to Agent)" at bounding box center [302, 82] width 76 height 9
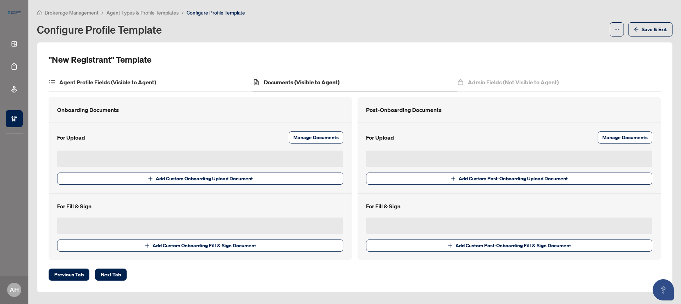
click at [178, 82] on div "Agent Profile Fields (Visible to Agent)" at bounding box center [151, 83] width 204 height 18
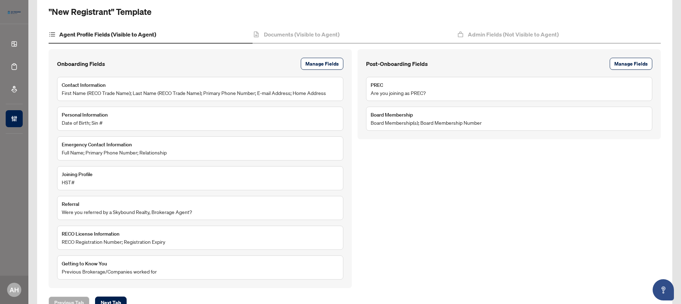
scroll to position [46, 0]
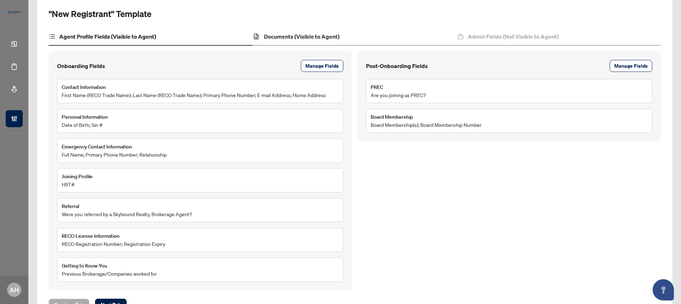
click at [299, 41] on div "Documents (Visible to Agent)" at bounding box center [354, 37] width 204 height 18
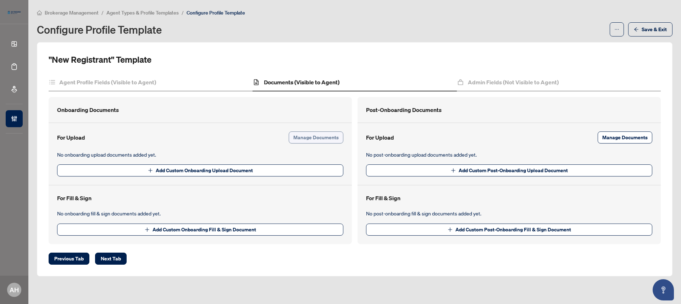
click at [319, 138] on span "Manage Documents" at bounding box center [315, 137] width 45 height 11
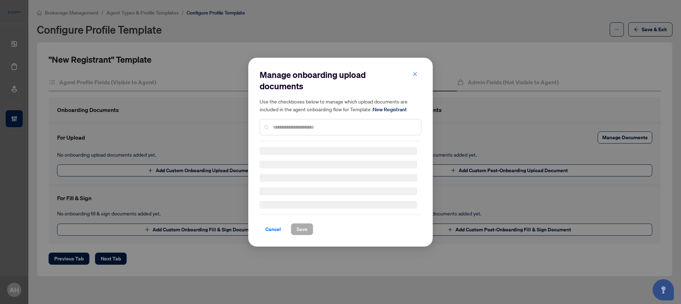
click at [320, 127] on input "text" at bounding box center [344, 127] width 142 height 8
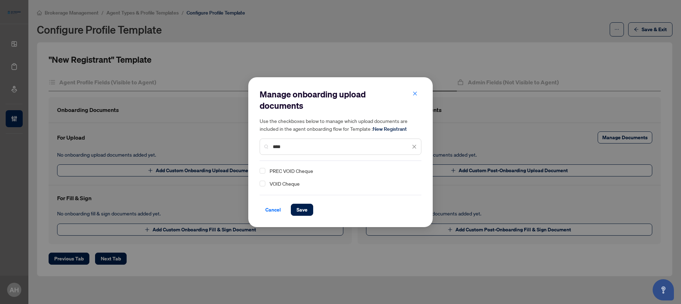
click at [266, 183] on div "VOID Cheque" at bounding box center [337, 183] width 157 height 9
click at [264, 184] on span "Select VOID Cheque" at bounding box center [262, 184] width 6 height 6
click at [292, 143] on input "****" at bounding box center [342, 147] width 138 height 8
type input "****"
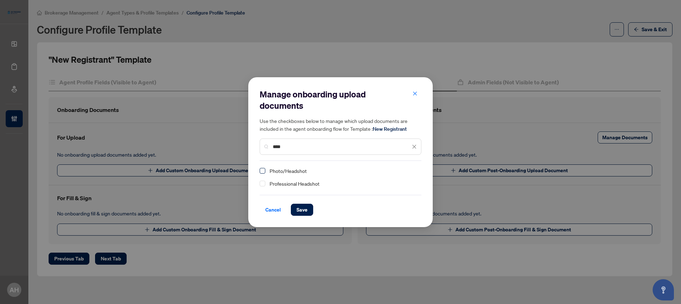
click at [264, 170] on span "Select Photo/Headshot" at bounding box center [262, 171] width 6 height 6
click at [302, 214] on span "Save" at bounding box center [301, 209] width 11 height 11
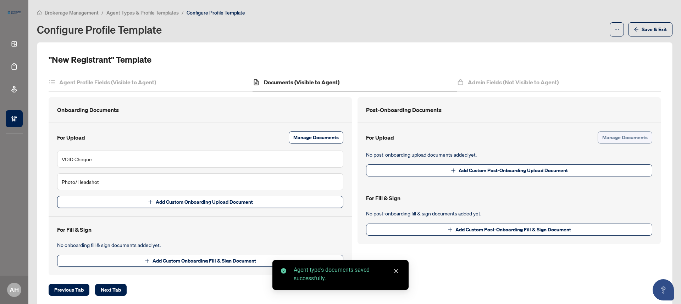
click at [618, 141] on span "Manage Documents" at bounding box center [624, 137] width 45 height 11
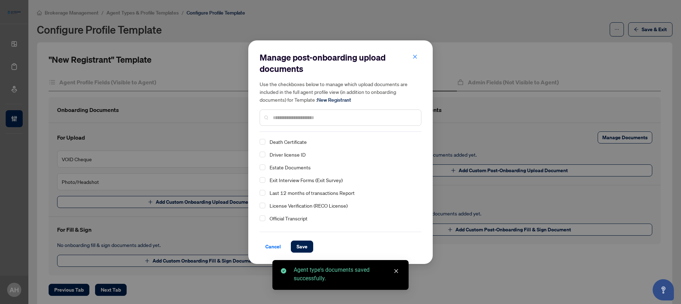
click at [401, 119] on input "text" at bounding box center [344, 118] width 142 height 8
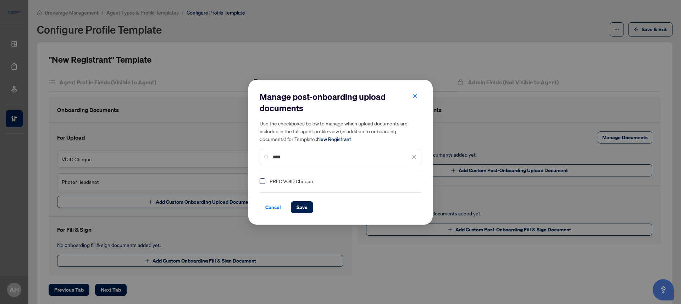
type input "****"
click at [261, 181] on span "Select PREC VOID Cheque" at bounding box center [262, 181] width 6 height 6
click at [299, 204] on span "Save" at bounding box center [301, 207] width 11 height 11
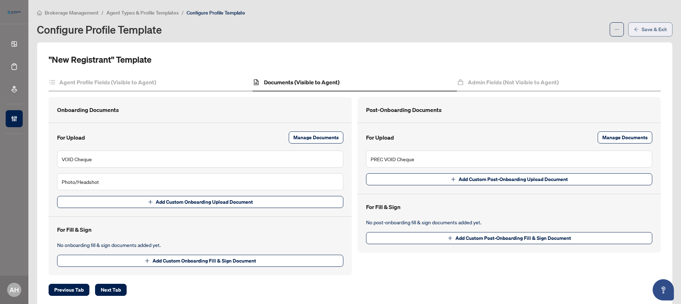
click at [633, 30] on icon "arrow-left" at bounding box center [635, 29] width 5 height 5
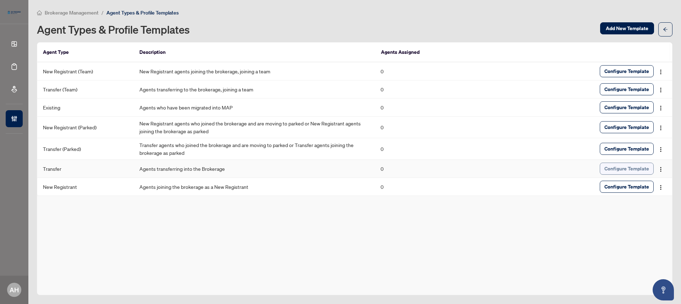
click at [632, 168] on span "Configure Template" at bounding box center [626, 168] width 45 height 11
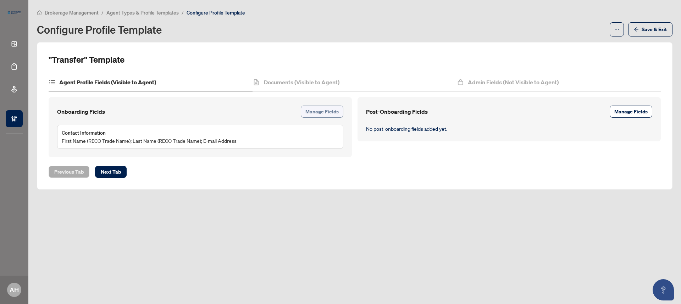
click at [328, 110] on span "Manage Fields" at bounding box center [321, 111] width 33 height 11
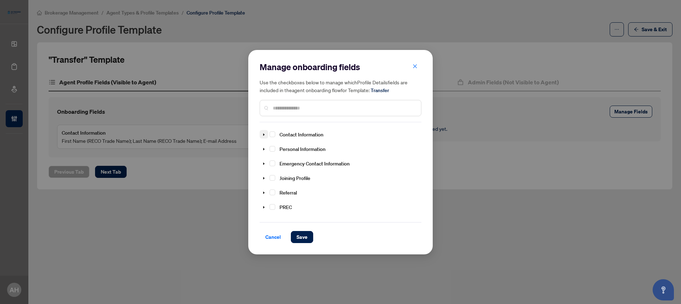
click at [263, 133] on icon "caret-down" at bounding box center [263, 134] width 1 height 2
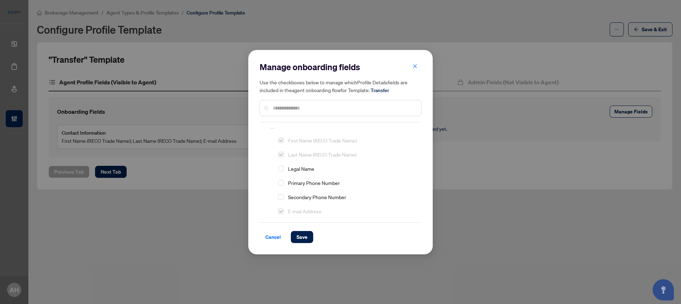
scroll to position [11, 0]
click at [282, 181] on span "Select Primary Phone Number" at bounding box center [281, 181] width 6 height 6
click at [280, 201] on span "Select Home Address" at bounding box center [281, 204] width 6 height 6
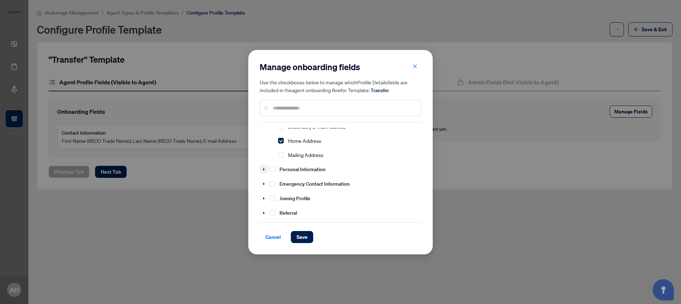
click at [265, 168] on icon "caret-down" at bounding box center [264, 170] width 4 height 4
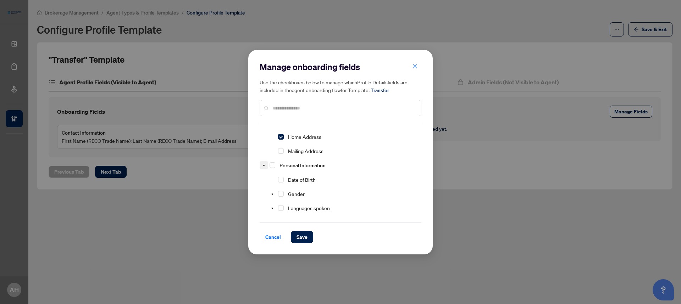
scroll to position [127, 0]
click at [283, 164] on span "Select Date of Birth" at bounding box center [281, 164] width 6 height 6
click at [280, 210] on span "Select Sin #" at bounding box center [281, 209] width 6 height 6
click at [262, 180] on icon "caret-down" at bounding box center [264, 182] width 4 height 4
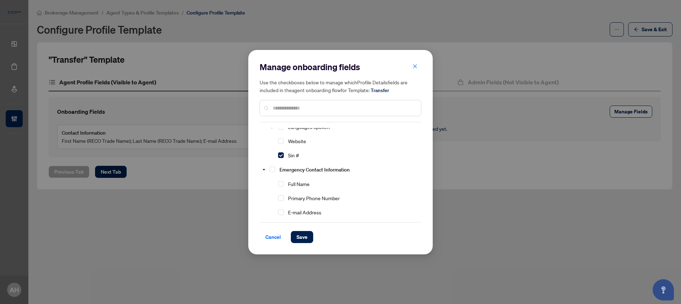
scroll to position [194, 0]
click at [280, 181] on span "Select Full Name" at bounding box center [281, 183] width 6 height 6
click at [281, 194] on span "Select Primary Phone Number" at bounding box center [281, 197] width 6 height 6
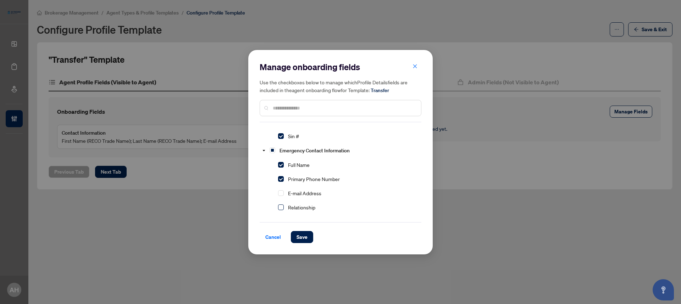
scroll to position [212, 0]
click at [281, 201] on div "Relationship" at bounding box center [288, 207] width 58 height 13
drag, startPoint x: 282, startPoint y: 205, endPoint x: 291, endPoint y: 201, distance: 9.5
click at [282, 205] on span "Select Relationship" at bounding box center [281, 207] width 6 height 6
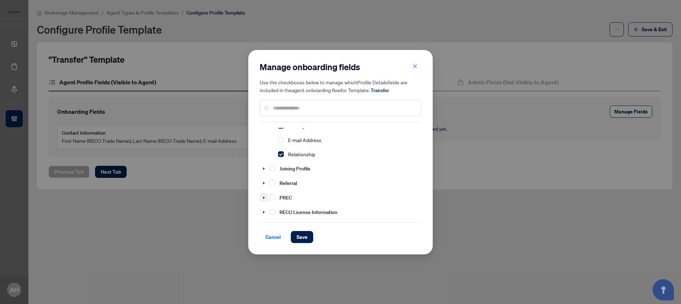
scroll to position [266, 0]
click at [273, 179] on span "Select Referral" at bounding box center [272, 182] width 6 height 6
click at [274, 195] on span "Select PREC" at bounding box center [272, 196] width 6 height 6
click at [264, 181] on span at bounding box center [263, 180] width 9 height 9
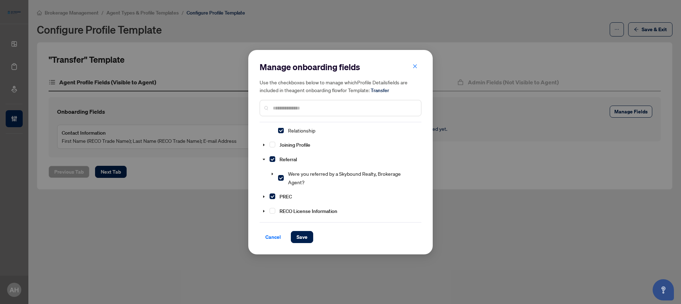
scroll to position [290, 0]
click at [273, 172] on icon "caret-down" at bounding box center [272, 173] width 4 height 4
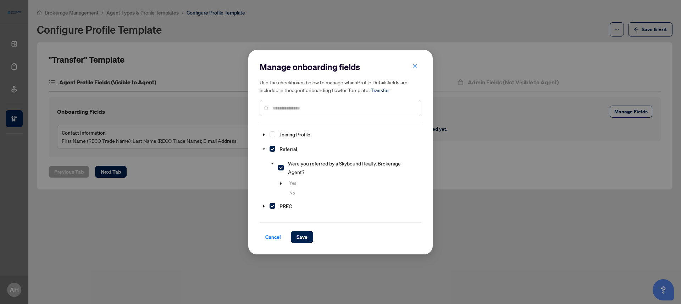
scroll to position [309, 0]
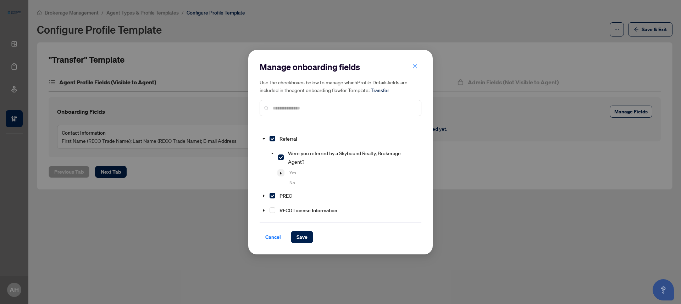
click at [281, 172] on icon "caret-down" at bounding box center [281, 174] width 4 height 4
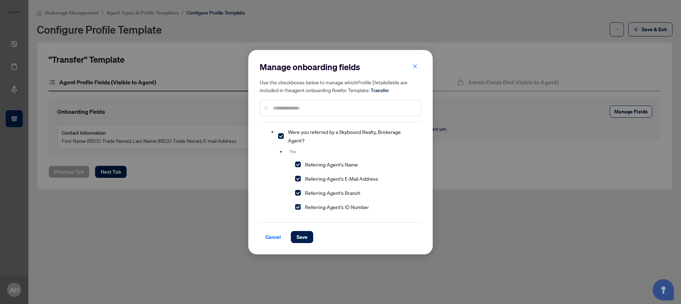
scroll to position [331, 0]
click at [297, 204] on span "Select Referring Agent's ID Number" at bounding box center [298, 207] width 6 height 6
click at [298, 190] on span "Select Referring Agent's Branch" at bounding box center [298, 193] width 6 height 6
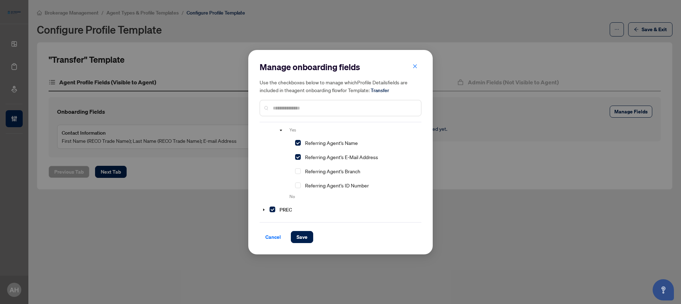
scroll to position [376, 0]
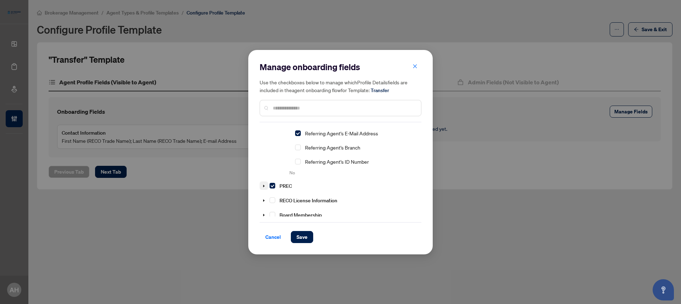
click at [265, 186] on span at bounding box center [263, 185] width 9 height 9
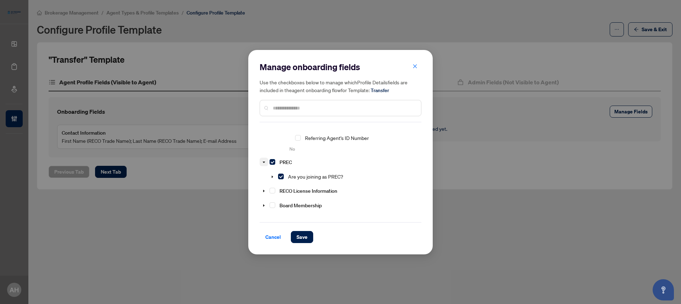
scroll to position [400, 0]
click at [270, 175] on icon "caret-down" at bounding box center [272, 177] width 4 height 4
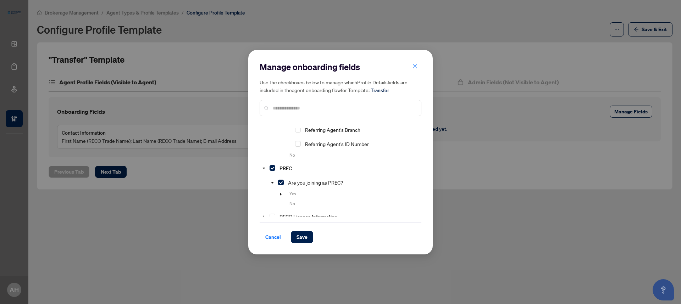
scroll to position [394, 0]
click at [281, 192] on icon "caret-down" at bounding box center [280, 193] width 1 height 2
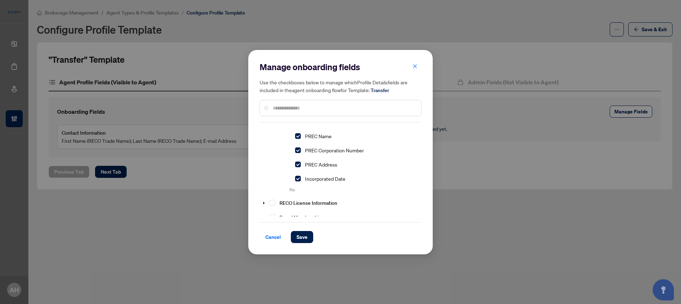
scroll to position [488, 0]
click at [265, 191] on icon "caret-down" at bounding box center [264, 193] width 4 height 4
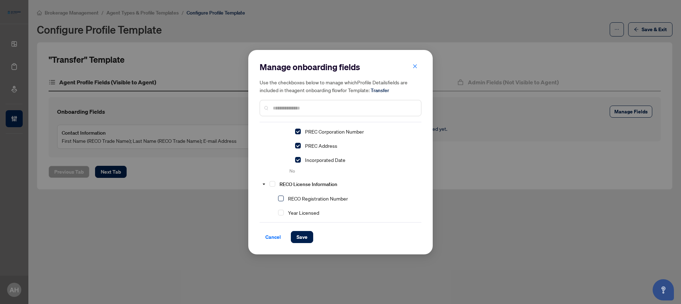
click at [282, 198] on span "Select RECO Registration Number" at bounding box center [281, 199] width 6 height 6
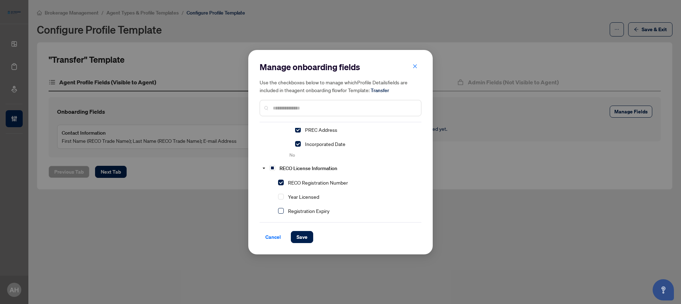
click at [281, 208] on span "Select Registration Expiry" at bounding box center [281, 211] width 6 height 6
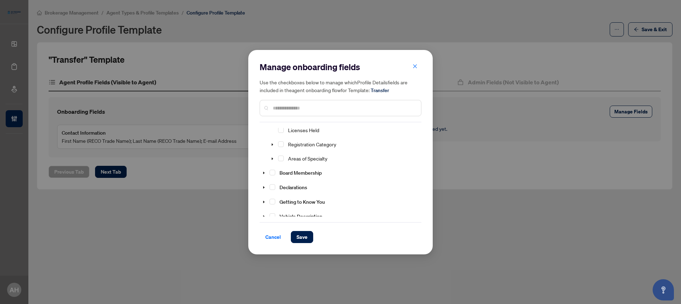
scroll to position [609, 0]
click at [274, 169] on span "Select Board Membership" at bounding box center [272, 171] width 6 height 6
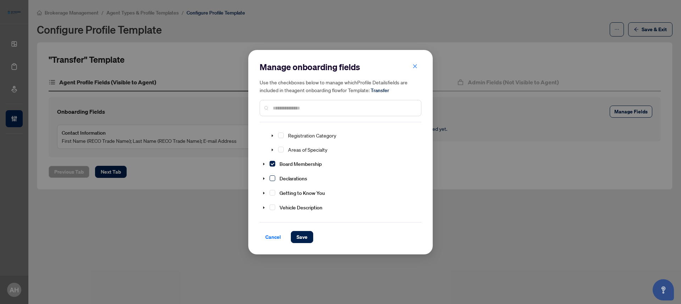
scroll to position [627, 0]
click at [263, 181] on icon "caret-down" at bounding box center [263, 182] width 1 height 2
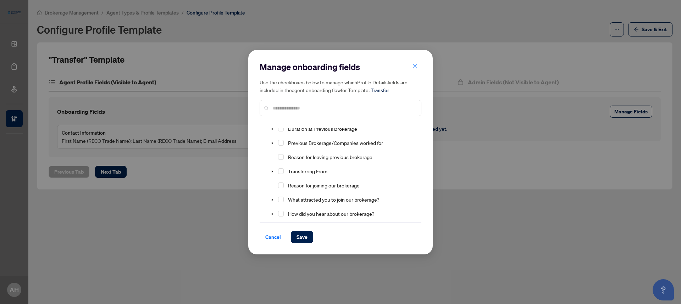
scroll to position [766, 0]
click at [282, 155] on span "Select Previous Brokerage/Companies worked for" at bounding box center [281, 158] width 6 height 6
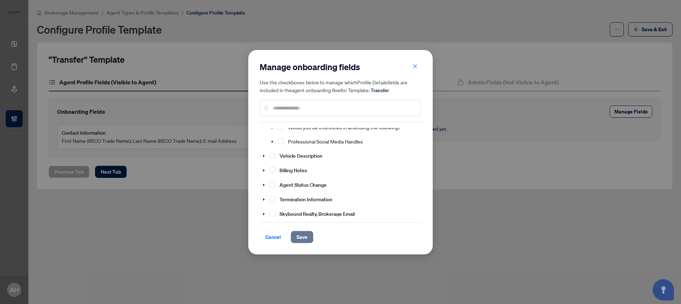
click at [301, 235] on span "Save" at bounding box center [301, 236] width 11 height 11
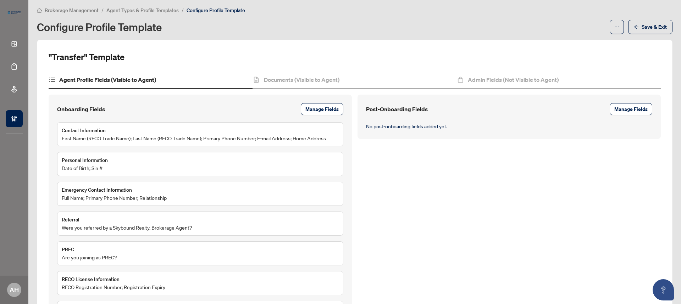
scroll to position [0, 0]
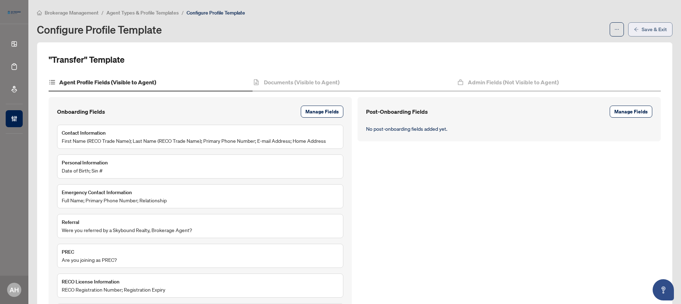
click at [633, 30] on icon "arrow-left" at bounding box center [635, 29] width 5 height 5
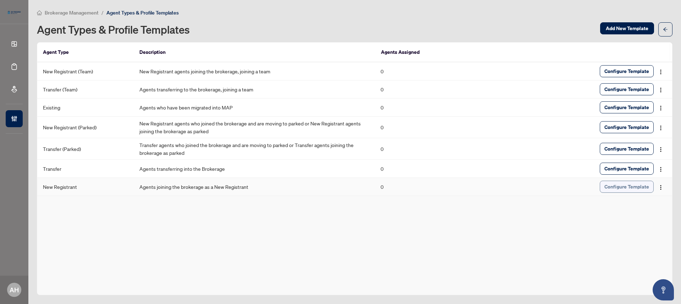
click at [617, 189] on span "Configure Template" at bounding box center [626, 186] width 45 height 11
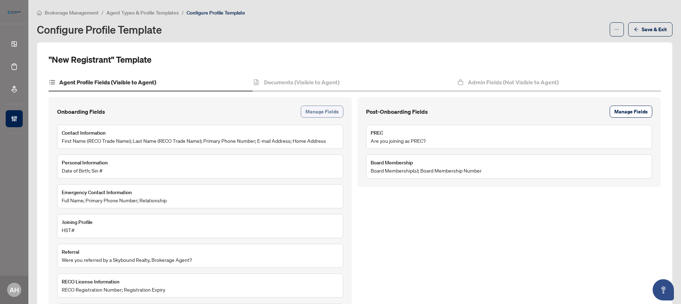
click at [329, 109] on span "Manage Fields" at bounding box center [321, 111] width 33 height 11
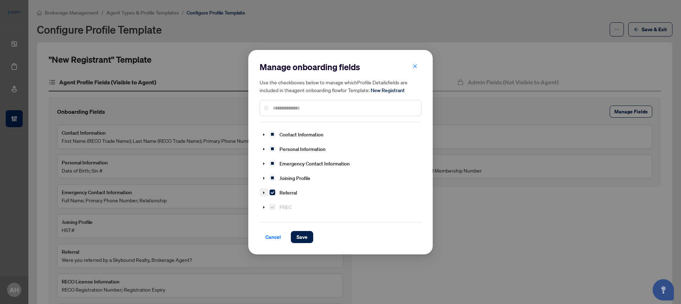
click at [263, 191] on icon "caret-down" at bounding box center [264, 193] width 4 height 4
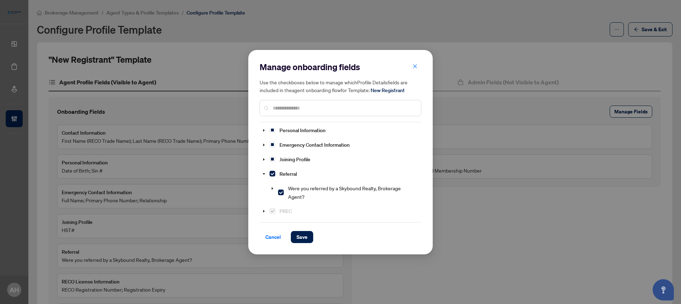
scroll to position [19, 0]
click at [271, 186] on icon "caret-down" at bounding box center [272, 188] width 4 height 4
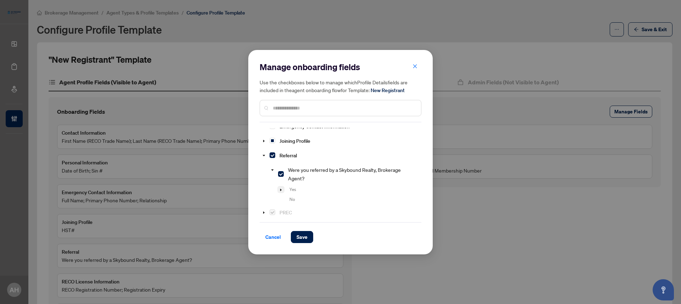
click at [280, 189] on icon "caret-down" at bounding box center [281, 190] width 4 height 4
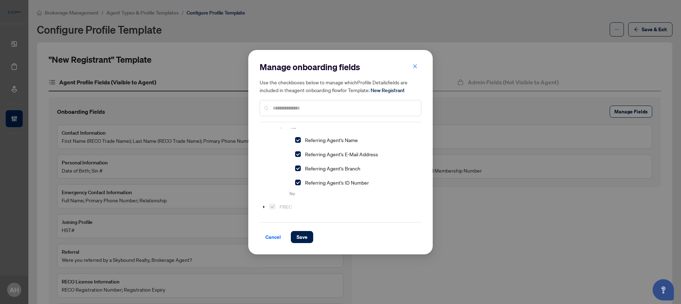
scroll to position [103, 0]
click at [297, 177] on span "Select Referring Agent's ID Number" at bounding box center [298, 180] width 6 height 6
click at [297, 162] on span "Select Referring Agent's Branch" at bounding box center [298, 165] width 6 height 6
click at [307, 240] on button "Save" at bounding box center [302, 237] width 22 height 12
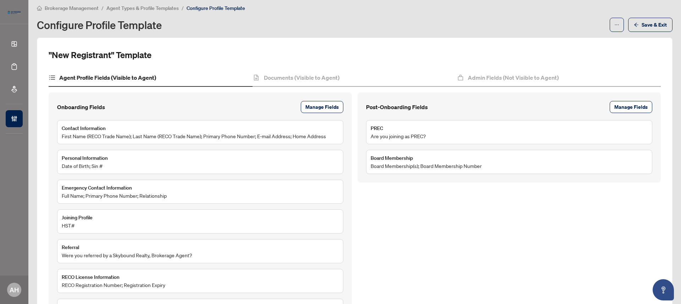
scroll to position [0, 0]
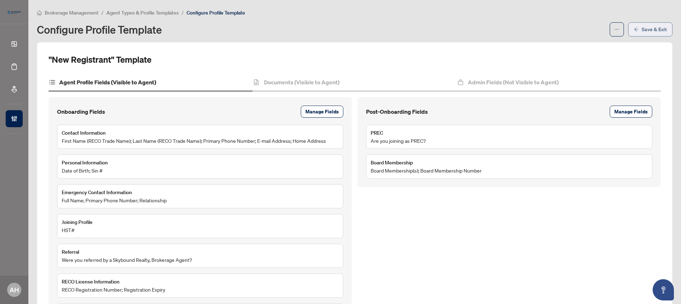
click at [633, 28] on icon "arrow-left" at bounding box center [635, 29] width 5 height 5
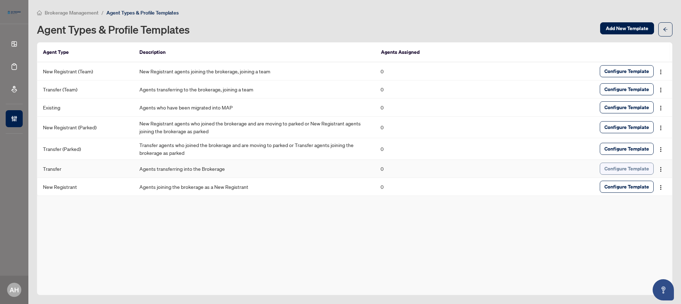
click at [621, 163] on span "Configure Template" at bounding box center [626, 168] width 45 height 11
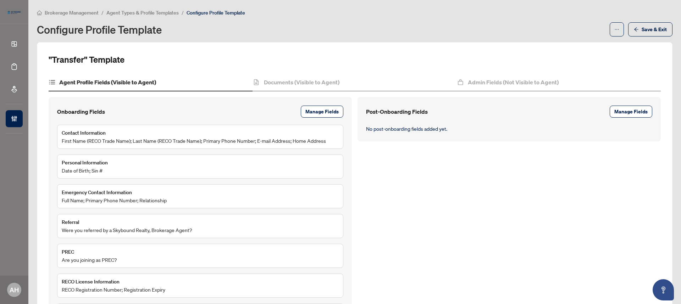
click at [137, 11] on span "Agent Types & Profile Templates" at bounding box center [142, 13] width 72 height 6
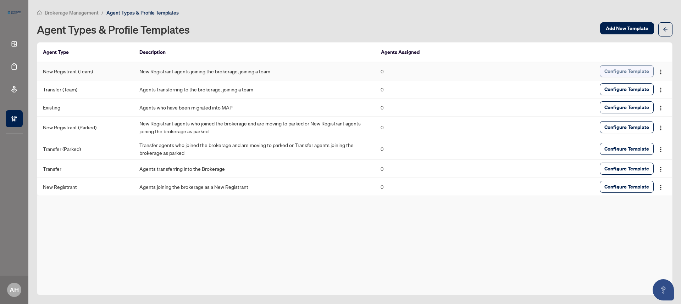
click at [632, 72] on span "Configure Template" at bounding box center [626, 71] width 45 height 11
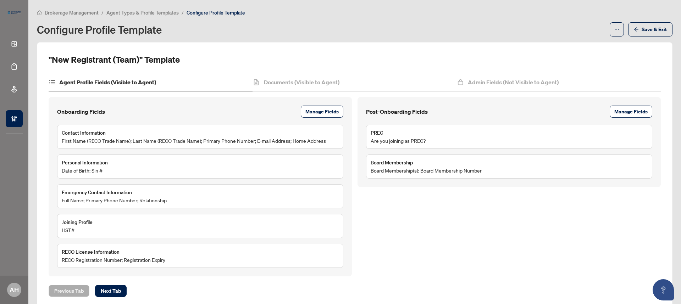
click at [128, 11] on span "Agent Types & Profile Templates" at bounding box center [142, 13] width 72 height 6
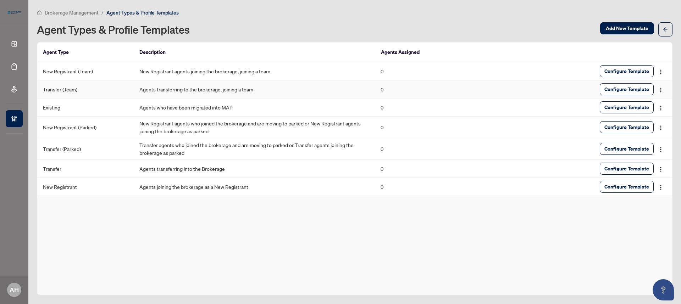
click at [610, 88] on span "Configure Template" at bounding box center [626, 89] width 45 height 11
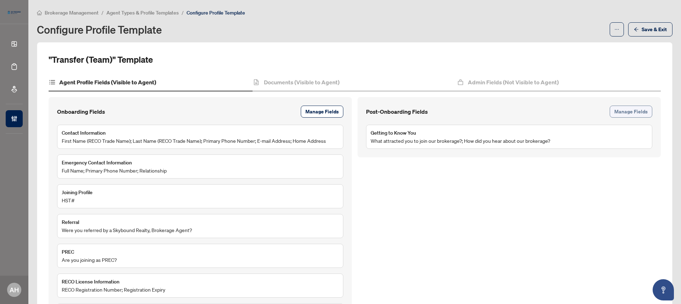
click at [624, 111] on span "Manage Fields" at bounding box center [630, 111] width 33 height 11
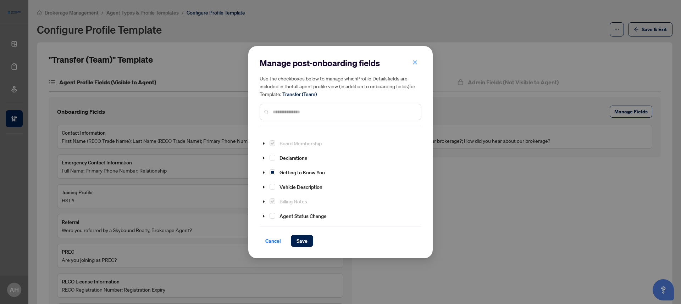
scroll to position [95, 0]
click at [272, 171] on span "Select Getting to Know You" at bounding box center [272, 174] width 6 height 6
click at [267, 173] on span at bounding box center [263, 173] width 9 height 9
click at [273, 171] on span "Select Getting to Know You" at bounding box center [272, 174] width 6 height 6
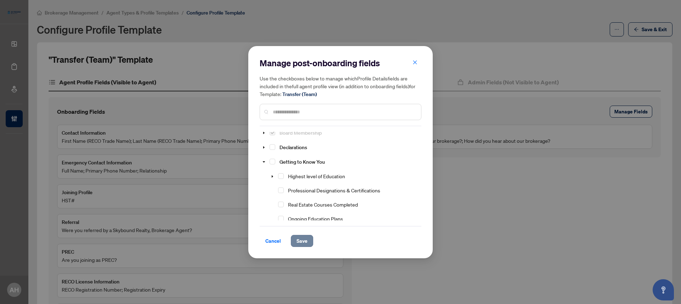
scroll to position [121, 0]
click at [301, 241] on span "Save" at bounding box center [301, 240] width 11 height 11
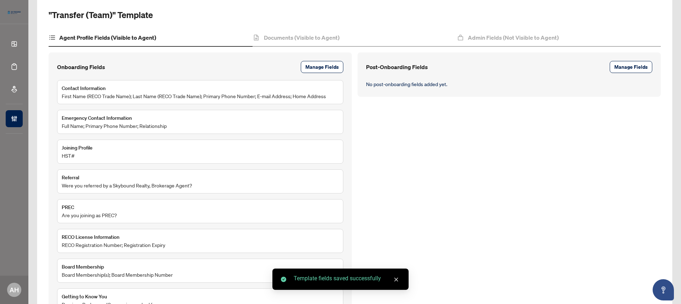
scroll to position [0, 0]
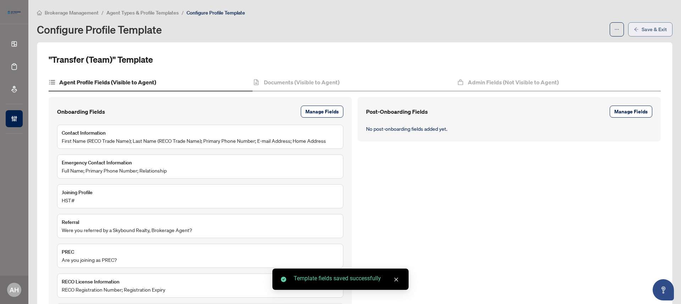
click at [651, 29] on span "Save & Exit" at bounding box center [653, 29] width 25 height 11
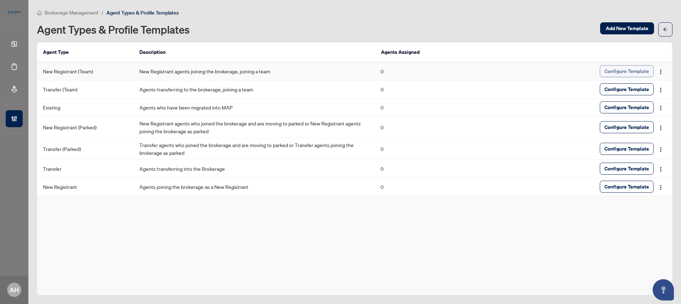
click at [637, 72] on span "Configure Template" at bounding box center [626, 71] width 45 height 11
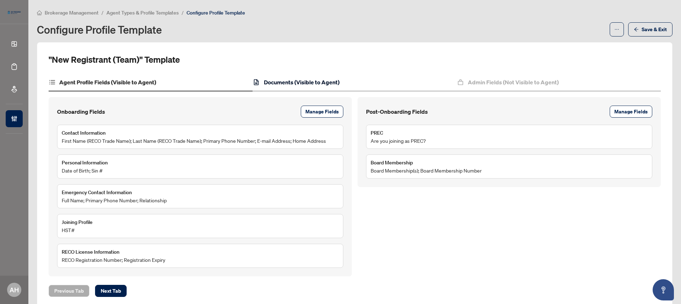
click at [326, 81] on h4 "Documents (Visible to Agent)" at bounding box center [302, 82] width 76 height 9
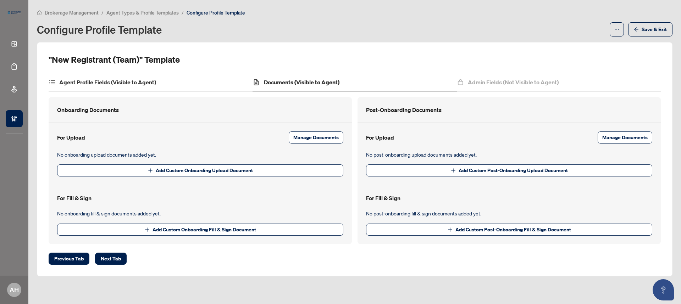
click at [164, 81] on div "Agent Profile Fields (Visible to Agent)" at bounding box center [151, 83] width 204 height 18
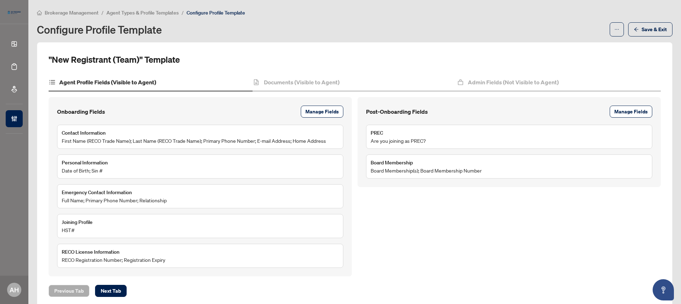
click at [170, 12] on span "Agent Types & Profile Templates" at bounding box center [142, 13] width 72 height 6
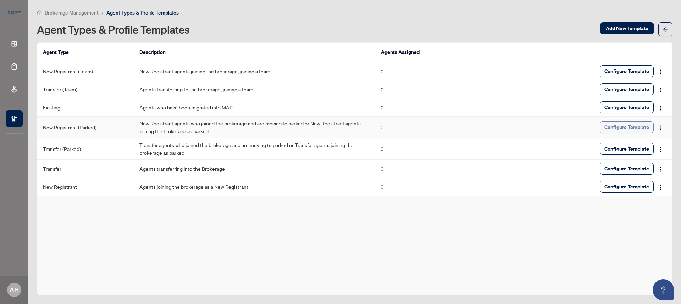
click at [627, 130] on span "Configure Template" at bounding box center [626, 127] width 45 height 11
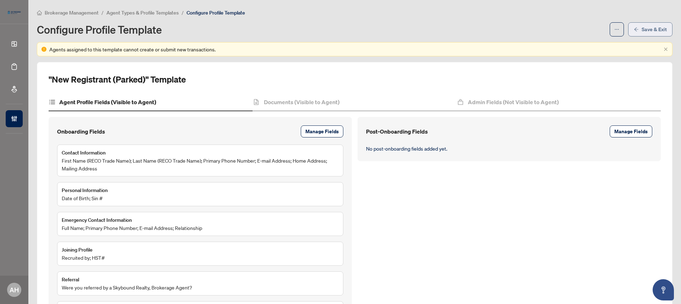
click at [643, 28] on span "Save & Exit" at bounding box center [653, 29] width 25 height 11
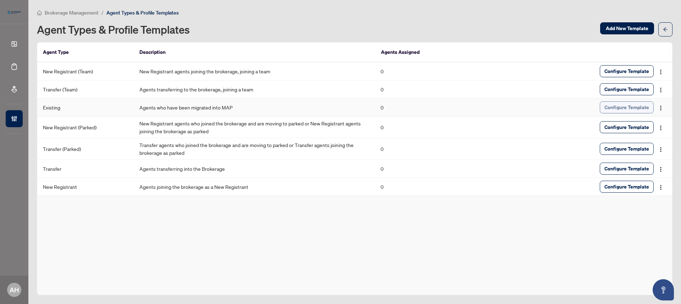
click at [621, 108] on span "Configure Template" at bounding box center [626, 107] width 45 height 11
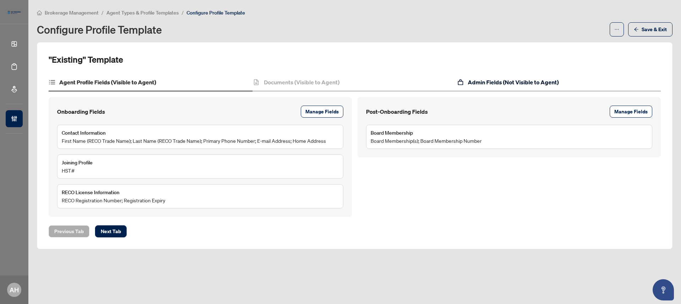
click at [547, 83] on h4 "Admin Fields (Not Visible to Agent)" at bounding box center [513, 82] width 91 height 9
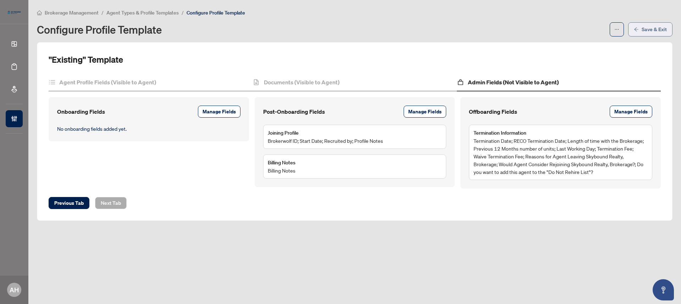
click at [664, 26] on span "Save & Exit" at bounding box center [653, 29] width 25 height 11
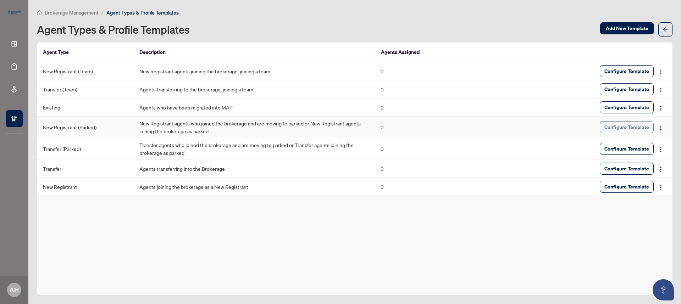
click at [624, 122] on span "Configure Template" at bounding box center [626, 127] width 45 height 11
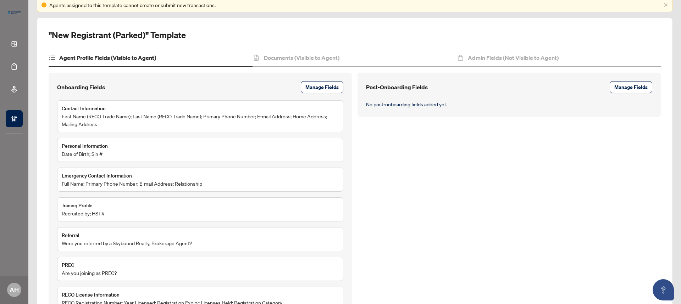
scroll to position [45, 0]
click at [329, 90] on span "Manage Fields" at bounding box center [321, 85] width 33 height 11
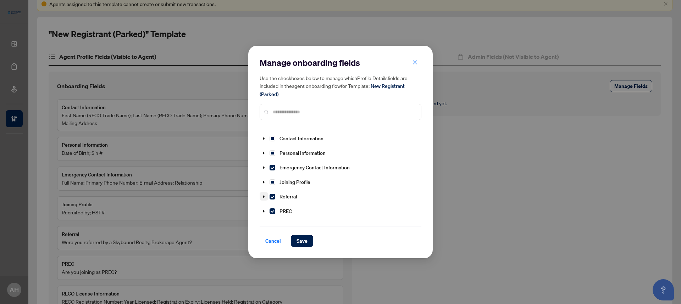
click at [265, 196] on icon "caret-down" at bounding box center [264, 197] width 4 height 4
click at [272, 211] on span at bounding box center [272, 215] width 9 height 17
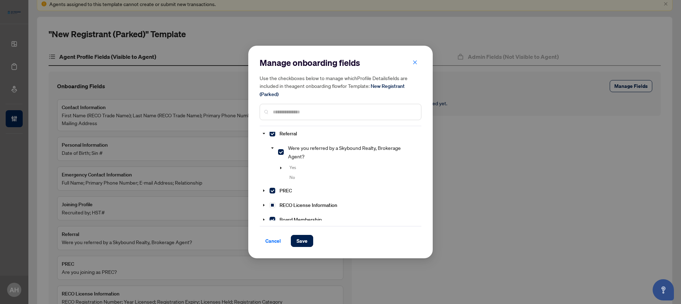
scroll to position [63, 0]
click at [281, 166] on icon "caret-down" at bounding box center [281, 168] width 4 height 4
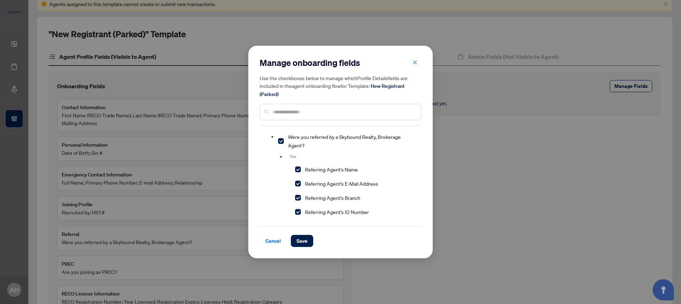
scroll to position [85, 0]
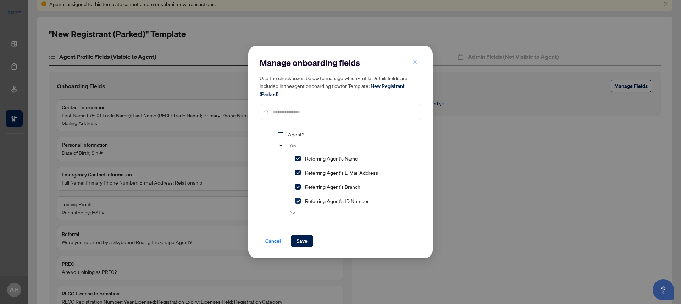
click at [300, 198] on span "Select Referring Agent's ID Number" at bounding box center [298, 201] width 6 height 6
click at [298, 190] on div "Referring Agent's Branch" at bounding box center [311, 186] width 104 height 13
click at [298, 184] on span "Select Referring Agent's Branch" at bounding box center [298, 187] width 6 height 6
click at [302, 241] on span "Save" at bounding box center [301, 240] width 11 height 11
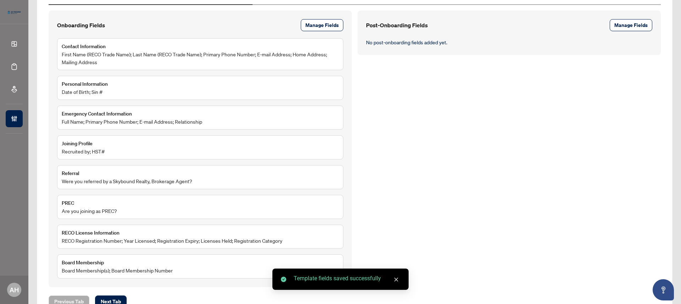
scroll to position [109, 0]
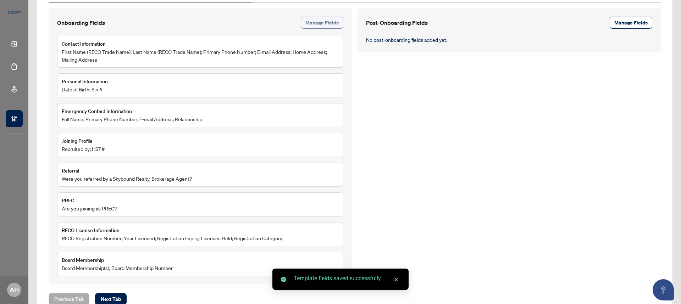
click at [339, 24] on button "Manage Fields" at bounding box center [322, 23] width 43 height 12
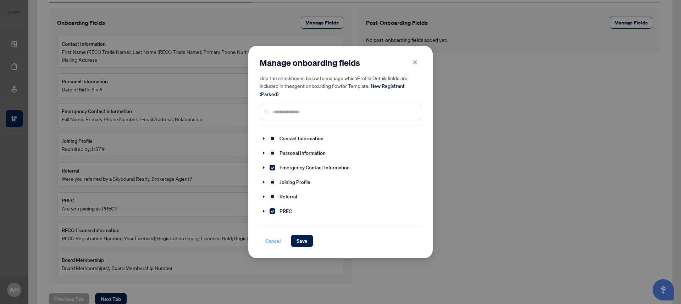
click at [271, 242] on span "Cancel" at bounding box center [273, 240] width 16 height 11
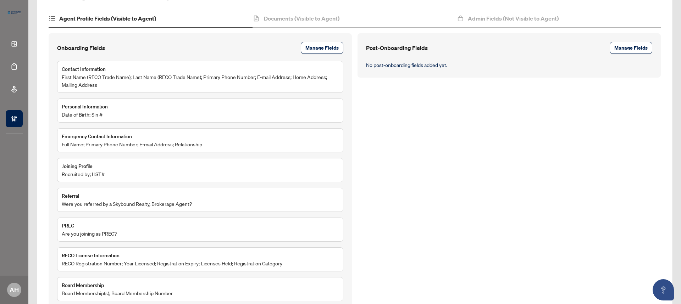
scroll to position [0, 0]
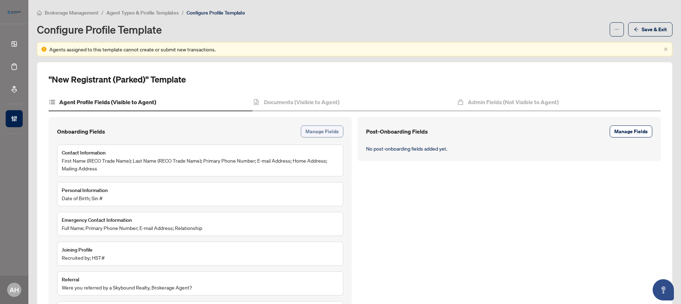
click at [325, 131] on span "Manage Fields" at bounding box center [321, 131] width 33 height 11
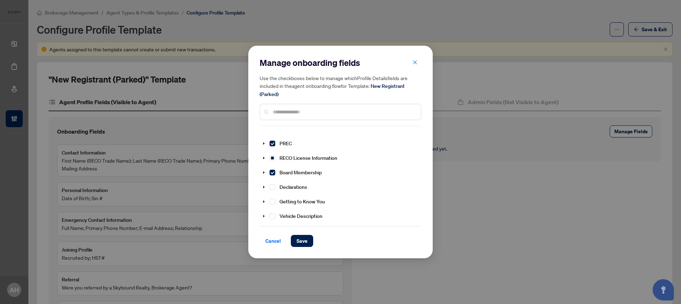
scroll to position [124, 0]
click at [328, 113] on input "text" at bounding box center [344, 112] width 142 height 8
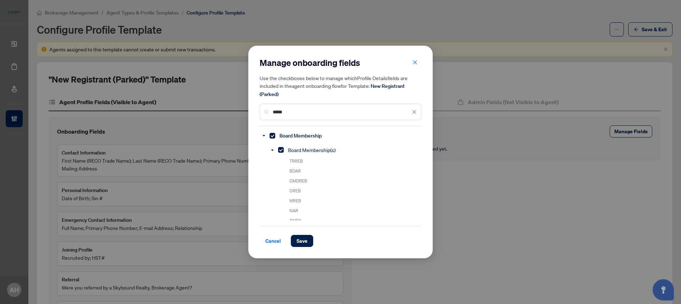
scroll to position [0, 0]
type input "*****"
click at [273, 137] on span "Select Board Membership" at bounding box center [272, 139] width 6 height 6
click at [307, 241] on button "Save" at bounding box center [302, 241] width 22 height 12
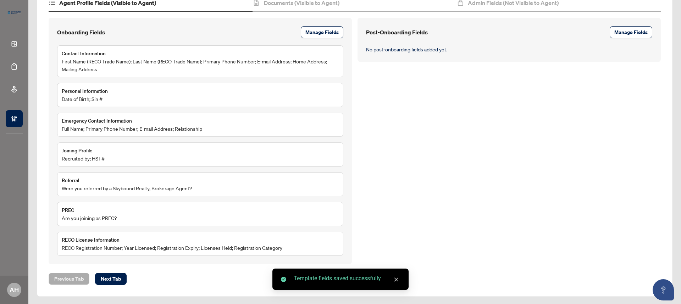
scroll to position [100, 0]
click at [325, 35] on span "Manage Fields" at bounding box center [321, 31] width 33 height 11
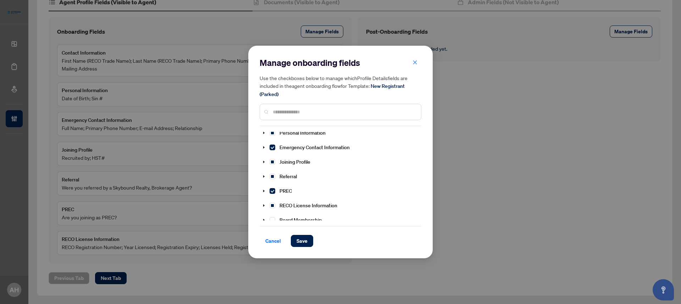
scroll to position [21, 0]
click at [270, 188] on span "Select PREC" at bounding box center [272, 191] width 6 height 6
click at [302, 242] on span "Save" at bounding box center [301, 240] width 11 height 11
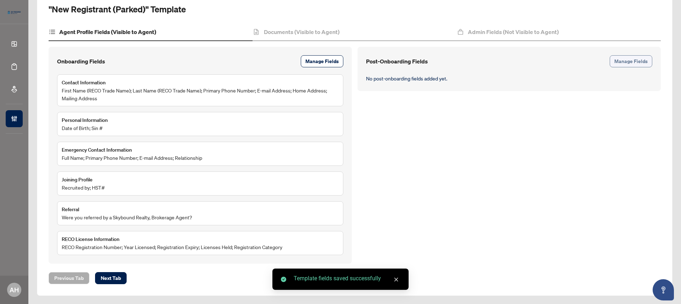
click at [636, 59] on span "Manage Fields" at bounding box center [630, 61] width 33 height 11
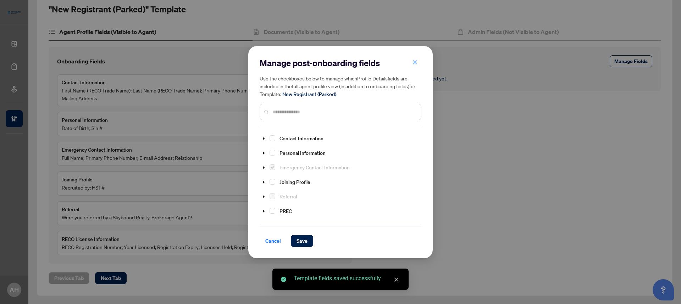
click at [323, 112] on input "text" at bounding box center [344, 112] width 142 height 8
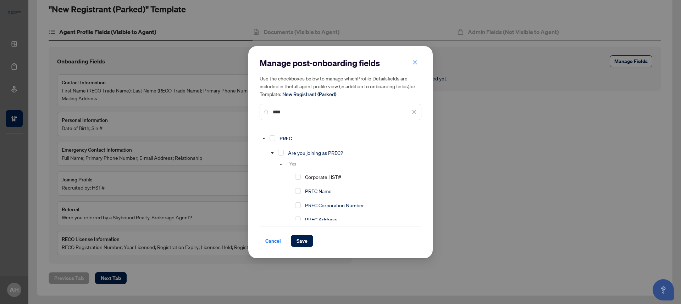
click at [275, 137] on div "PREC" at bounding box center [276, 138] width 35 height 13
click at [272, 138] on span "Select PREC" at bounding box center [272, 138] width 6 height 6
click at [289, 114] on input "****" at bounding box center [342, 112] width 138 height 8
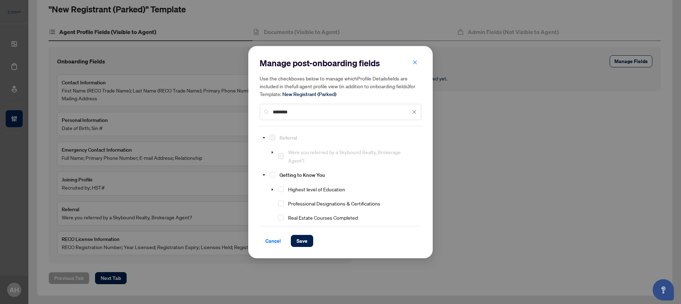
scroll to position [0, 0]
click at [273, 138] on span "Select Referral" at bounding box center [272, 138] width 6 height 6
click at [297, 114] on input "********" at bounding box center [342, 112] width 138 height 8
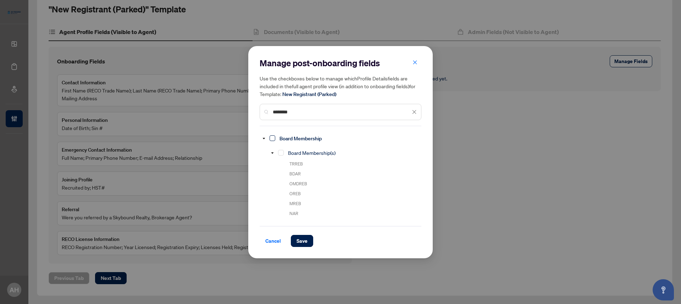
type input "********"
click at [272, 139] on span "Select Board Membership" at bounding box center [272, 138] width 6 height 6
click at [299, 243] on span "Save" at bounding box center [301, 240] width 11 height 11
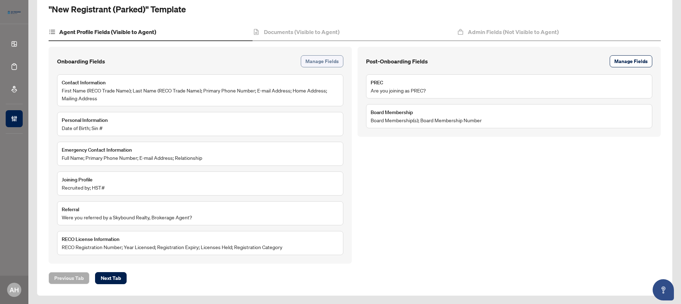
click at [323, 60] on span "Manage Fields" at bounding box center [321, 61] width 33 height 11
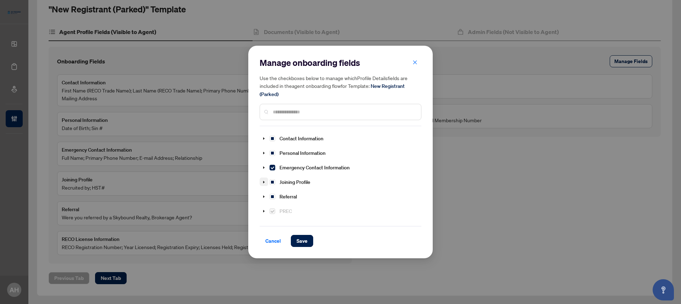
click at [264, 181] on icon "caret-down" at bounding box center [264, 182] width 4 height 4
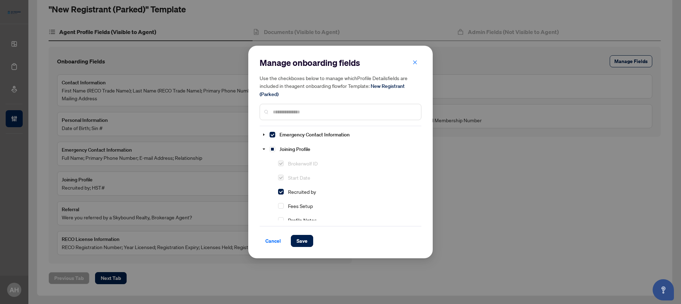
scroll to position [36, 0]
click at [282, 187] on span "Select Recruited by" at bounding box center [281, 189] width 6 height 6
click at [307, 240] on button "Save" at bounding box center [302, 241] width 22 height 12
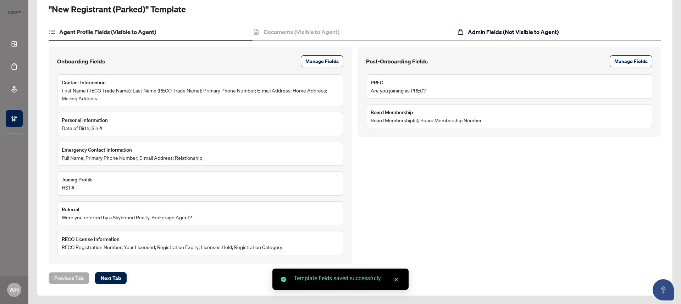
click at [501, 34] on h4 "Admin Fields (Not Visible to Agent)" at bounding box center [513, 32] width 91 height 9
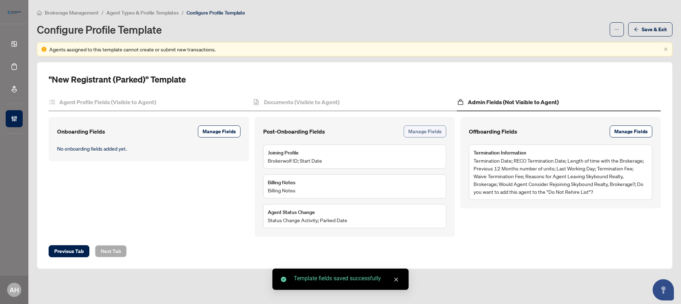
click at [428, 132] on span "Manage Fields" at bounding box center [424, 131] width 33 height 11
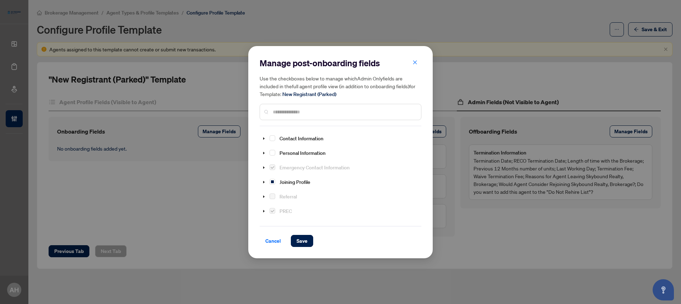
click at [343, 111] on input "text" at bounding box center [344, 112] width 142 height 8
type input "****"
click at [279, 180] on span "Select Recruited by" at bounding box center [281, 181] width 6 height 6
click at [282, 206] on span "Select Profile Notes" at bounding box center [281, 207] width 6 height 6
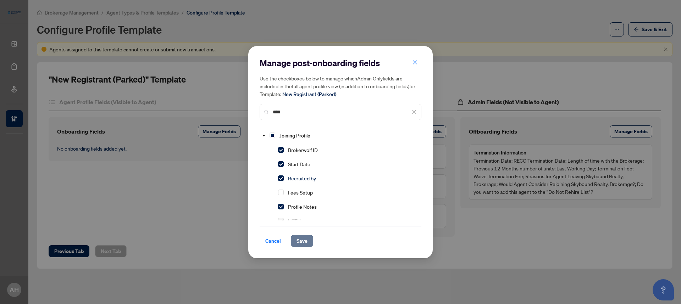
click at [297, 240] on span "Save" at bounding box center [301, 240] width 11 height 11
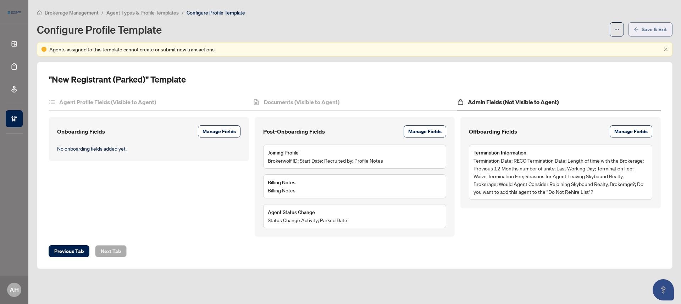
click at [649, 26] on span "Save & Exit" at bounding box center [653, 29] width 25 height 11
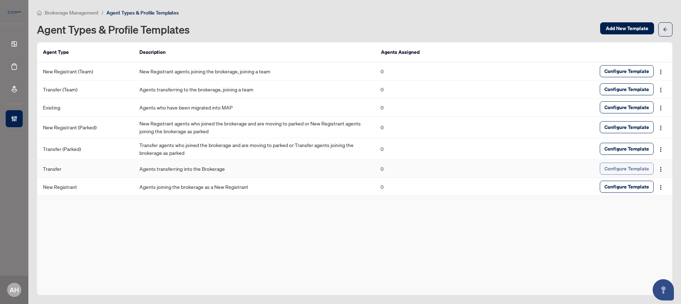
click at [631, 172] on span "Configure Template" at bounding box center [626, 168] width 45 height 11
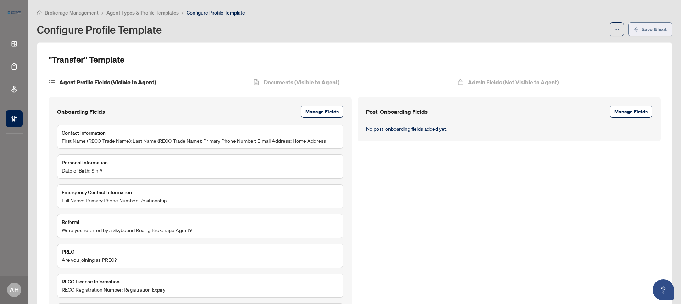
click at [660, 25] on span "Save & Exit" at bounding box center [653, 29] width 25 height 11
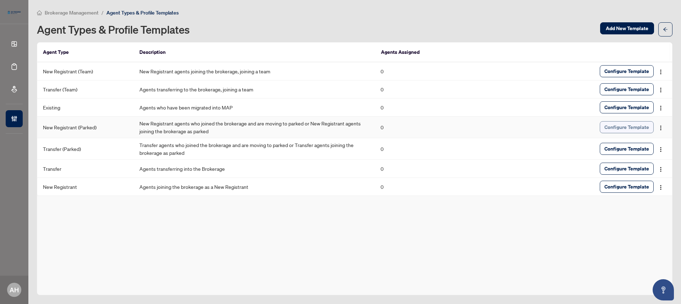
click at [610, 125] on span "Configure Template" at bounding box center [626, 127] width 45 height 11
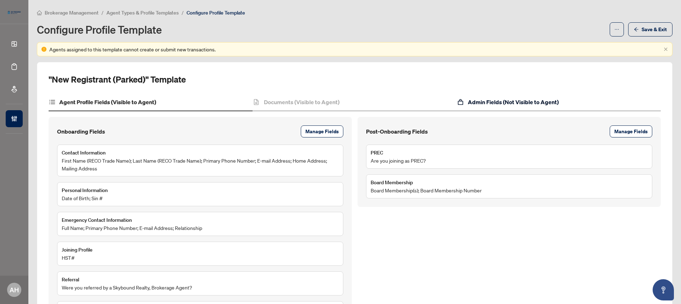
click at [543, 100] on h4 "Admin Fields (Not Visible to Agent)" at bounding box center [513, 102] width 91 height 9
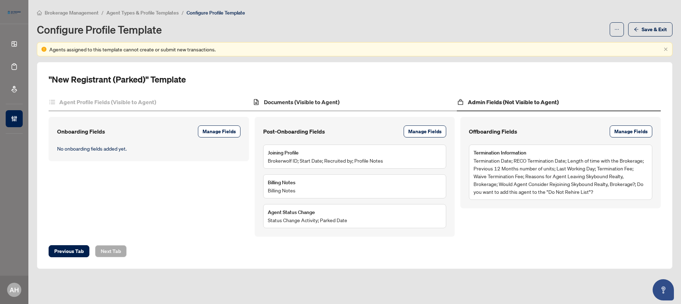
click at [314, 108] on div "Documents (Visible to Agent)" at bounding box center [354, 103] width 204 height 18
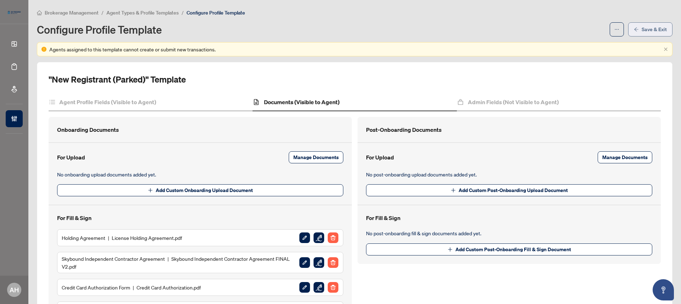
click at [650, 27] on span "Save & Exit" at bounding box center [653, 29] width 25 height 11
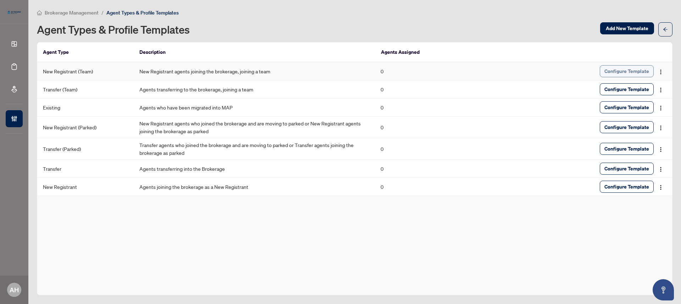
click at [613, 75] on span "Configure Template" at bounding box center [626, 71] width 45 height 11
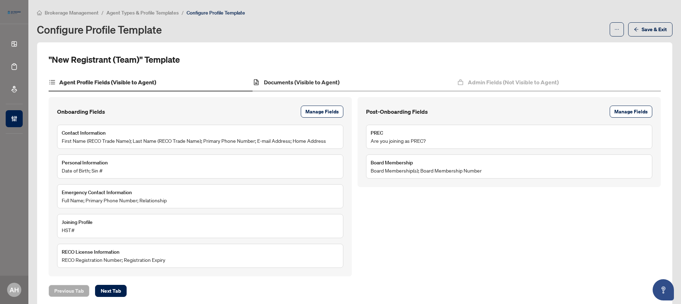
click at [365, 81] on div "Documents (Visible to Agent)" at bounding box center [354, 83] width 204 height 18
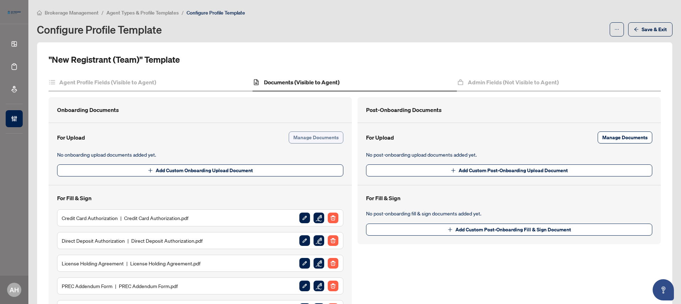
click at [312, 136] on span "Manage Documents" at bounding box center [315, 137] width 45 height 11
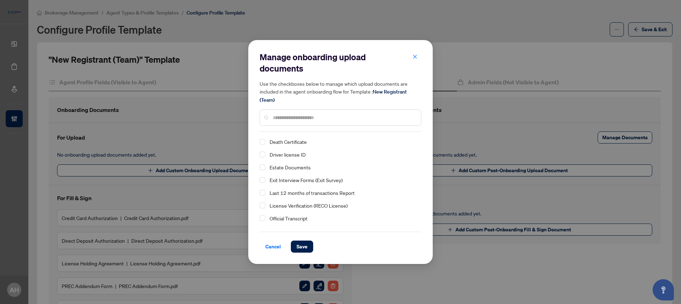
click at [283, 132] on div "Manage onboarding upload documents Use the checkboxes below to manage which upl…" at bounding box center [340, 151] width 162 height 201
click at [329, 121] on div at bounding box center [340, 118] width 162 height 16
click at [326, 118] on input "text" at bounding box center [344, 118] width 142 height 8
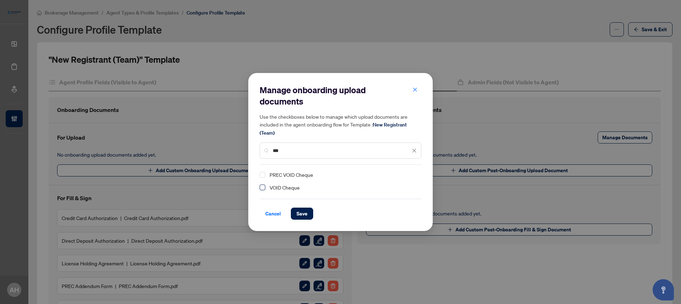
type input "***"
click at [263, 188] on span "Select VOID Cheque" at bounding box center [262, 188] width 6 height 6
click at [303, 212] on span "Save" at bounding box center [301, 213] width 11 height 11
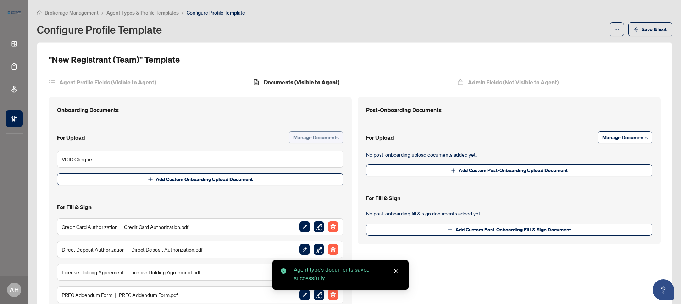
click at [311, 138] on span "Manage Documents" at bounding box center [315, 137] width 45 height 11
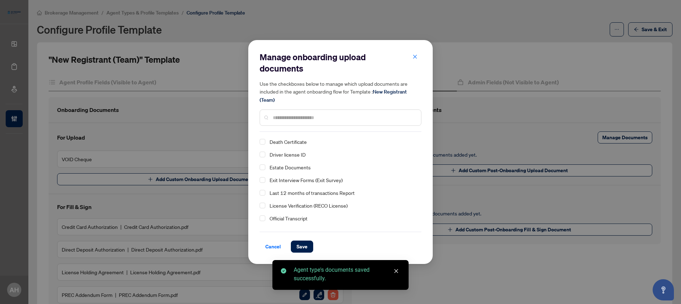
click at [314, 119] on input "text" at bounding box center [344, 118] width 142 height 8
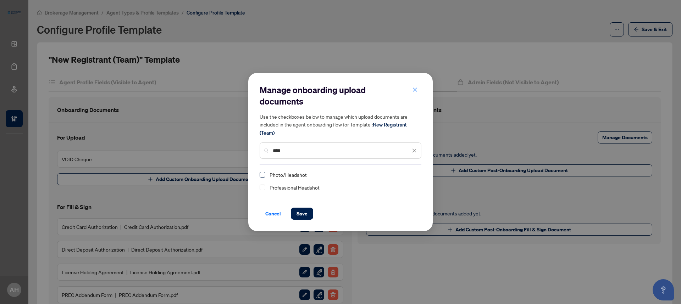
type input "****"
click at [263, 174] on span "Select Photo/Headshot" at bounding box center [262, 175] width 6 height 6
click at [303, 211] on span "Save" at bounding box center [301, 213] width 11 height 11
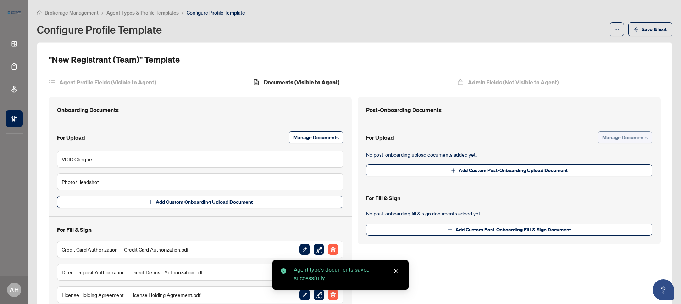
click at [634, 139] on span "Manage Documents" at bounding box center [624, 137] width 45 height 11
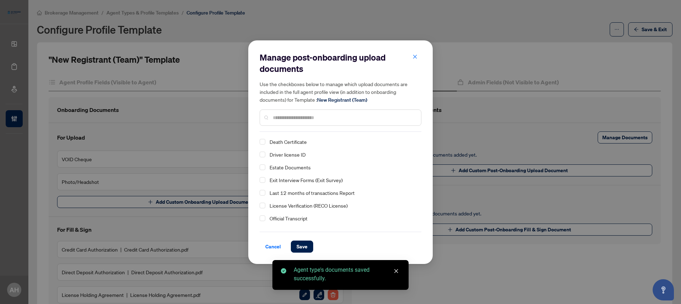
click at [322, 117] on input "text" at bounding box center [344, 118] width 142 height 8
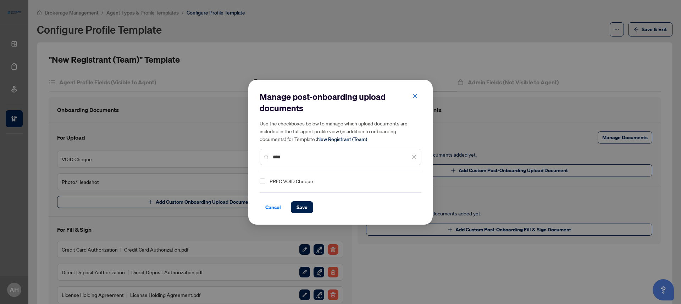
type input "****"
click at [260, 185] on div "PREC VOID Cheque" at bounding box center [337, 181] width 157 height 9
click at [262, 174] on div "Manage post-onboarding upload documents Use the checkboxes below to manage whic…" at bounding box center [340, 152] width 162 height 122
click at [261, 180] on span "Select PREC VOID Cheque" at bounding box center [262, 181] width 6 height 6
click at [304, 204] on span "Save" at bounding box center [301, 207] width 11 height 11
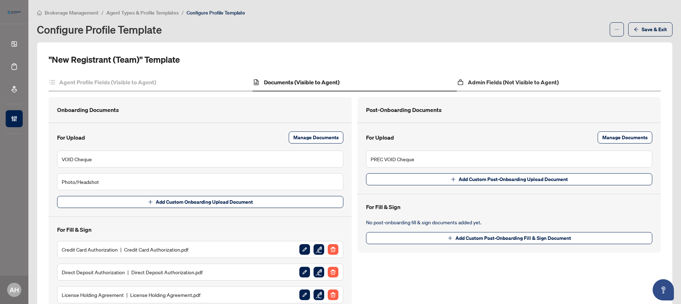
click at [584, 85] on div "Admin Fields (Not Visible to Agent)" at bounding box center [559, 83] width 204 height 18
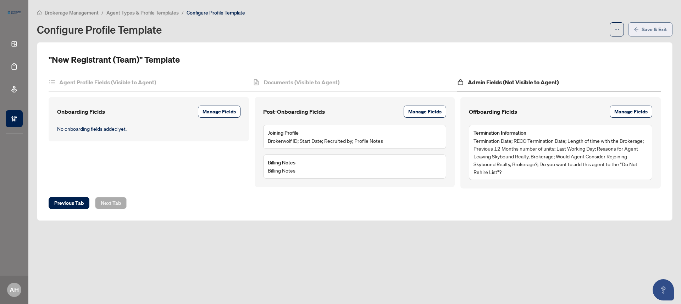
click at [661, 31] on span "Save & Exit" at bounding box center [653, 29] width 25 height 11
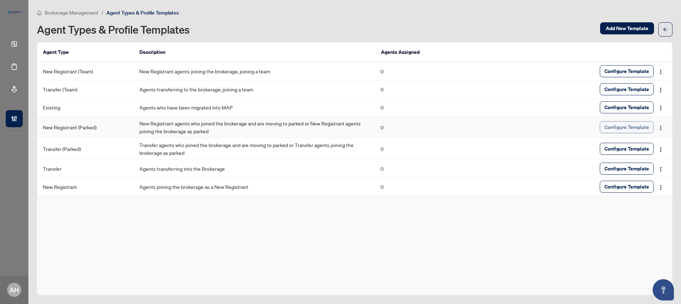
click at [621, 129] on span "Configure Template" at bounding box center [626, 127] width 45 height 11
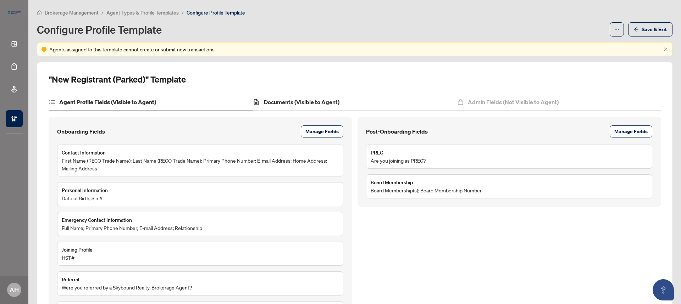
click at [339, 105] on div "Documents (Visible to Agent)" at bounding box center [354, 103] width 204 height 18
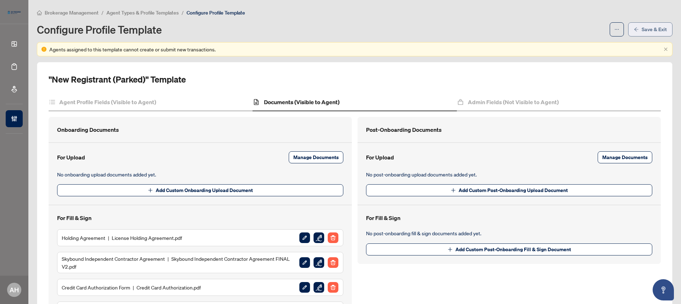
click at [633, 28] on icon "arrow-left" at bounding box center [635, 29] width 5 height 5
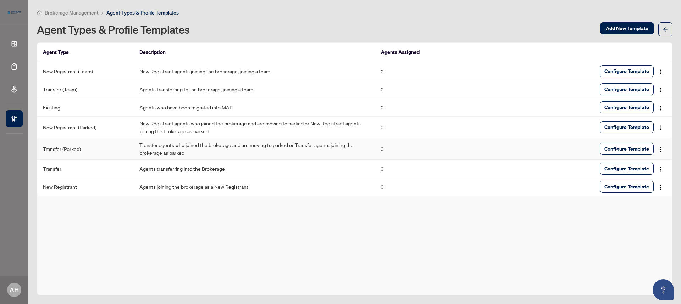
click at [183, 151] on td "Transfer agents who joined the brokerage and are moving to parked or Transfer a…" at bounding box center [254, 149] width 241 height 22
click at [604, 147] on button "Configure Template" at bounding box center [626, 149] width 54 height 12
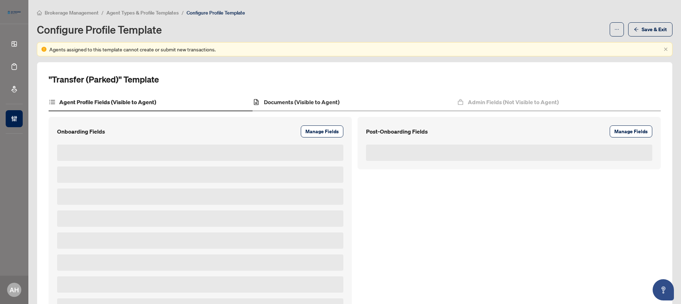
drag, startPoint x: 343, startPoint y: 100, endPoint x: 351, endPoint y: 99, distance: 7.5
click at [343, 100] on div "Documents (Visible to Agent)" at bounding box center [354, 103] width 204 height 18
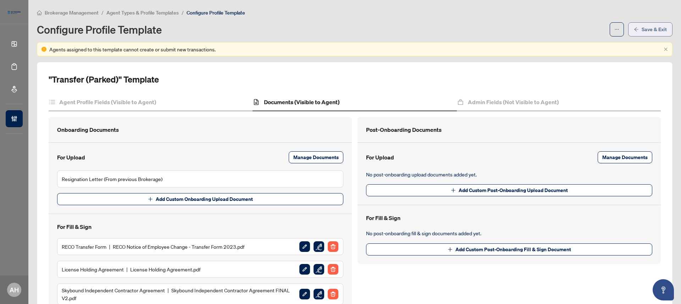
click at [650, 26] on span "Save & Exit" at bounding box center [653, 29] width 25 height 11
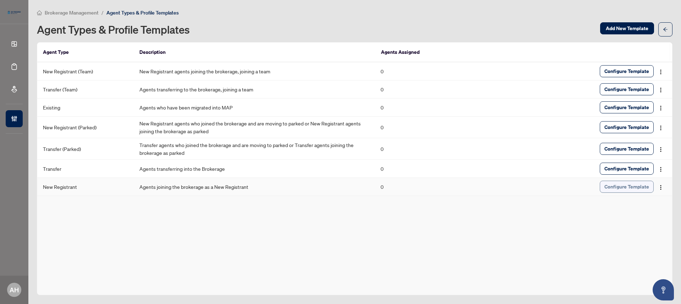
click at [633, 188] on span "Configure Template" at bounding box center [626, 186] width 45 height 11
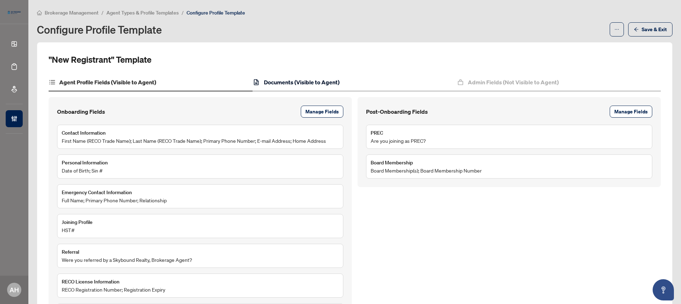
click at [336, 84] on h4 "Documents (Visible to Agent)" at bounding box center [302, 82] width 76 height 9
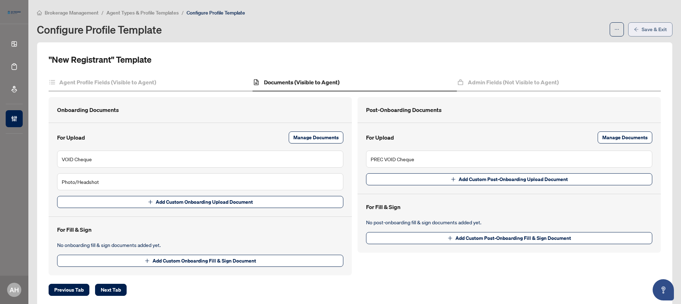
click at [657, 30] on span "Save & Exit" at bounding box center [653, 29] width 25 height 11
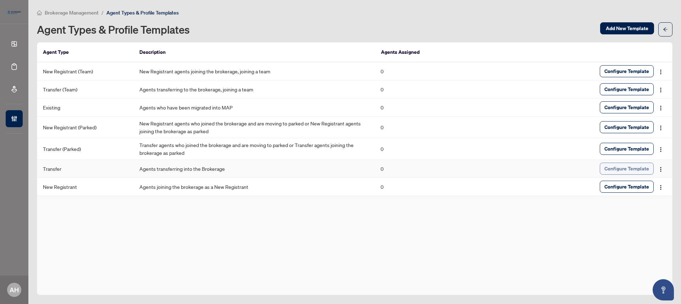
click at [621, 167] on span "Configure Template" at bounding box center [626, 168] width 45 height 11
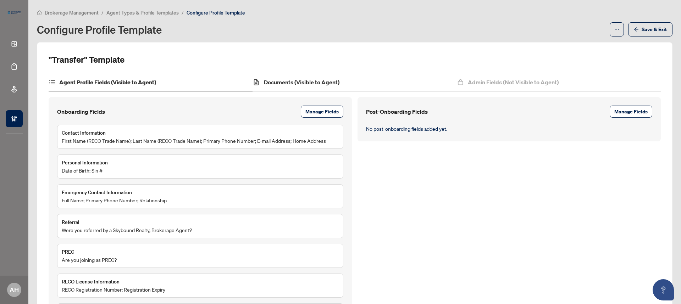
click at [352, 83] on div "Documents (Visible to Agent)" at bounding box center [354, 83] width 204 height 18
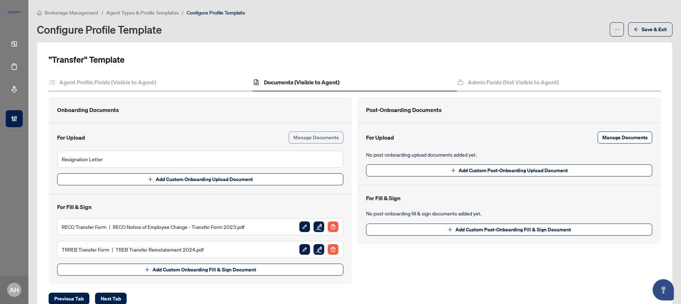
click at [326, 138] on span "Manage Documents" at bounding box center [315, 137] width 45 height 11
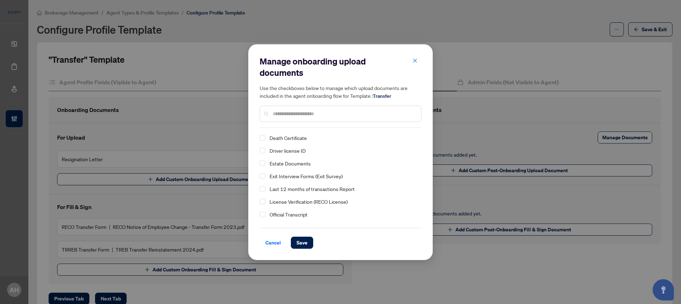
click at [307, 110] on input "text" at bounding box center [344, 114] width 142 height 8
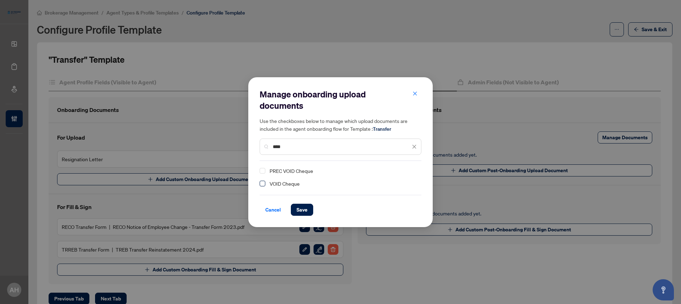
click at [264, 183] on span "Select VOID Cheque" at bounding box center [262, 184] width 6 height 6
click at [295, 145] on input "****" at bounding box center [342, 147] width 138 height 8
type input "****"
click at [262, 171] on span "Select Photo/Headshot" at bounding box center [262, 171] width 6 height 6
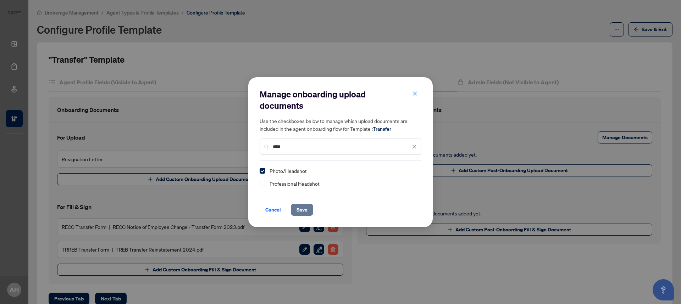
click at [298, 208] on span "Save" at bounding box center [301, 209] width 11 height 11
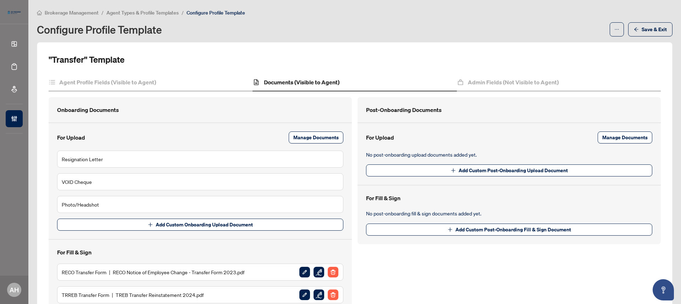
click at [156, 13] on span "Agent Types & Profile Templates" at bounding box center [142, 13] width 72 height 6
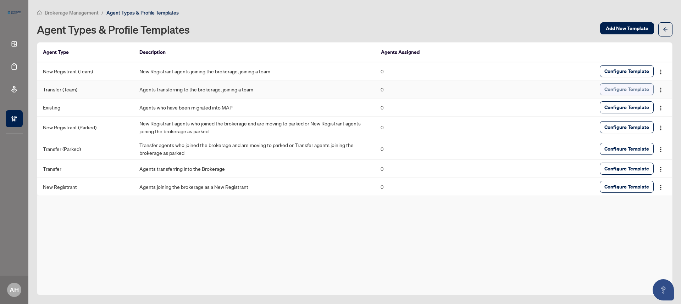
click at [628, 86] on span "Configure Template" at bounding box center [626, 89] width 45 height 11
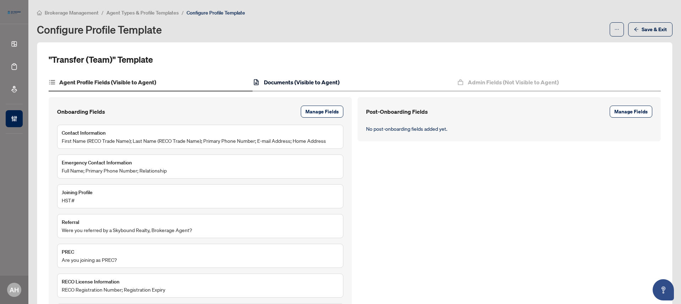
click at [318, 79] on h4 "Documents (Visible to Agent)" at bounding box center [302, 82] width 76 height 9
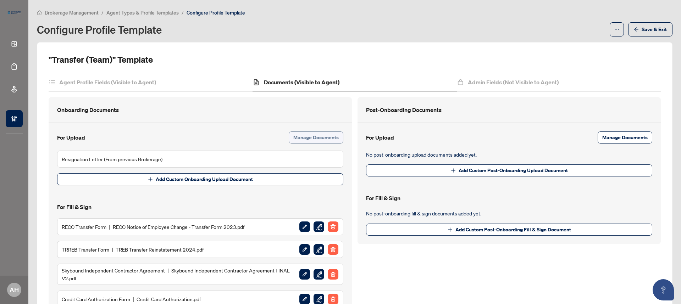
click at [331, 137] on span "Manage Documents" at bounding box center [315, 137] width 45 height 11
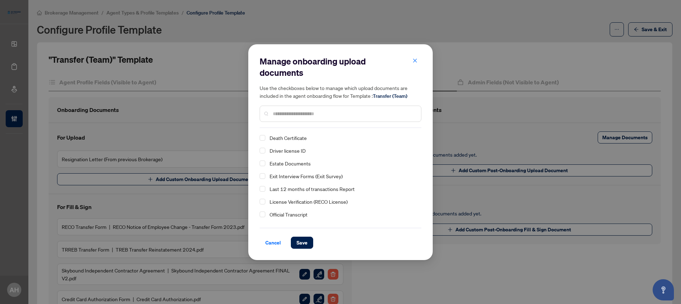
click at [320, 113] on input "text" at bounding box center [344, 114] width 142 height 8
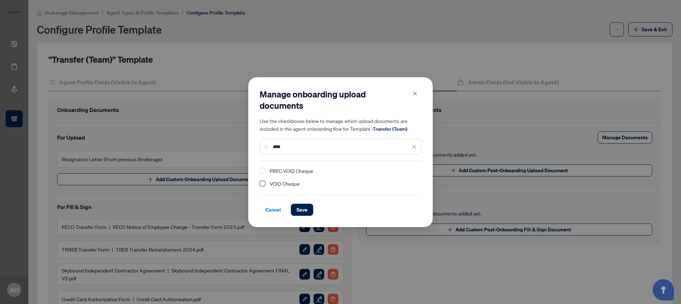
click at [260, 183] on span "Select VOID Cheque" at bounding box center [262, 184] width 6 height 6
click at [287, 146] on input "****" at bounding box center [342, 147] width 138 height 8
type input "******"
click at [262, 170] on span "Select Photo/Headshot" at bounding box center [262, 171] width 6 height 6
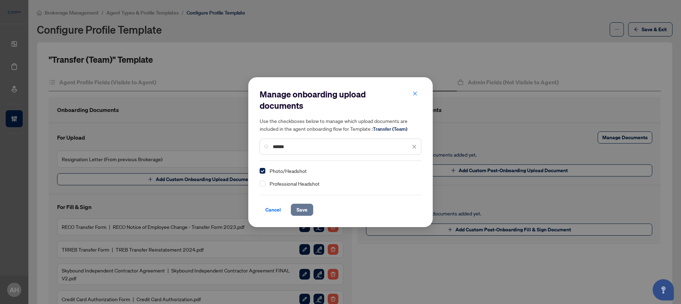
click at [307, 209] on button "Save" at bounding box center [302, 210] width 22 height 12
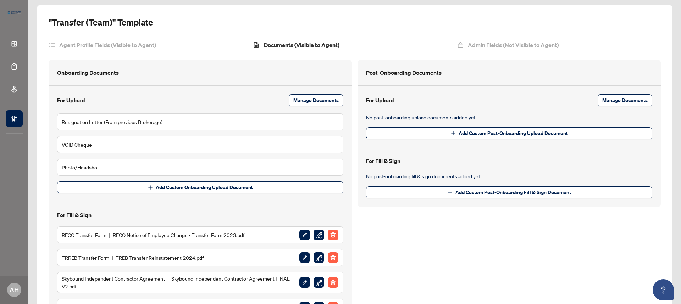
scroll to position [25, 0]
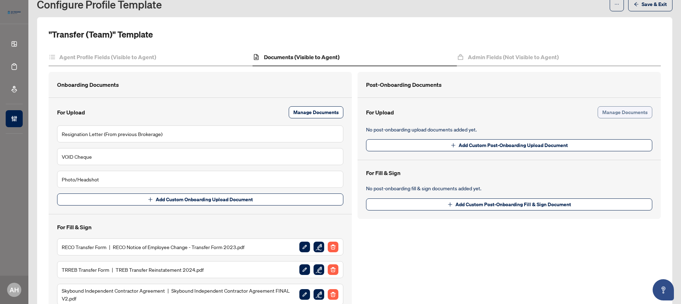
click at [640, 111] on span "Manage Documents" at bounding box center [624, 112] width 45 height 11
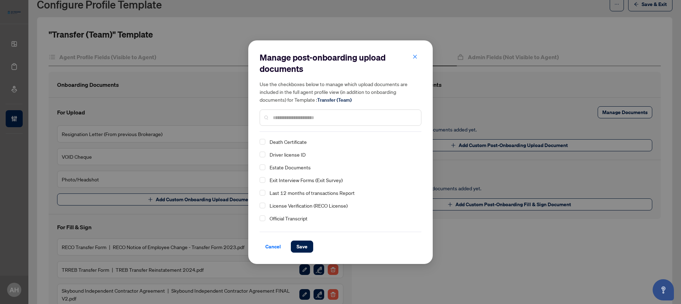
click at [401, 111] on div at bounding box center [340, 118] width 162 height 16
click at [402, 116] on input "text" at bounding box center [344, 118] width 142 height 8
click at [272, 247] on span "Cancel" at bounding box center [273, 246] width 16 height 11
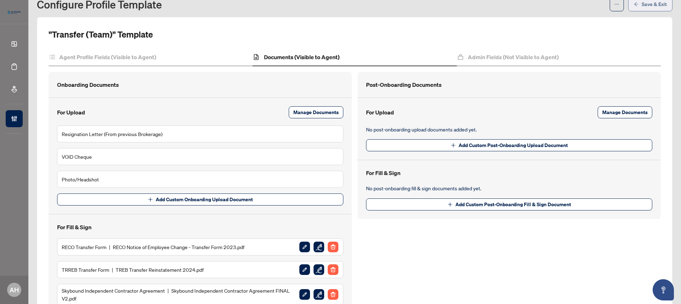
click at [647, 7] on span "Save & Exit" at bounding box center [653, 4] width 25 height 11
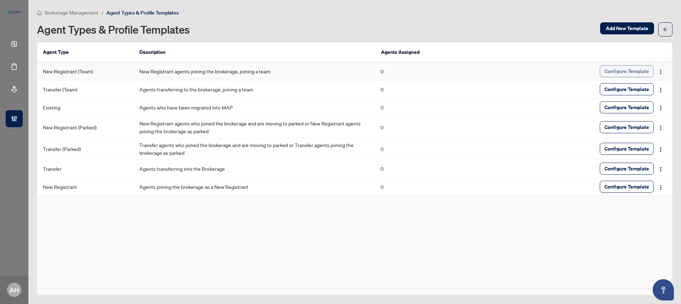
click at [627, 69] on span "Configure Template" at bounding box center [626, 71] width 45 height 11
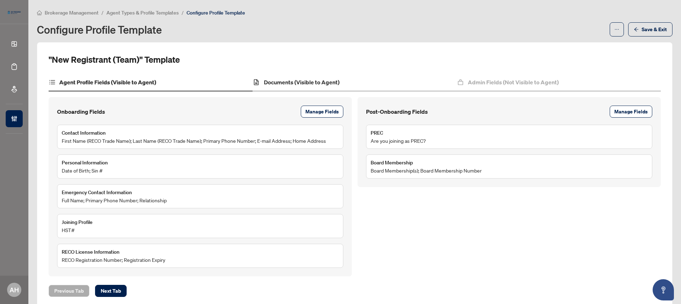
click at [364, 81] on div "Documents (Visible to Agent)" at bounding box center [354, 83] width 204 height 18
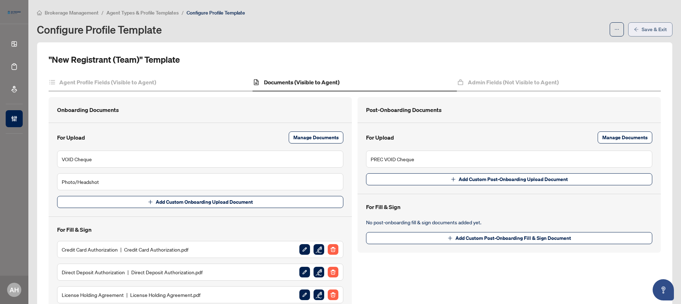
click at [641, 27] on span "Save & Exit" at bounding box center [653, 29] width 25 height 11
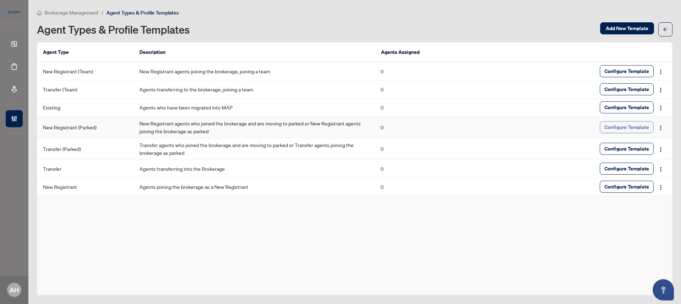
click at [648, 128] on span "Configure Template" at bounding box center [626, 127] width 45 height 11
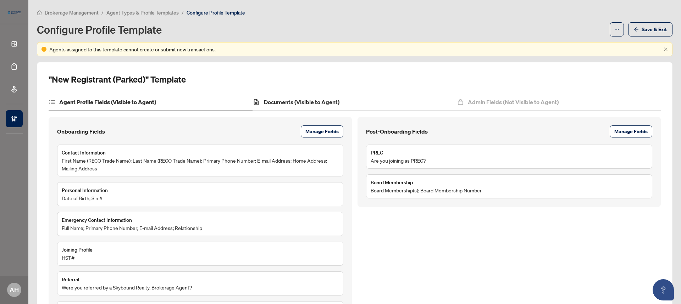
click at [346, 97] on div "Documents (Visible to Agent)" at bounding box center [354, 103] width 204 height 18
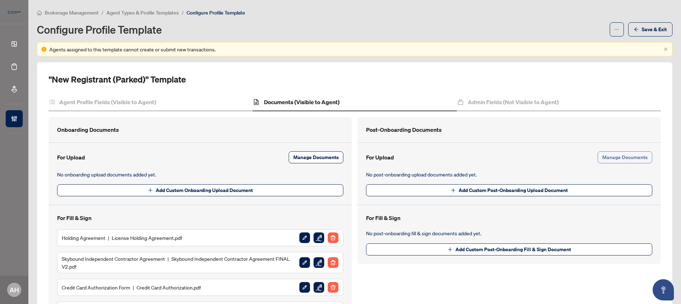
click at [638, 152] on span "Manage Documents" at bounding box center [624, 157] width 45 height 11
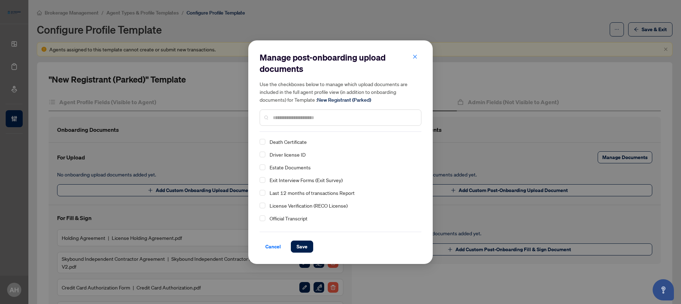
click at [352, 116] on input "text" at bounding box center [344, 118] width 142 height 8
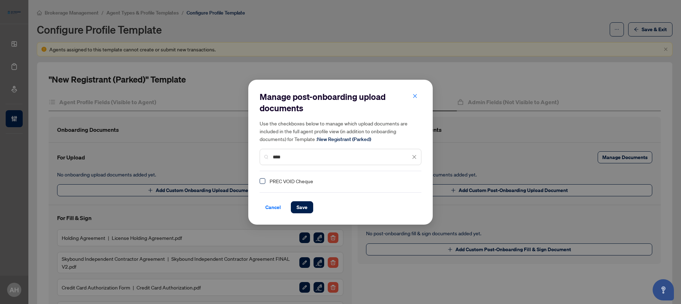
type input "****"
click at [262, 180] on span "Select PREC VOID Cheque" at bounding box center [262, 181] width 6 height 6
click at [300, 210] on span "Save" at bounding box center [301, 207] width 11 height 11
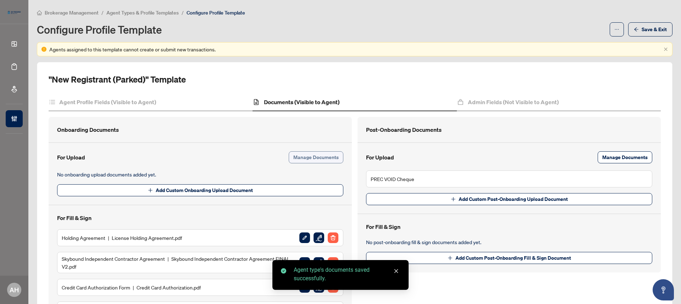
click at [305, 158] on span "Manage Documents" at bounding box center [315, 157] width 45 height 11
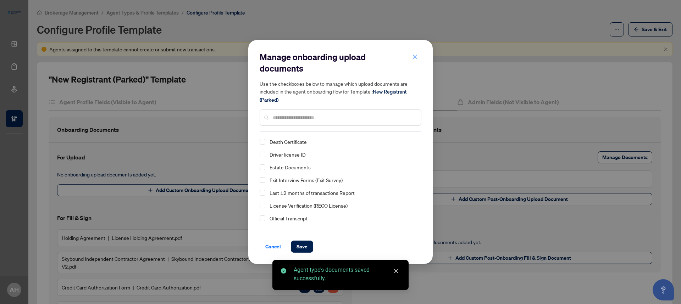
click at [293, 119] on input "text" at bounding box center [344, 118] width 142 height 8
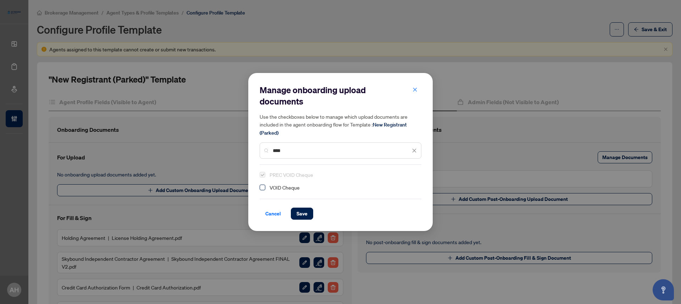
click at [263, 188] on span "Select VOID Cheque" at bounding box center [262, 188] width 6 height 6
click at [298, 146] on div "****" at bounding box center [340, 150] width 162 height 16
click at [298, 151] on input "****" at bounding box center [342, 151] width 138 height 8
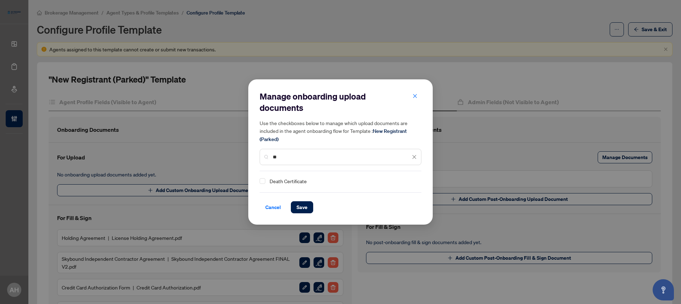
type input "*"
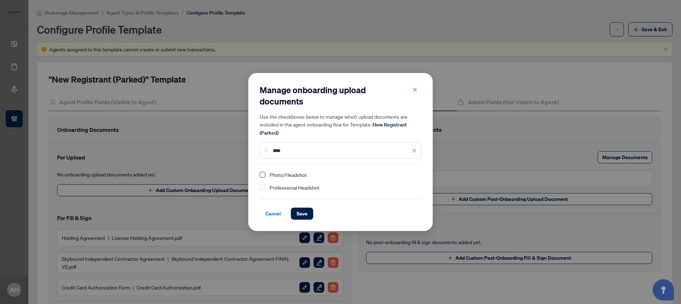
type input "****"
click at [260, 175] on span "Select Photo/Headshot" at bounding box center [262, 175] width 6 height 6
click at [300, 217] on span "Save" at bounding box center [301, 213] width 11 height 11
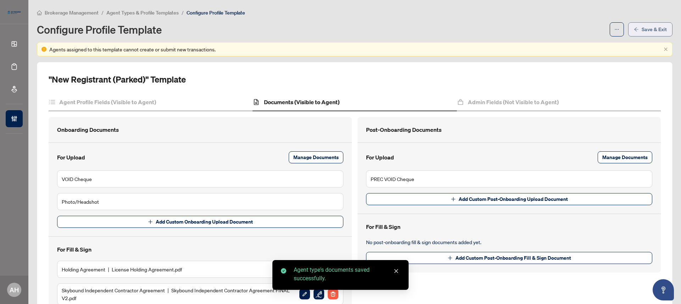
click at [647, 27] on span "Save & Exit" at bounding box center [653, 29] width 25 height 11
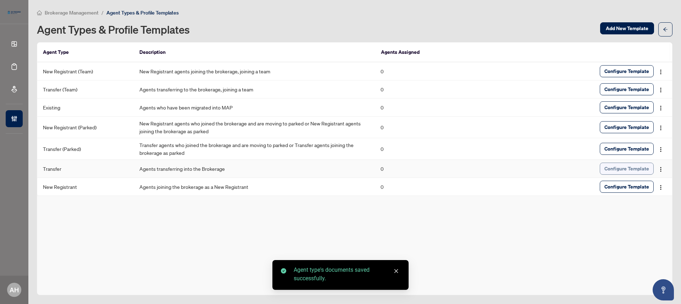
click at [611, 170] on span "Configure Template" at bounding box center [626, 168] width 45 height 11
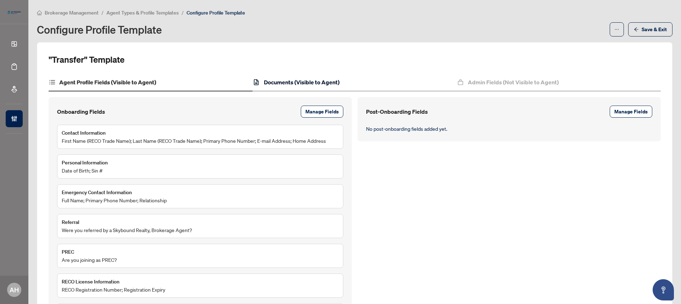
click at [313, 80] on h4 "Documents (Visible to Agent)" at bounding box center [302, 82] width 76 height 9
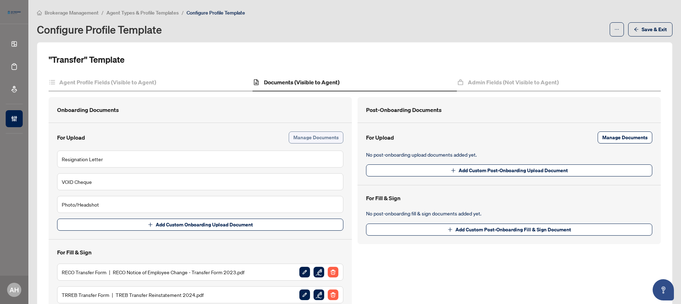
click at [313, 136] on span "Manage Documents" at bounding box center [315, 137] width 45 height 11
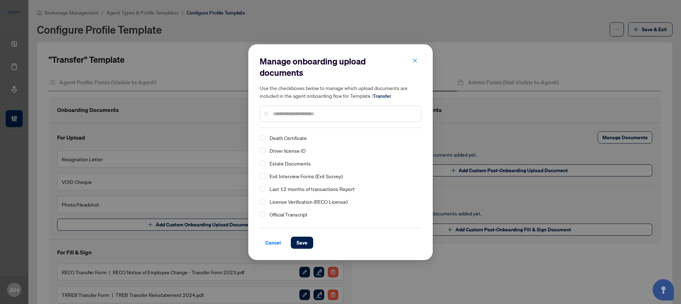
click at [305, 116] on input "text" at bounding box center [344, 114] width 142 height 8
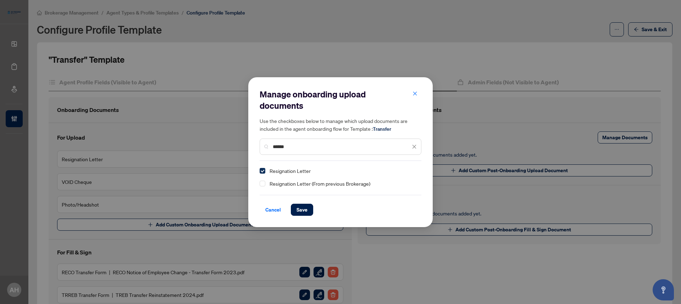
type input "******"
click at [262, 169] on span "Select Resignation Letter" at bounding box center [262, 171] width 6 height 6
click at [264, 181] on span "Select Resignation Letter (From previous Brokerage)" at bounding box center [262, 184] width 6 height 6
click at [296, 208] on button "Save" at bounding box center [302, 210] width 22 height 12
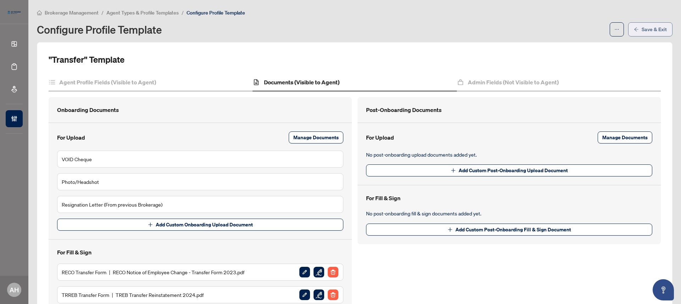
click at [633, 32] on span "button" at bounding box center [635, 29] width 5 height 11
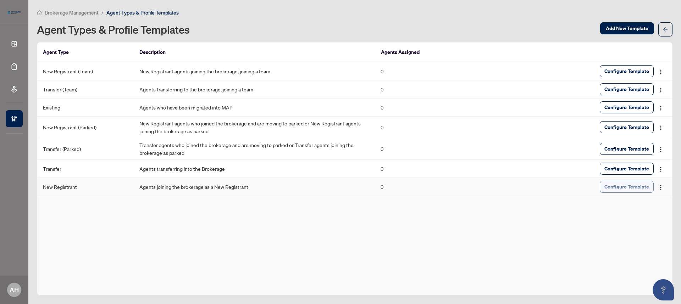
click at [624, 189] on span "Configure Template" at bounding box center [626, 186] width 45 height 11
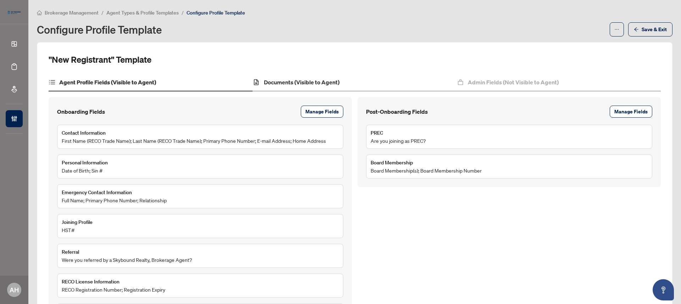
click at [337, 75] on div "Documents (Visible to Agent)" at bounding box center [354, 83] width 204 height 18
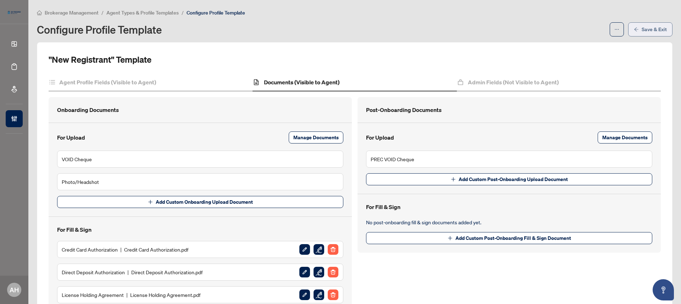
click at [633, 33] on span "button" at bounding box center [635, 29] width 5 height 11
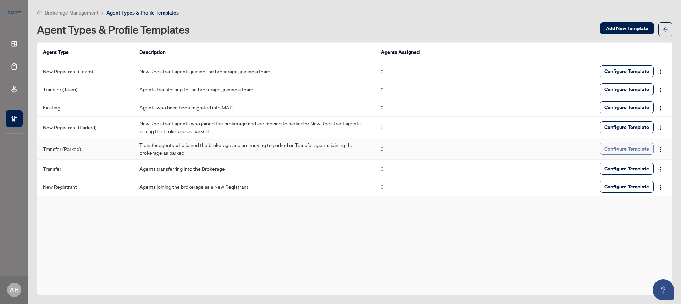
click at [640, 144] on span "Configure Template" at bounding box center [626, 148] width 45 height 11
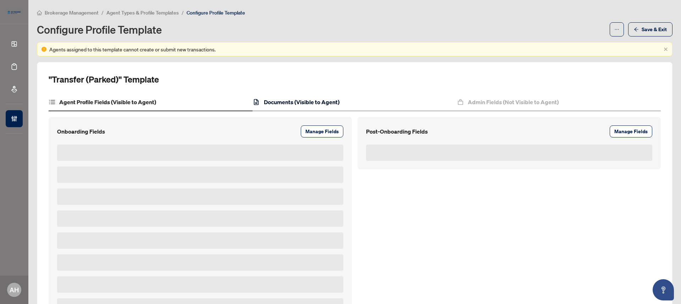
click at [308, 100] on h4 "Documents (Visible to Agent)" at bounding box center [302, 102] width 76 height 9
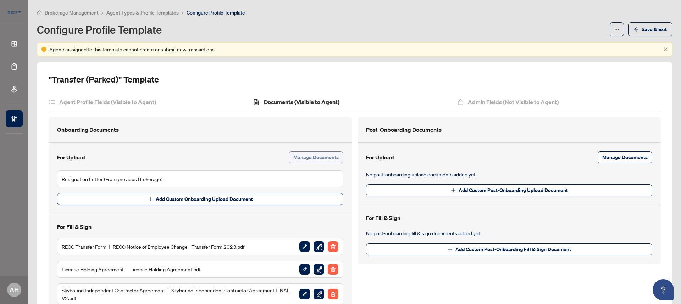
click at [315, 155] on span "Manage Documents" at bounding box center [315, 157] width 45 height 11
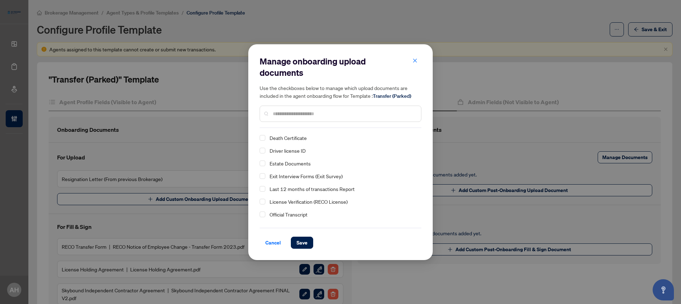
click at [282, 114] on input "text" at bounding box center [344, 114] width 142 height 8
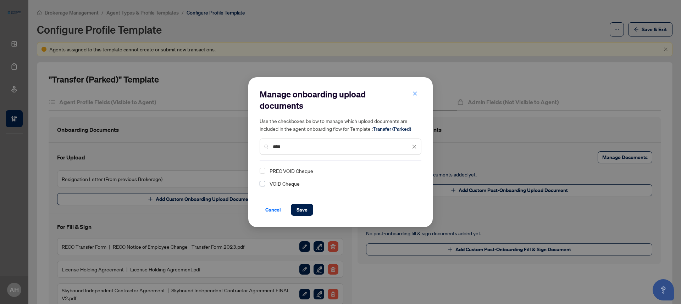
click at [260, 183] on span "Select VOID Cheque" at bounding box center [262, 184] width 6 height 6
click at [331, 141] on div "****" at bounding box center [340, 147] width 162 height 16
click at [329, 148] on input "****" at bounding box center [342, 147] width 138 height 8
click at [330, 148] on input "****" at bounding box center [342, 147] width 138 height 8
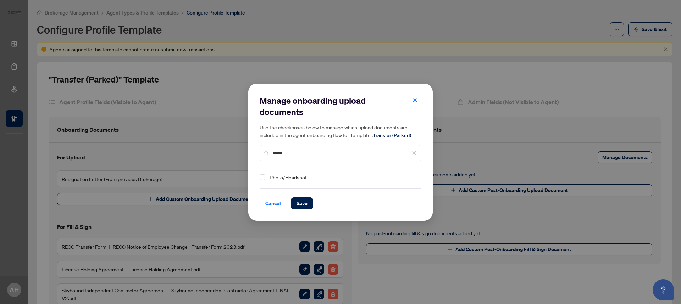
type input "*****"
click at [266, 175] on div "Photo/Headshot" at bounding box center [337, 177] width 157 height 9
click at [263, 177] on span "Select Photo/Headshot" at bounding box center [262, 177] width 6 height 6
click at [304, 204] on span "Save" at bounding box center [301, 203] width 11 height 11
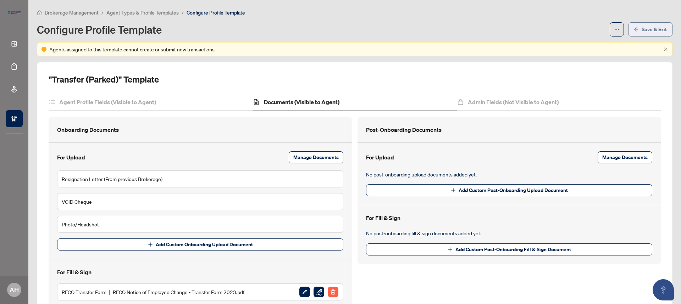
click at [659, 22] on button "Save & Exit" at bounding box center [650, 29] width 44 height 14
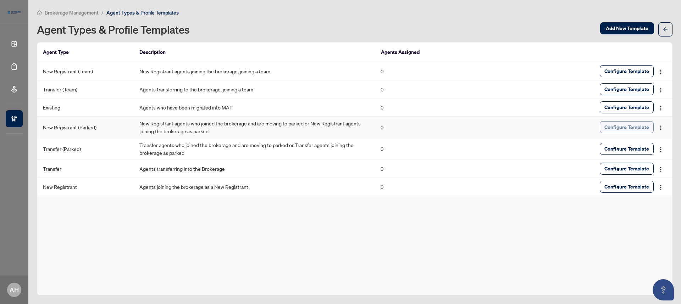
click at [636, 126] on span "Configure Template" at bounding box center [626, 127] width 45 height 11
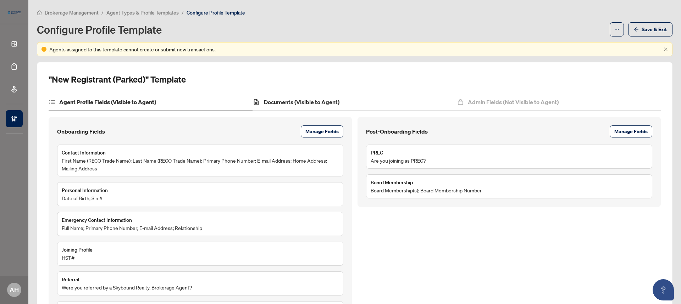
click at [319, 106] on div "Documents (Visible to Agent)" at bounding box center [354, 103] width 204 height 18
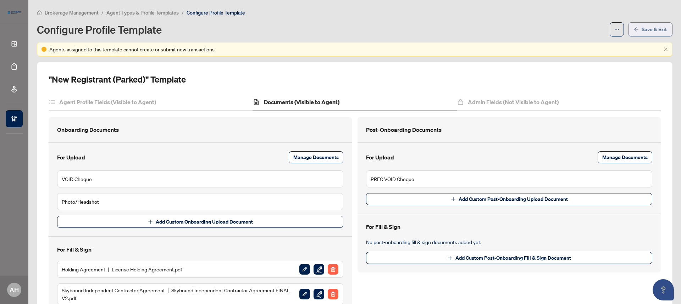
click at [650, 31] on span "Save & Exit" at bounding box center [653, 29] width 25 height 11
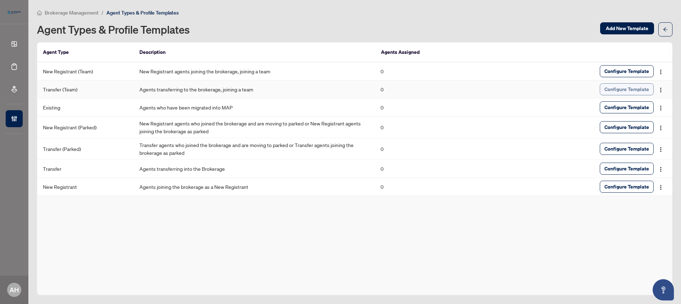
click at [619, 86] on span "Configure Template" at bounding box center [626, 89] width 45 height 11
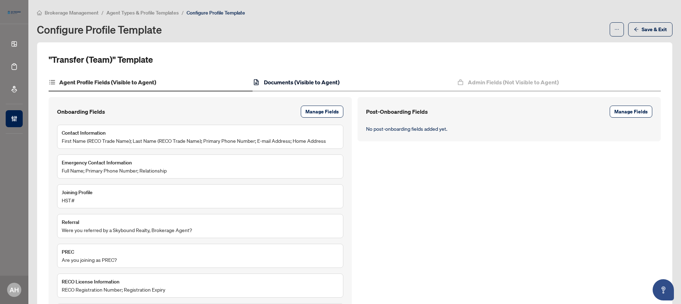
click at [282, 85] on h4 "Documents (Visible to Agent)" at bounding box center [302, 82] width 76 height 9
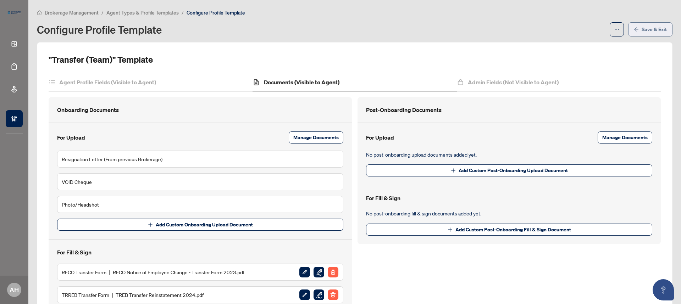
click at [633, 30] on icon "arrow-left" at bounding box center [635, 29] width 5 height 5
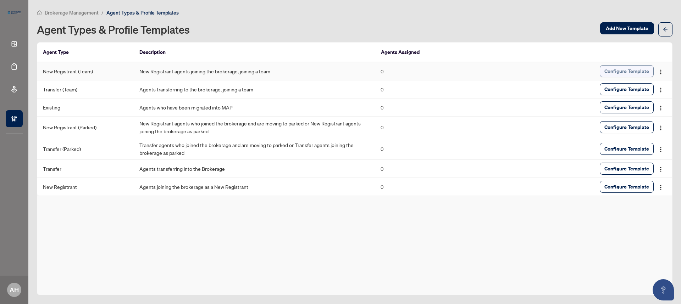
click at [609, 73] on span "Configure Template" at bounding box center [626, 71] width 45 height 11
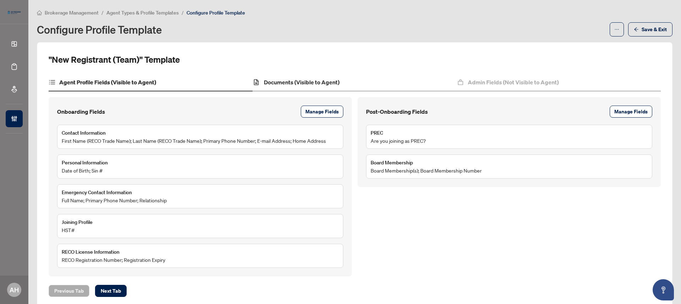
click at [357, 87] on div "Documents (Visible to Agent)" at bounding box center [354, 83] width 204 height 18
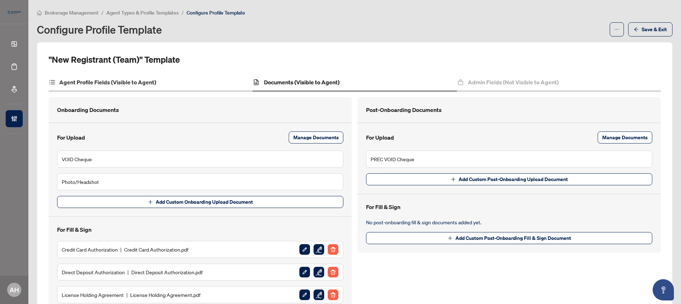
click at [205, 79] on div "Agent Profile Fields (Visible to Agent)" at bounding box center [151, 83] width 204 height 18
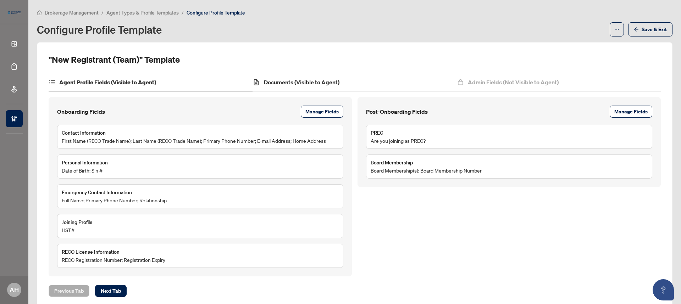
click at [350, 82] on div "Documents (Visible to Agent)" at bounding box center [354, 83] width 204 height 18
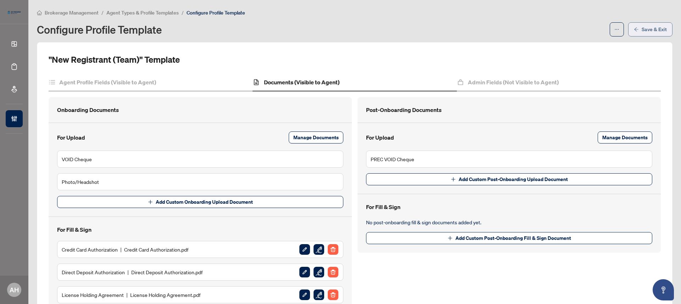
click at [649, 32] on span "Save & Exit" at bounding box center [653, 29] width 25 height 11
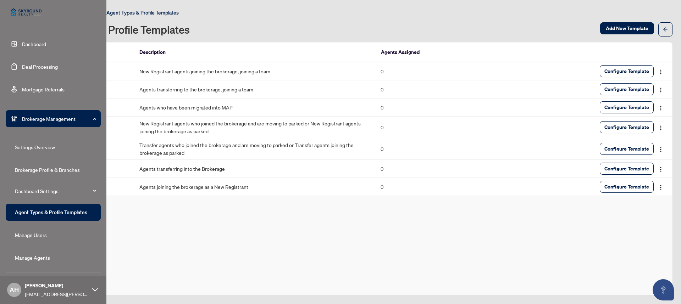
click at [65, 168] on link "Brokerage Profile & Branches" at bounding box center [47, 170] width 65 height 6
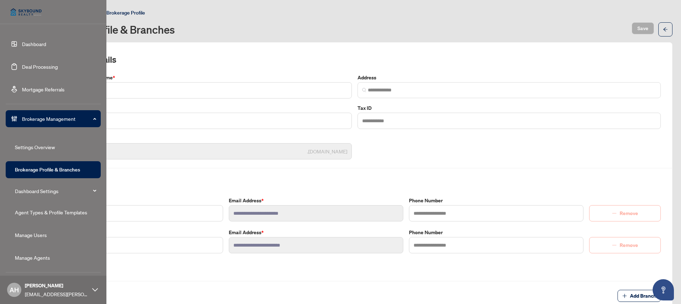
type input "**********"
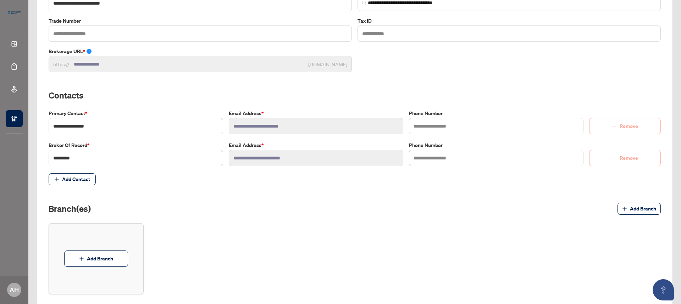
scroll to position [97, 0]
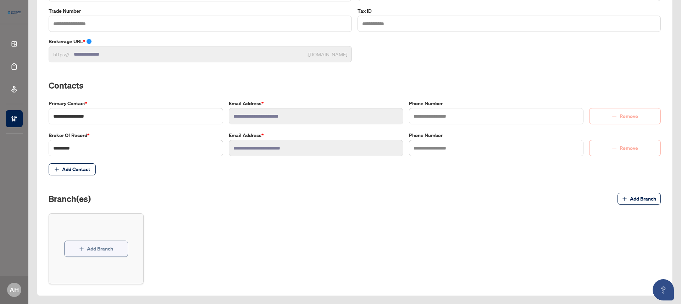
click at [99, 242] on button "Add Branch" at bounding box center [96, 249] width 64 height 16
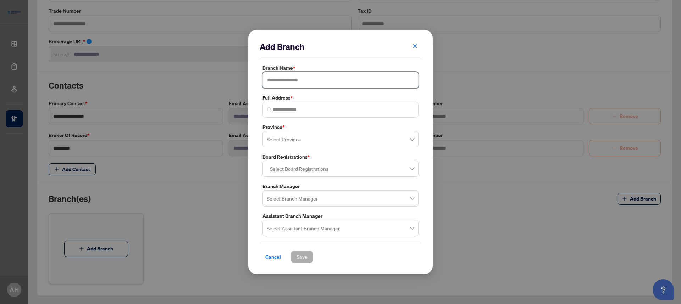
click at [301, 80] on input "text" at bounding box center [340, 80] width 156 height 16
type input "********"
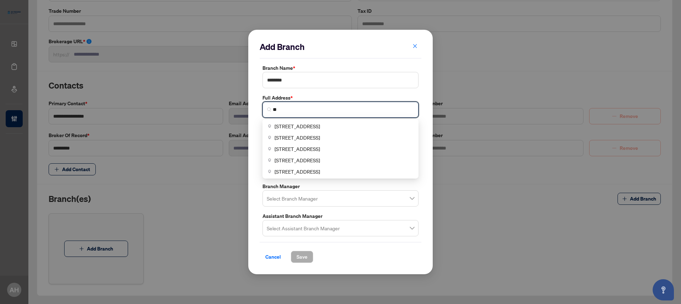
type input "*"
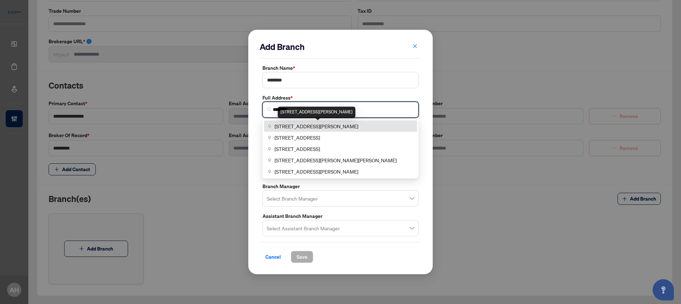
click at [332, 123] on span "760 Pape Avenue, Toronto, ON, Canada" at bounding box center [316, 126] width 84 height 8
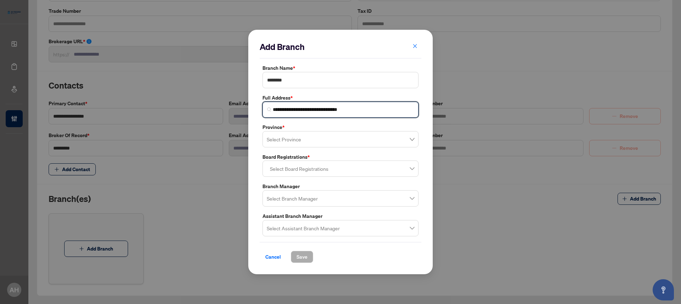
type input "**********"
click at [313, 140] on input "search" at bounding box center [337, 141] width 141 height 16
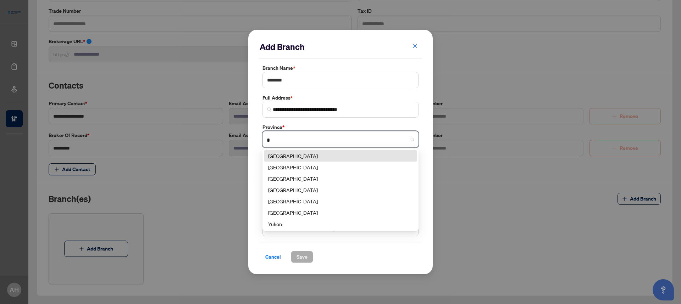
type input "**"
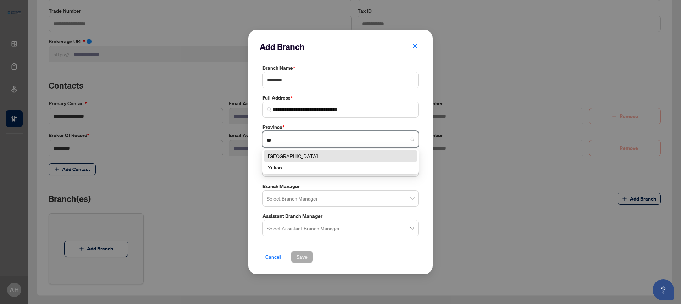
click at [344, 157] on div "Ontario" at bounding box center [340, 156] width 145 height 8
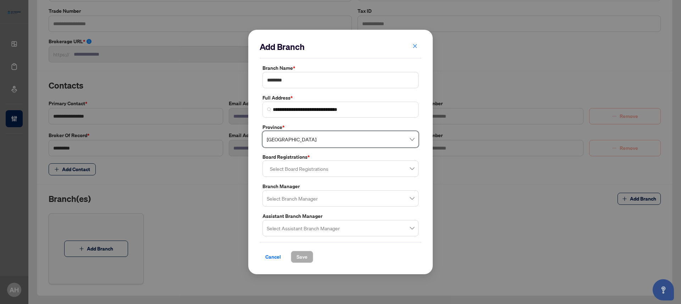
click at [295, 171] on div at bounding box center [340, 168] width 147 height 13
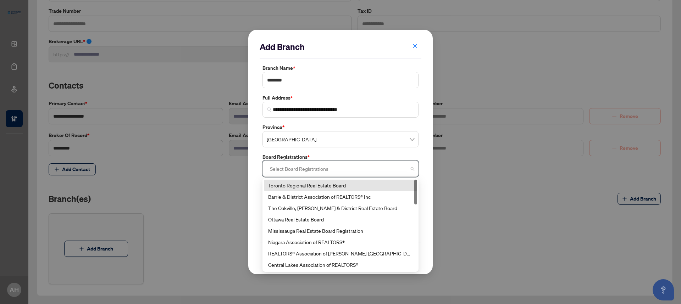
click at [315, 186] on div "Toronto Regional Real Estate Board" at bounding box center [340, 185] width 145 height 8
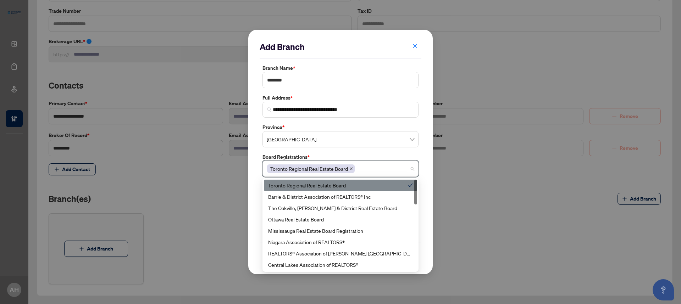
click at [257, 184] on div "**********" at bounding box center [340, 152] width 184 height 245
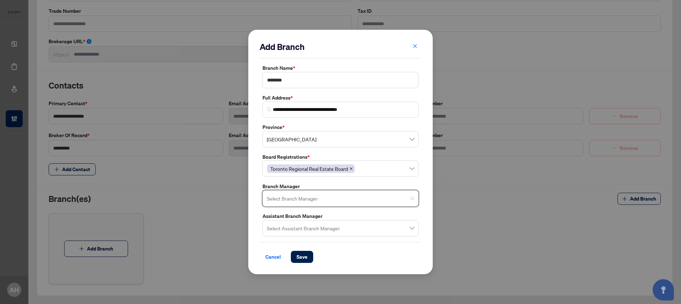
click at [285, 199] on input "search" at bounding box center [337, 200] width 141 height 16
click at [256, 188] on div "**********" at bounding box center [340, 152] width 184 height 245
click at [301, 258] on span "Save" at bounding box center [301, 256] width 11 height 11
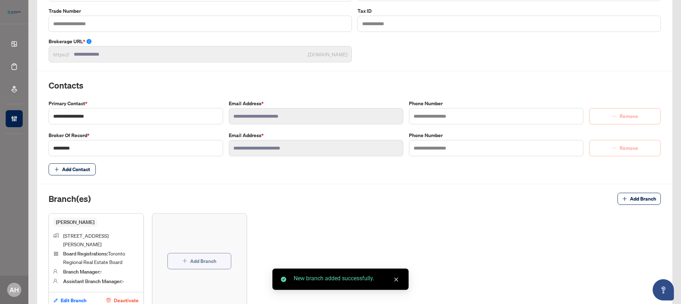
click at [214, 257] on span "Add Branch" at bounding box center [203, 261] width 26 height 11
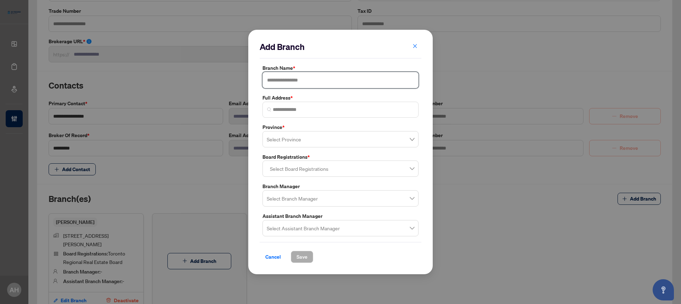
click at [315, 82] on input "text" at bounding box center [340, 80] width 156 height 16
type input "********"
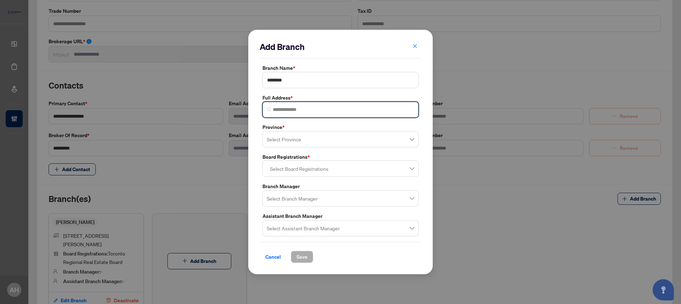
click at [302, 108] on input "search" at bounding box center [343, 109] width 141 height 7
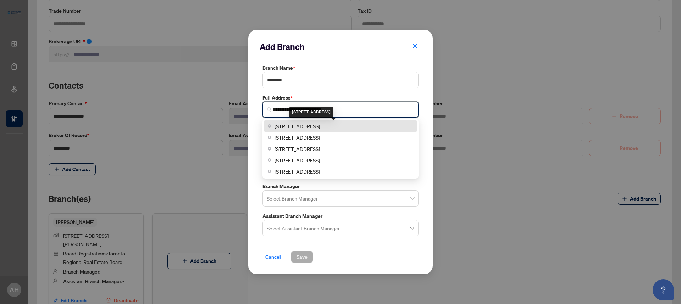
click at [314, 124] on span "3079 Dundas Street West unit b, Toronto, ON, Canada" at bounding box center [296, 126] width 45 height 8
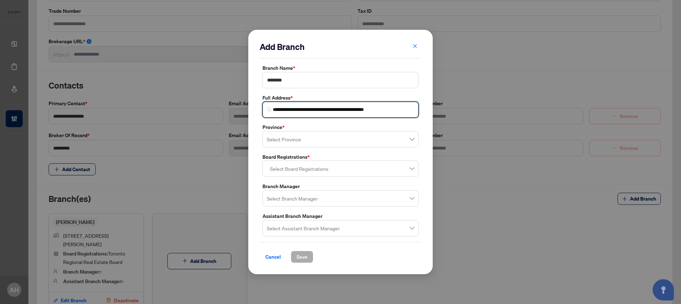
type input "**********"
click at [309, 130] on label "Province *" at bounding box center [340, 127] width 156 height 8
click at [308, 150] on div "**********" at bounding box center [340, 152] width 162 height 222
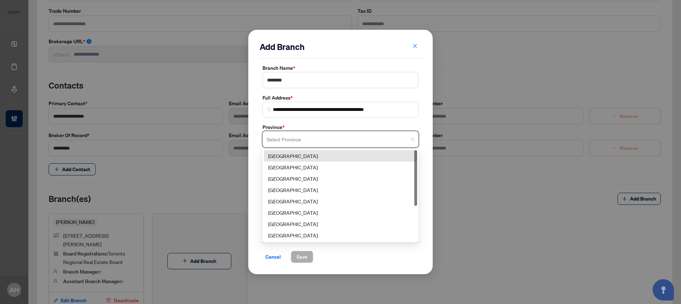
click at [314, 142] on input "search" at bounding box center [337, 141] width 141 height 16
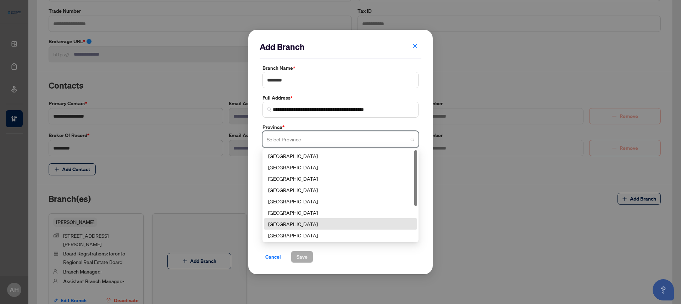
scroll to position [24, 0]
click at [301, 222] on div "Ontario" at bounding box center [340, 223] width 145 height 8
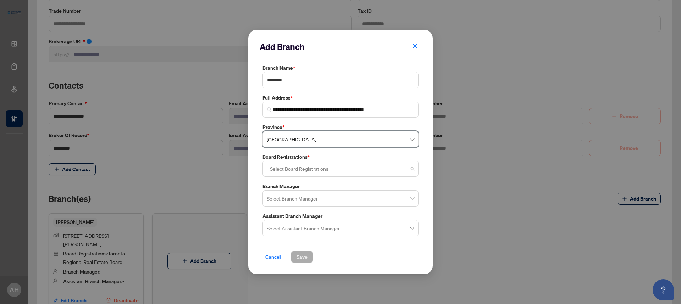
click at [309, 170] on div at bounding box center [340, 168] width 147 height 13
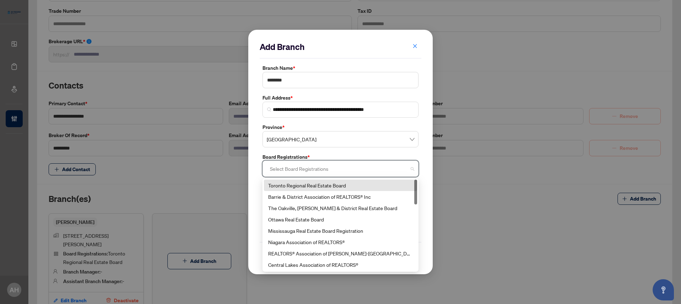
click at [311, 185] on div "Toronto Regional Real Estate Board" at bounding box center [340, 185] width 145 height 8
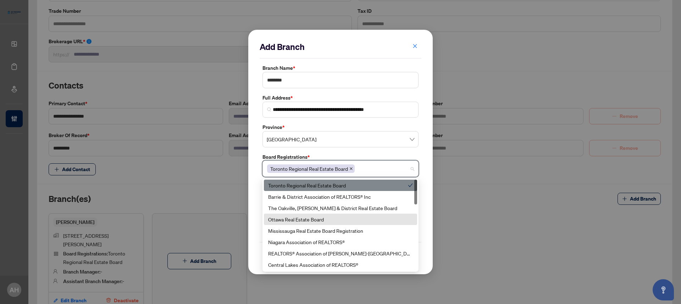
click at [256, 214] on div "**********" at bounding box center [340, 152] width 184 height 245
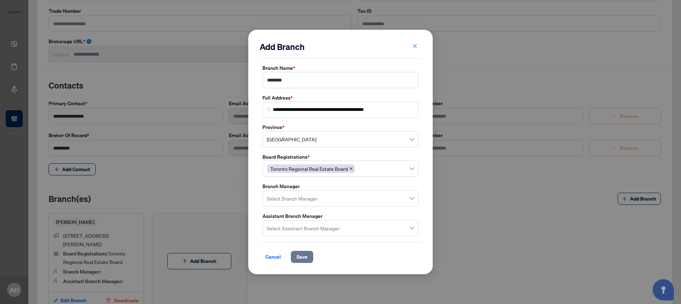
click at [295, 254] on button "Save" at bounding box center [302, 257] width 22 height 12
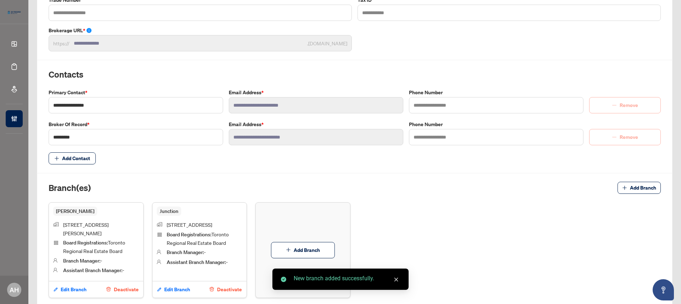
scroll to position [121, 0]
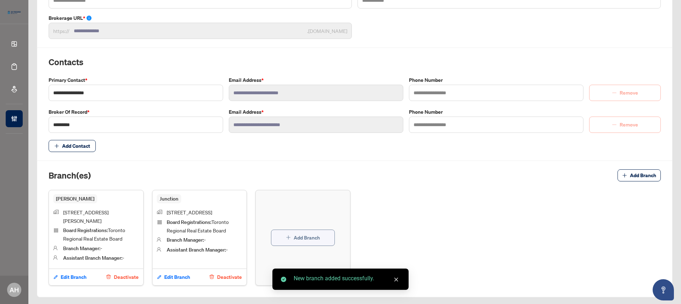
click at [297, 234] on span "Add Branch" at bounding box center [307, 237] width 26 height 11
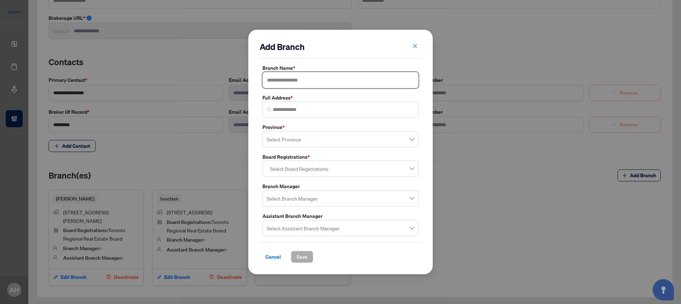
click at [307, 83] on input "text" at bounding box center [340, 80] width 156 height 16
type input "**********"
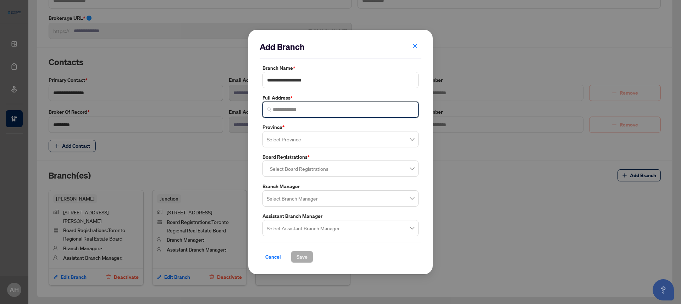
click at [326, 111] on input "search" at bounding box center [343, 109] width 141 height 7
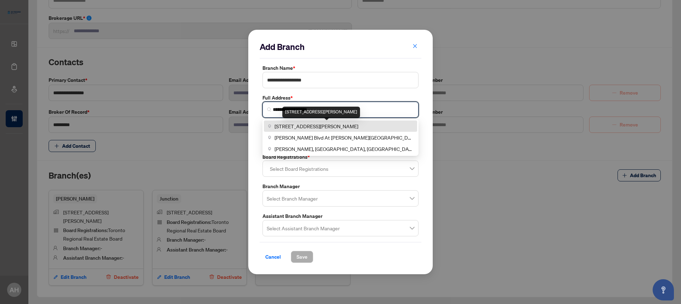
click at [358, 126] on span "5805 Whittle Rd #4a, Mississauga, ON, Canada" at bounding box center [316, 126] width 84 height 8
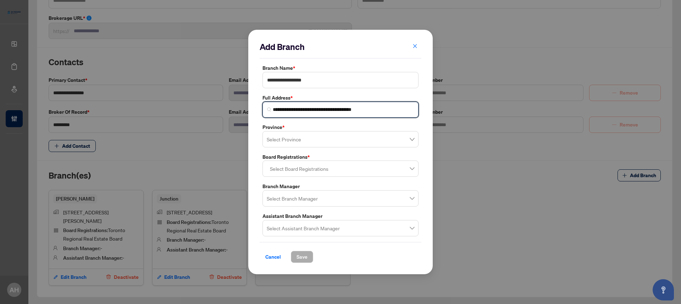
type input "**********"
click at [338, 143] on input "search" at bounding box center [337, 141] width 141 height 16
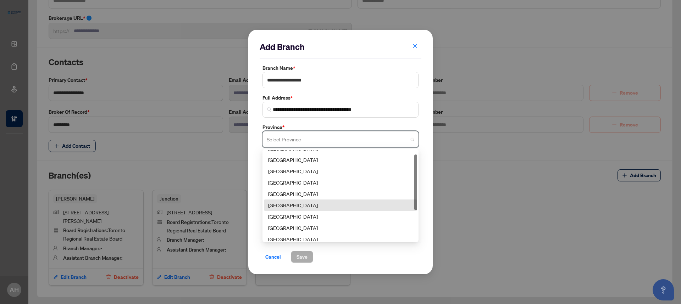
scroll to position [13, 0]
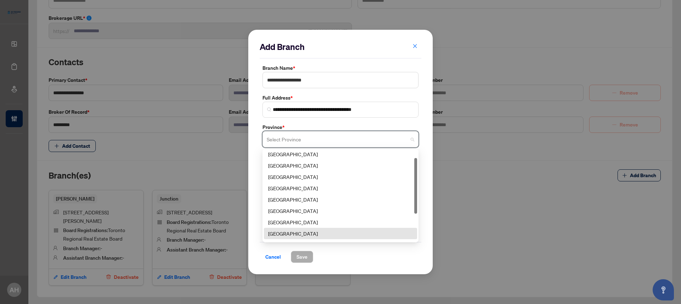
click at [295, 233] on div "Ontario" at bounding box center [340, 234] width 145 height 8
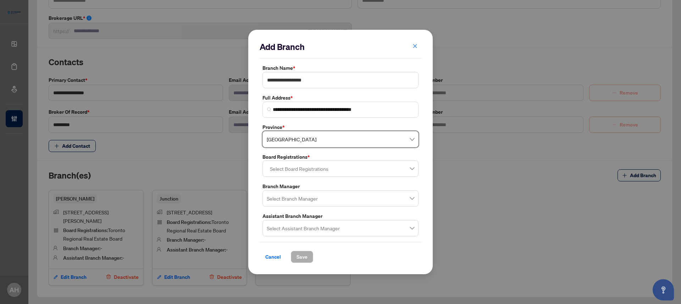
click at [257, 152] on div "**********" at bounding box center [340, 152] width 184 height 245
click at [280, 166] on div at bounding box center [340, 168] width 147 height 13
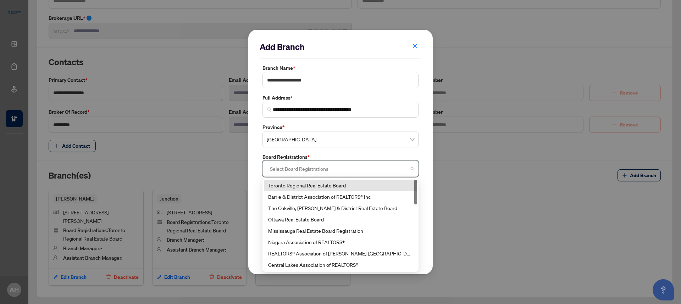
click at [295, 188] on div "Toronto Regional Real Estate Board" at bounding box center [340, 185] width 145 height 8
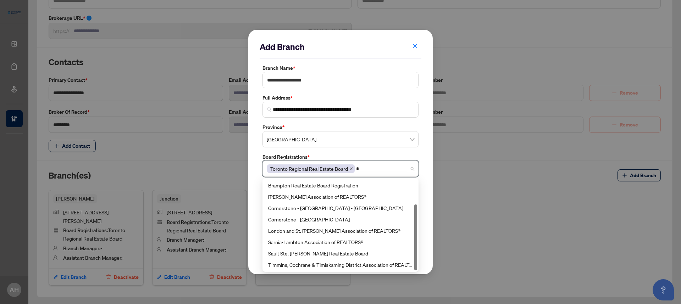
scroll to position [34, 0]
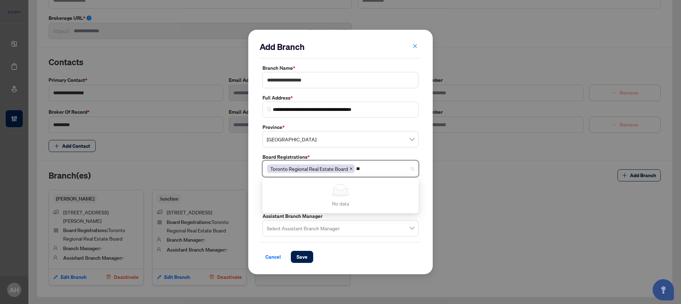
type input "*"
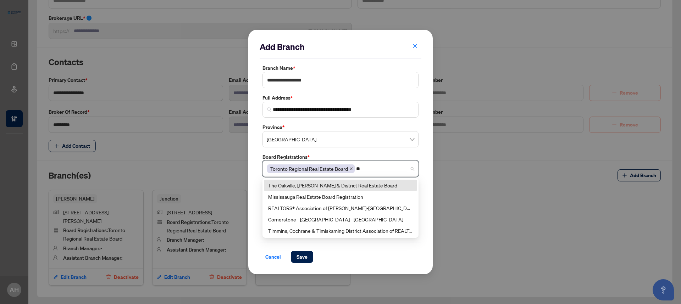
type input "***"
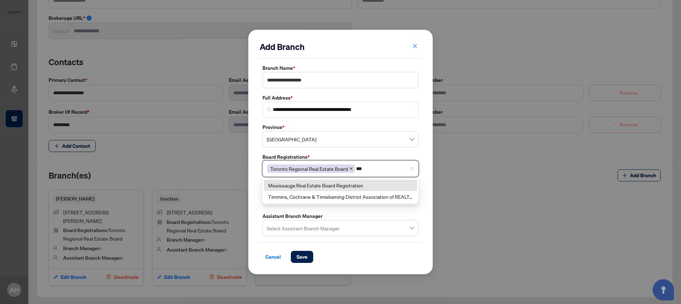
click at [338, 183] on div "Mississauga Real Estate Board Registration" at bounding box center [340, 185] width 145 height 8
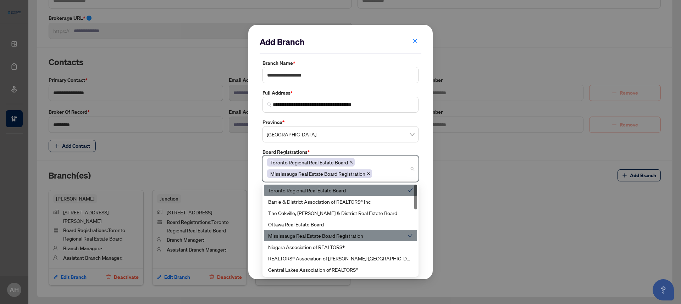
click at [388, 146] on div "**********" at bounding box center [340, 152] width 162 height 232
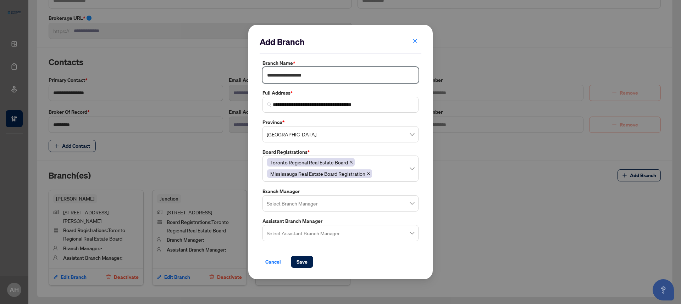
click at [355, 76] on input "**********" at bounding box center [340, 75] width 156 height 16
type input "**********"
click at [308, 263] on button "Save" at bounding box center [302, 262] width 22 height 12
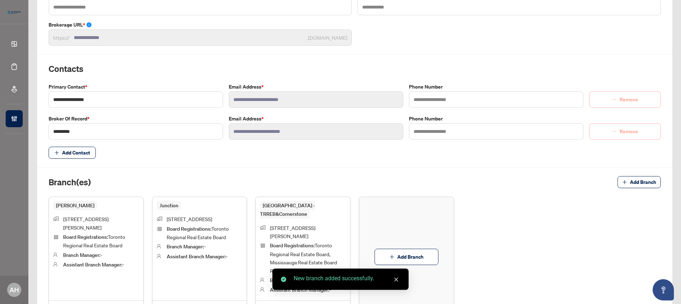
scroll to position [121, 0]
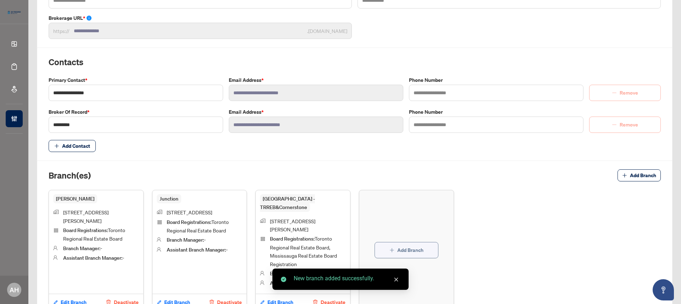
click at [404, 245] on span "Add Branch" at bounding box center [410, 250] width 26 height 11
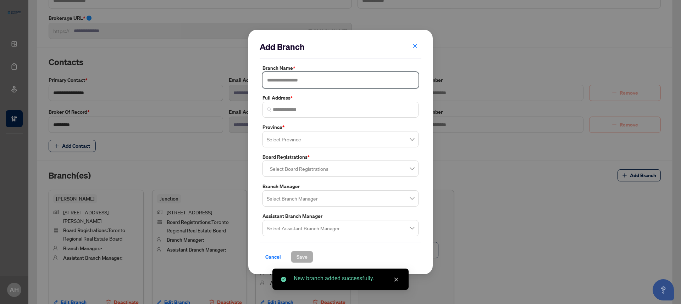
click at [359, 81] on input "text" at bounding box center [340, 80] width 156 height 16
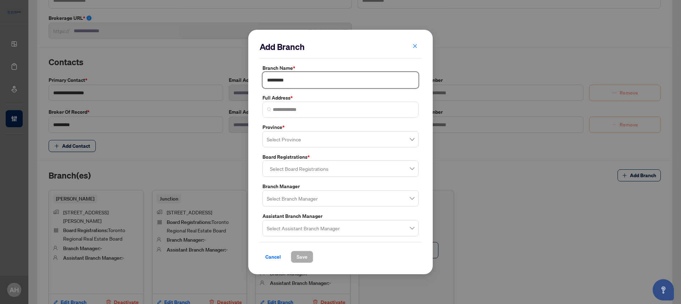
type input "**********"
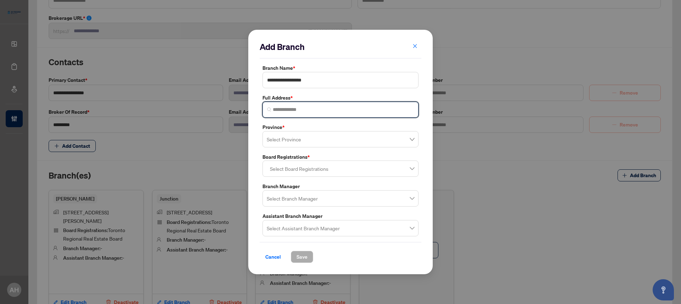
click at [300, 108] on input "search" at bounding box center [343, 109] width 141 height 7
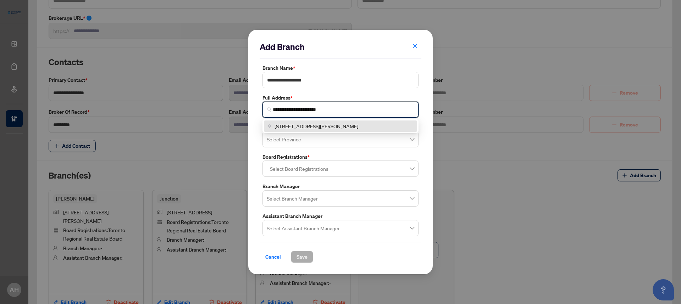
click at [319, 126] on span "5805 Whittle Rd unit 4ab, Mississauga, ON, Canada" at bounding box center [316, 126] width 84 height 8
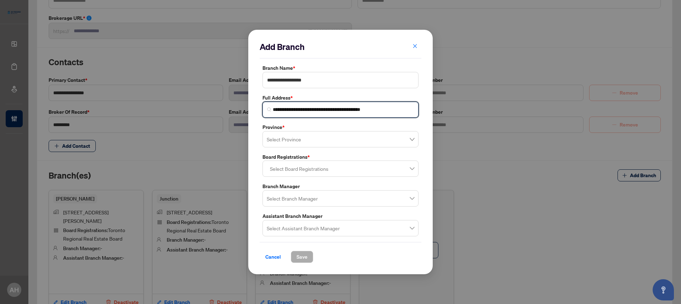
type input "**********"
click at [325, 139] on input "search" at bounding box center [337, 141] width 141 height 16
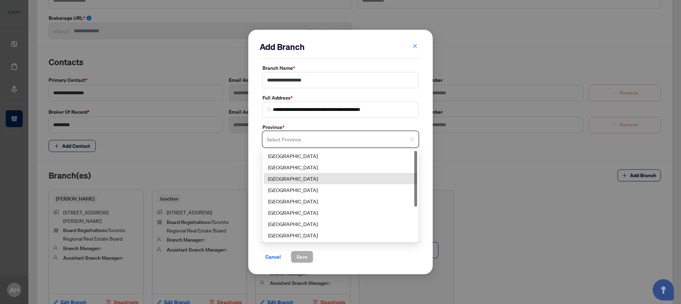
scroll to position [20, 0]
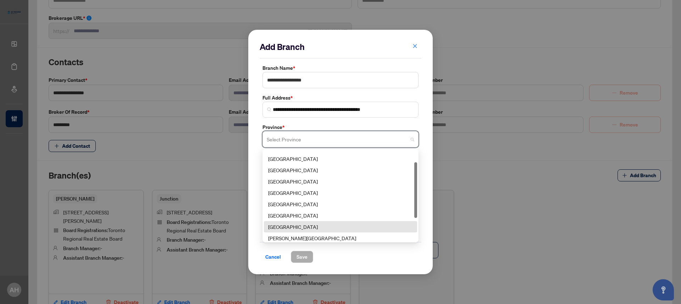
click at [293, 224] on div "Ontario" at bounding box center [340, 227] width 145 height 8
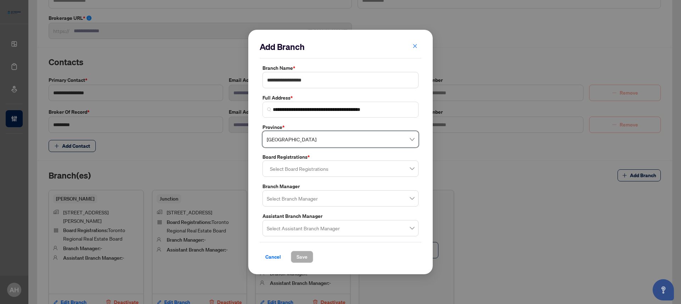
click at [296, 172] on div at bounding box center [340, 168] width 147 height 13
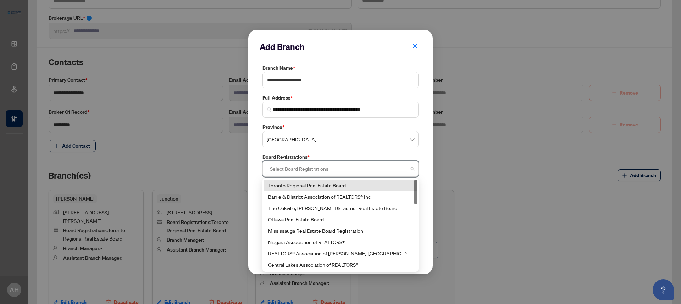
click at [296, 185] on div "Toronto Regional Real Estate Board" at bounding box center [340, 185] width 145 height 8
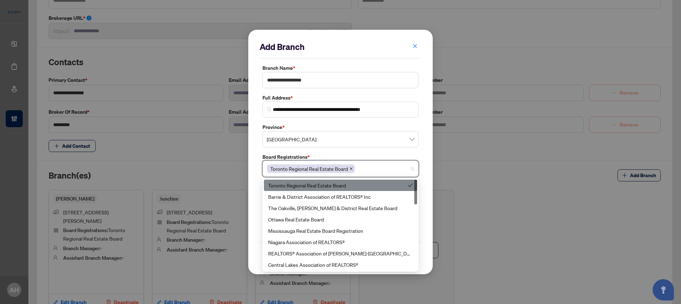
click at [353, 154] on label "Board Registrations *" at bounding box center [340, 157] width 156 height 8
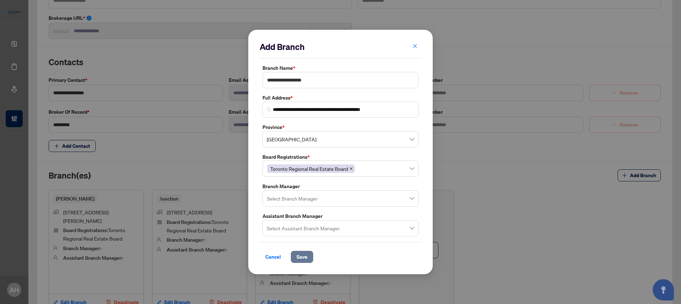
click at [295, 263] on button "Save" at bounding box center [302, 257] width 22 height 12
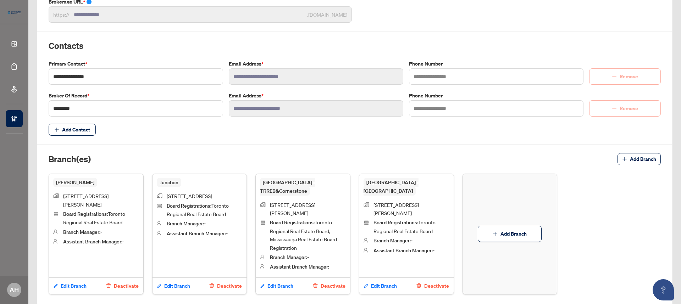
scroll to position [0, 0]
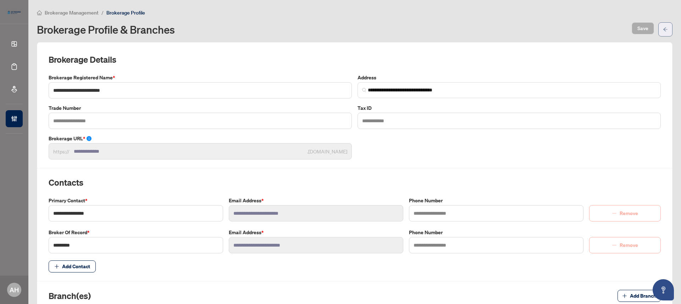
click at [663, 30] on button "button" at bounding box center [665, 29] width 14 height 14
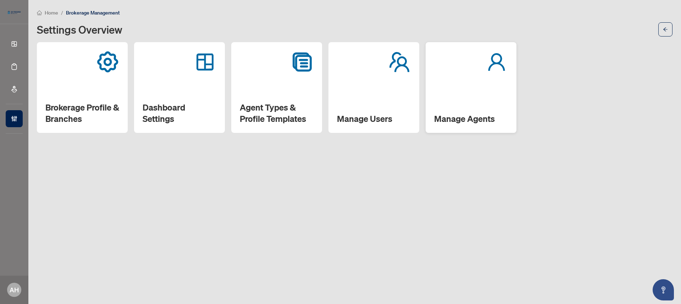
click at [505, 79] on div "Manage Agents" at bounding box center [470, 87] width 91 height 91
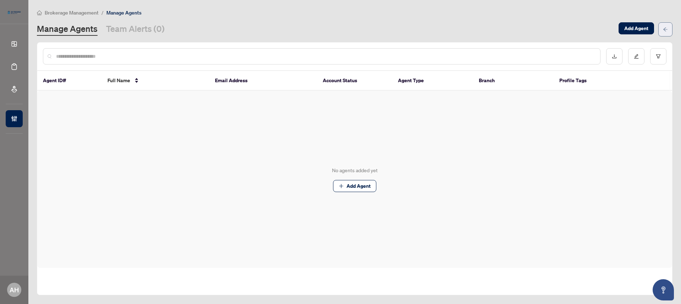
click at [671, 33] on button "button" at bounding box center [665, 29] width 14 height 14
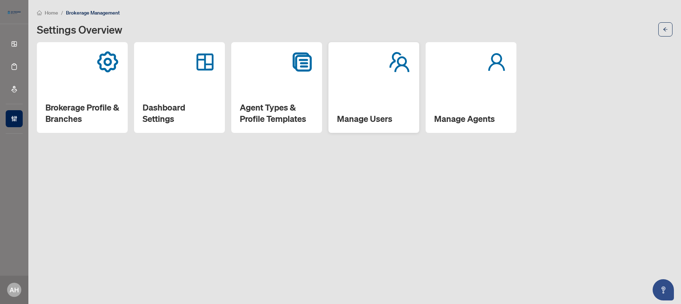
click at [365, 96] on div "Manage Users" at bounding box center [373, 87] width 91 height 91
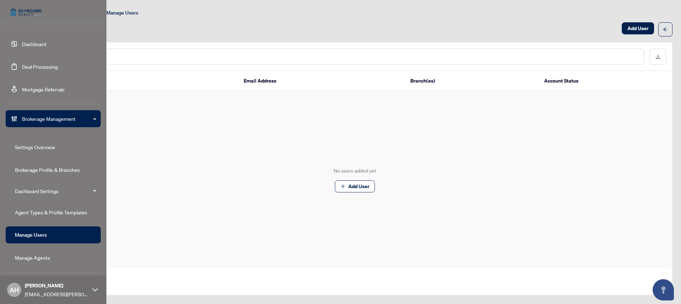
click at [42, 233] on link "Manage Users" at bounding box center [31, 235] width 32 height 6
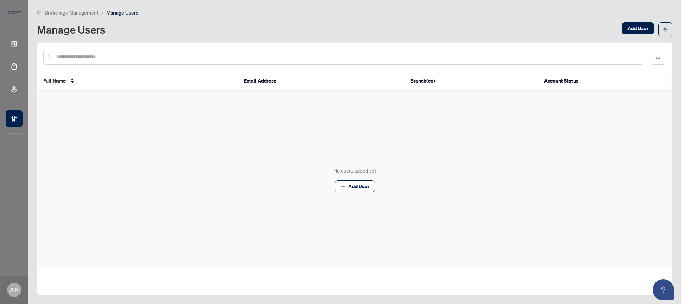
click at [84, 12] on span "Brokerage Management" at bounding box center [72, 13] width 54 height 6
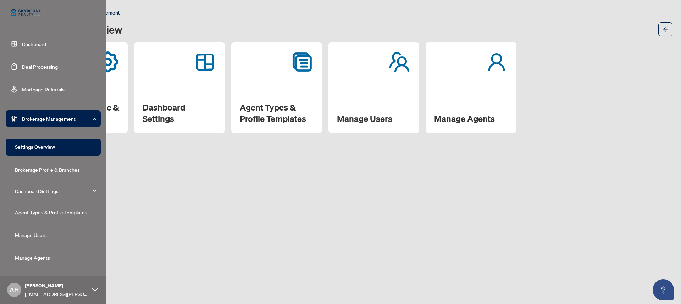
click at [23, 285] on div "AH Anissa Ho chantelf+borsky@myabode.ca" at bounding box center [53, 290] width 106 height 28
click at [34, 263] on span "Logout" at bounding box center [29, 262] width 16 height 11
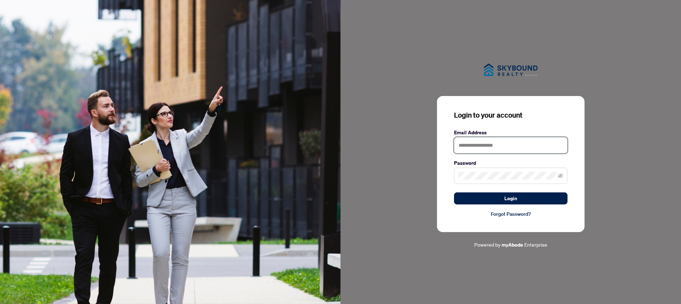
type input "**********"
click at [505, 150] on input "**********" at bounding box center [510, 145] width 113 height 16
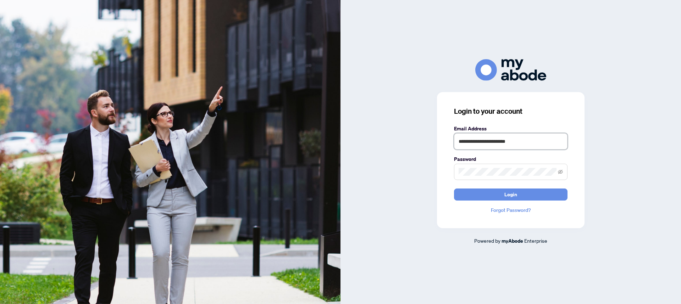
click at [557, 146] on input "**********" at bounding box center [510, 141] width 113 height 16
type input "**********"
click at [499, 197] on button "Login" at bounding box center [510, 195] width 113 height 12
